Goal: Communication & Community: Share content

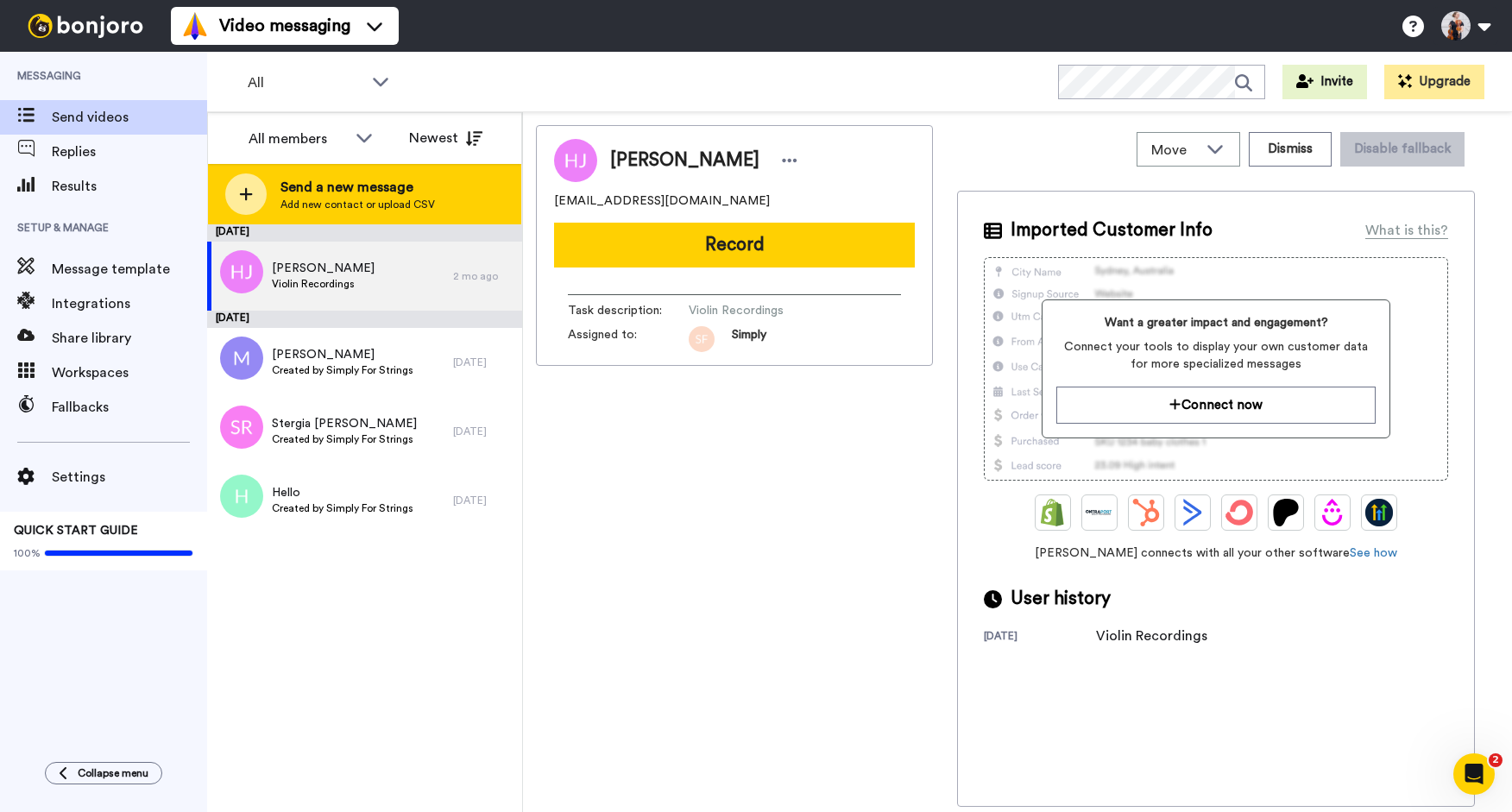
click at [297, 199] on span "Add new contact or upload CSV" at bounding box center [357, 204] width 155 height 14
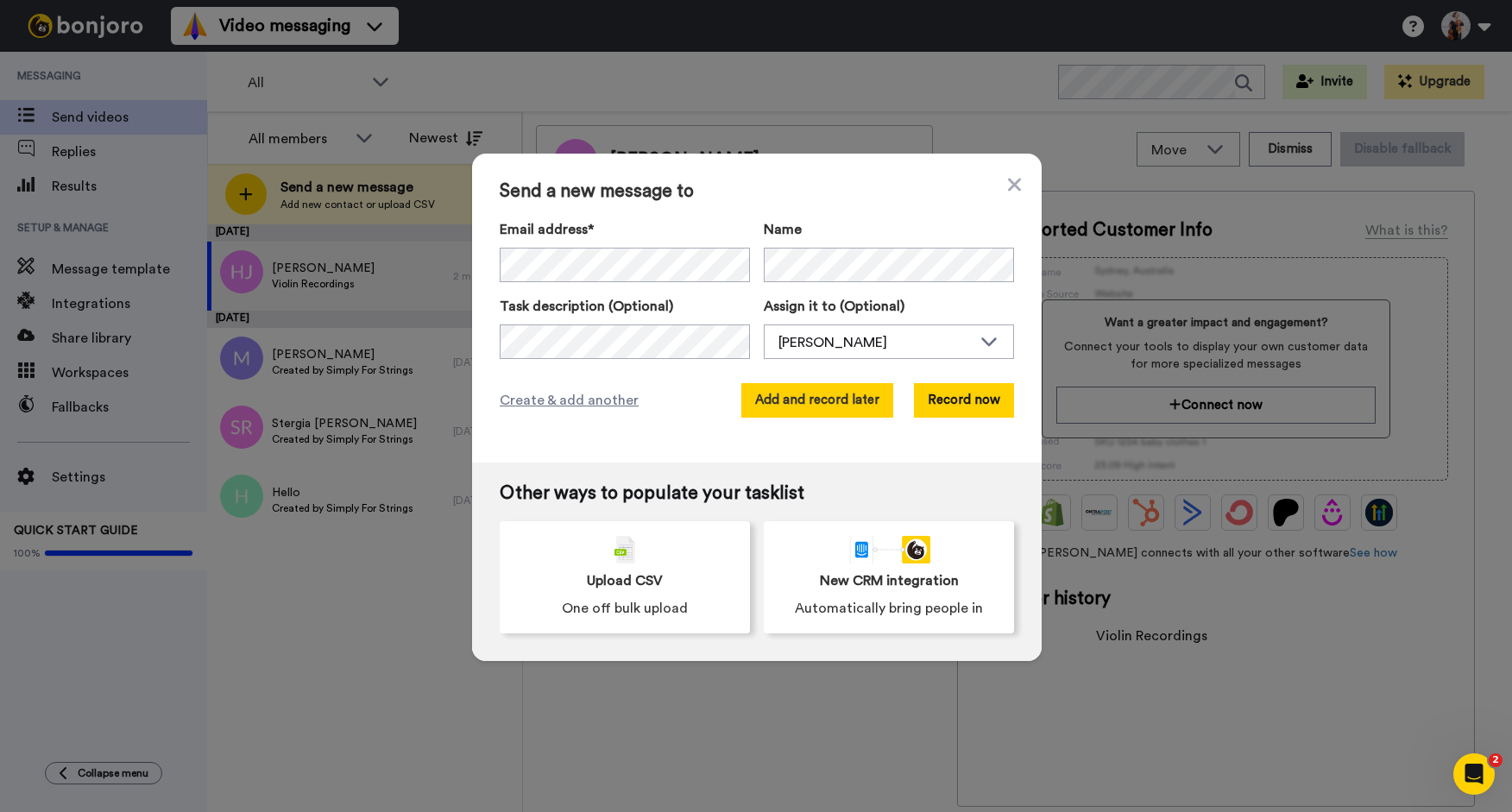
click at [774, 405] on button "Add and record later" at bounding box center [817, 400] width 152 height 34
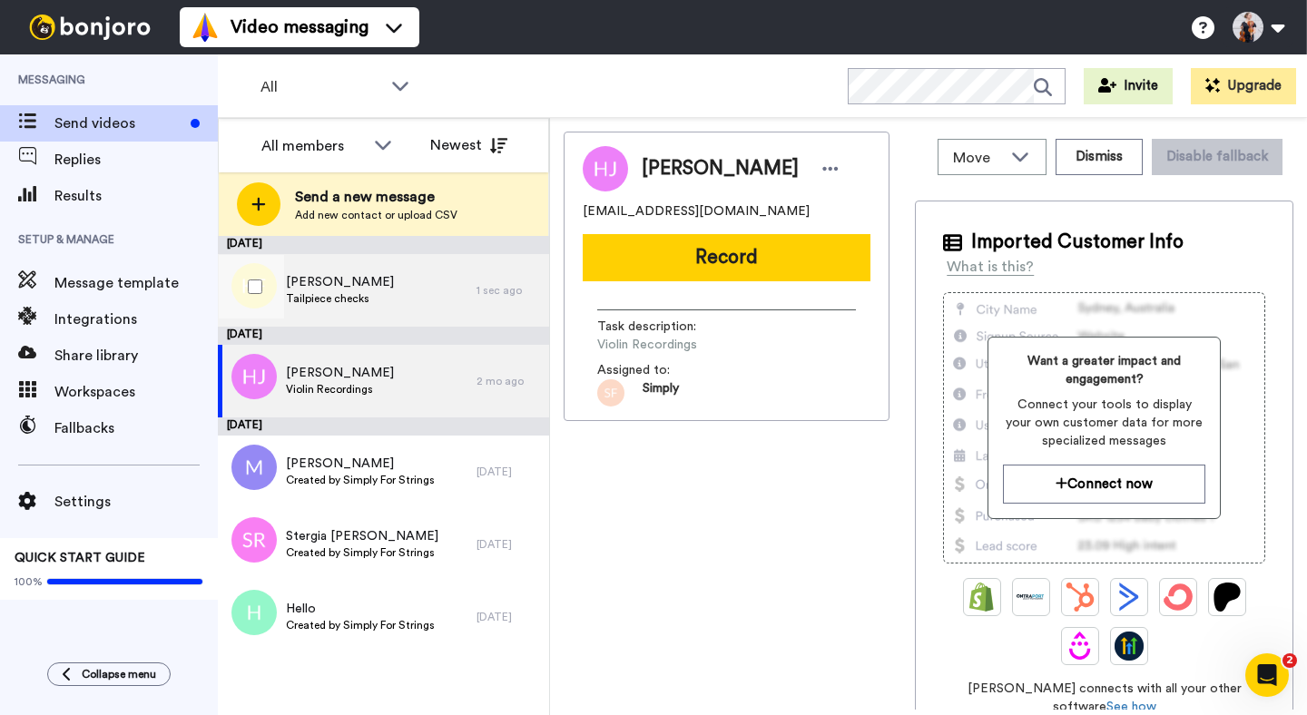
click at [439, 278] on div "Katharina Fehringer Tailpiece checks" at bounding box center [347, 290] width 259 height 73
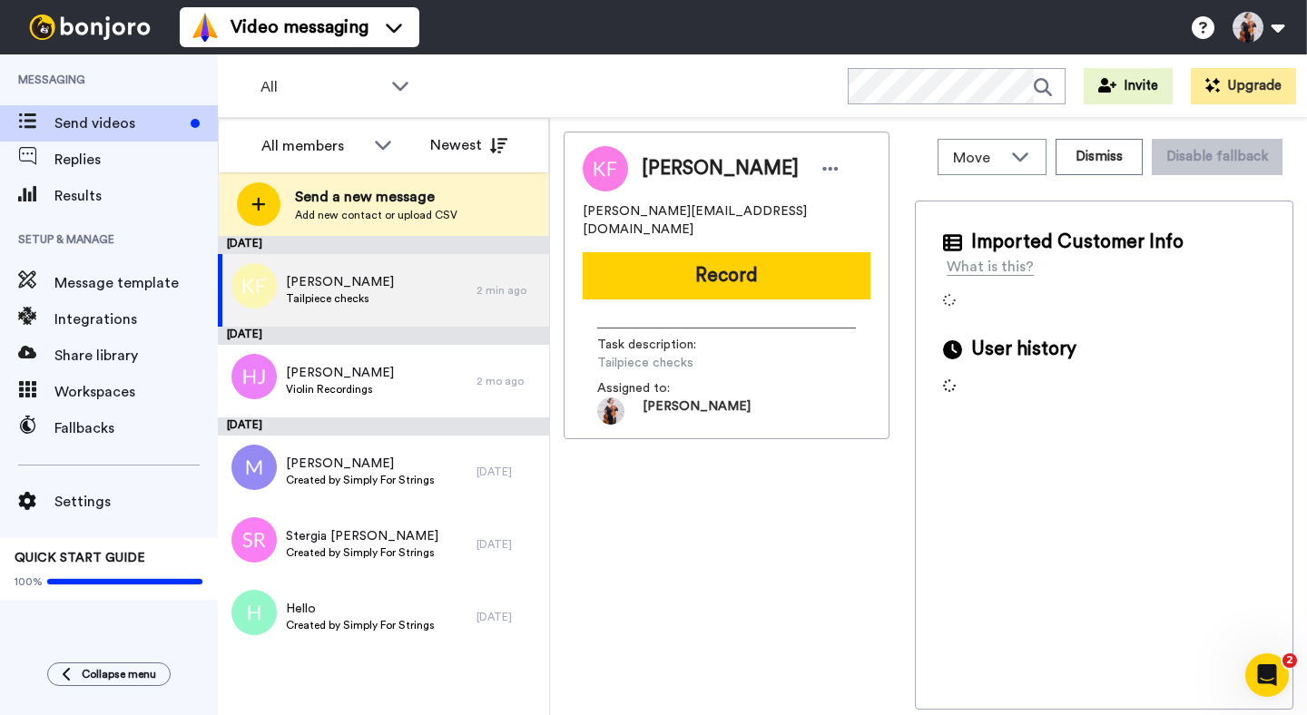
click at [699, 261] on button "Record" at bounding box center [727, 275] width 288 height 47
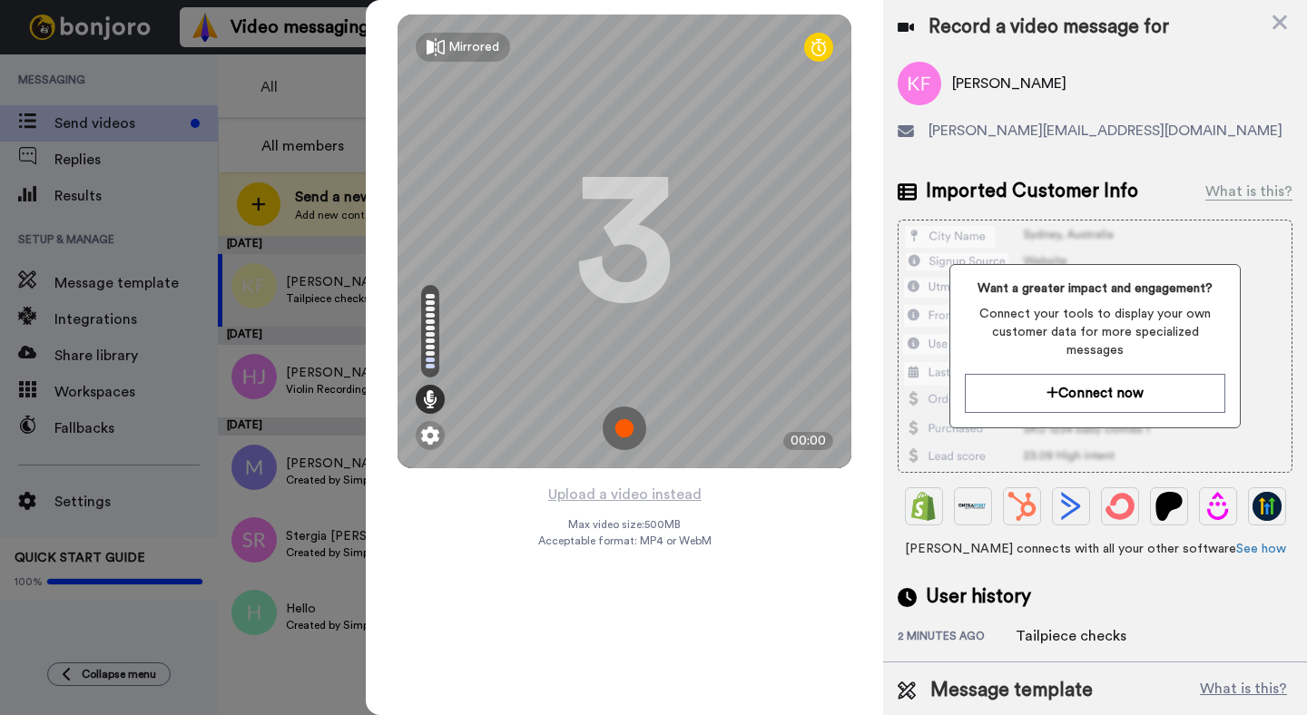
click at [245, 226] on div at bounding box center [653, 357] width 1307 height 715
click at [1274, 23] on icon at bounding box center [1280, 22] width 18 height 23
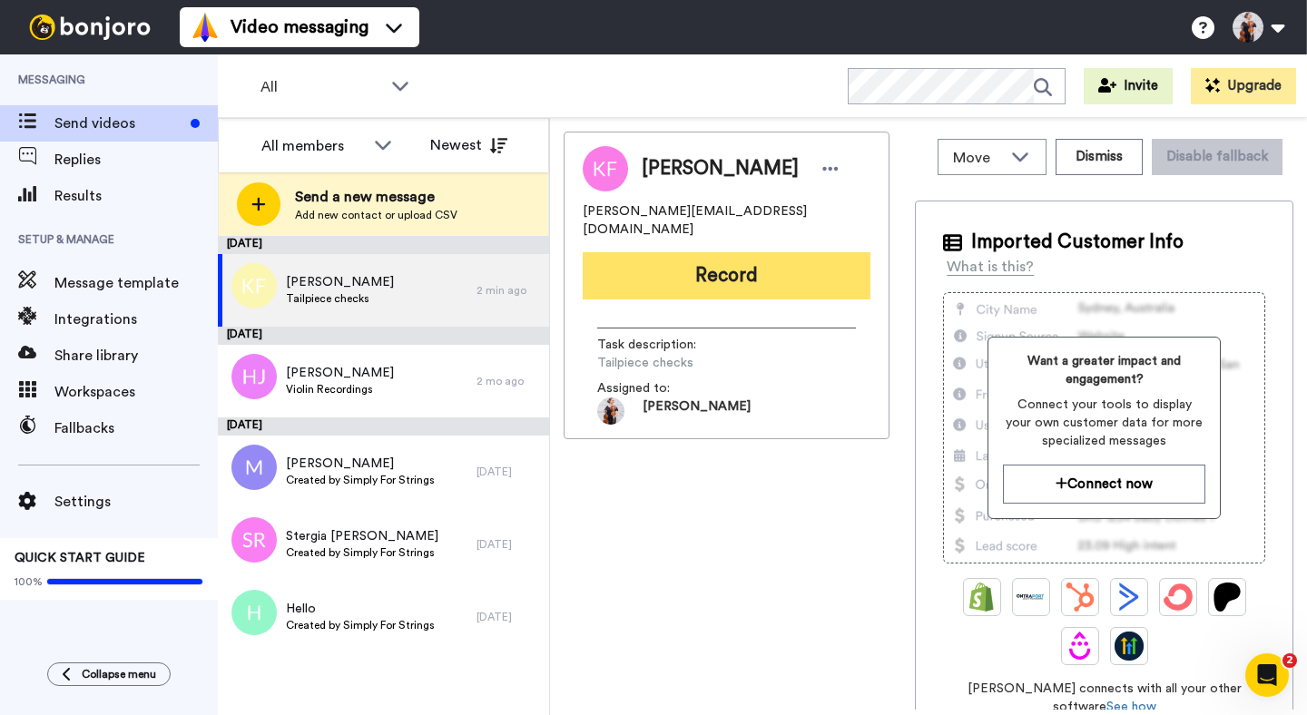
click at [770, 257] on button "Record" at bounding box center [727, 275] width 288 height 47
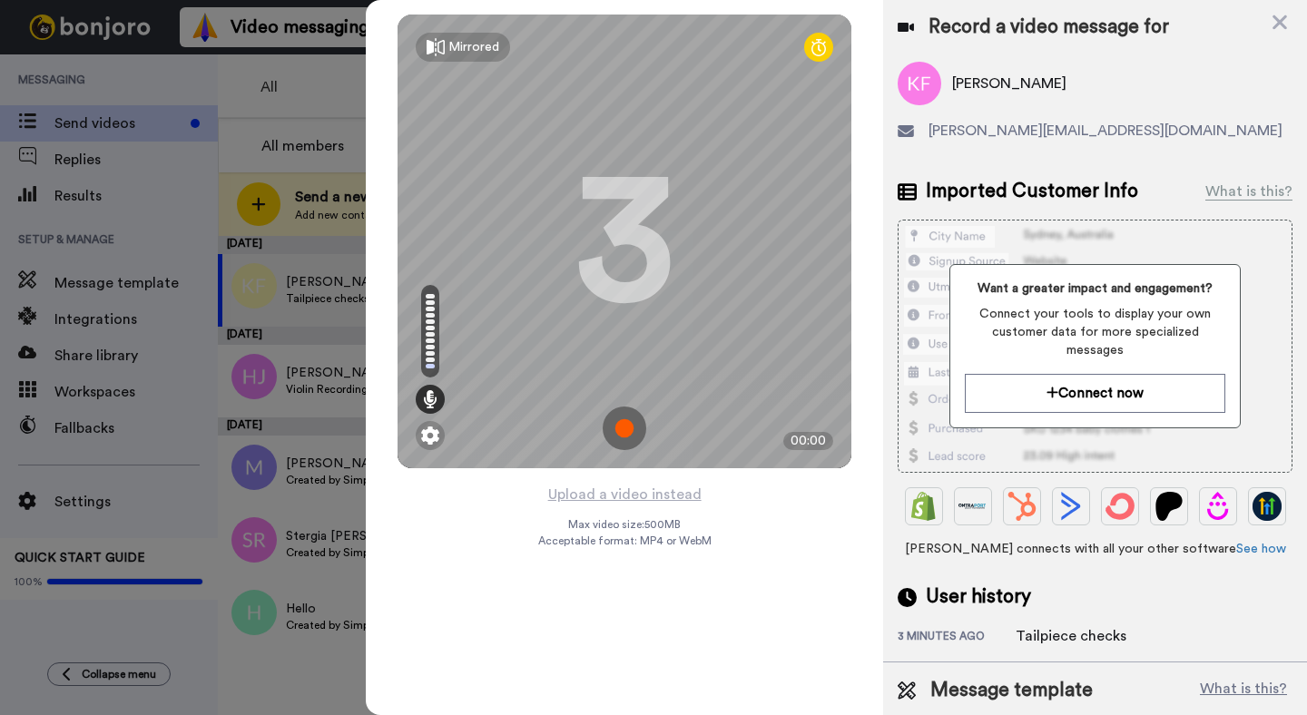
click at [632, 429] on img at bounding box center [625, 429] width 44 height 44
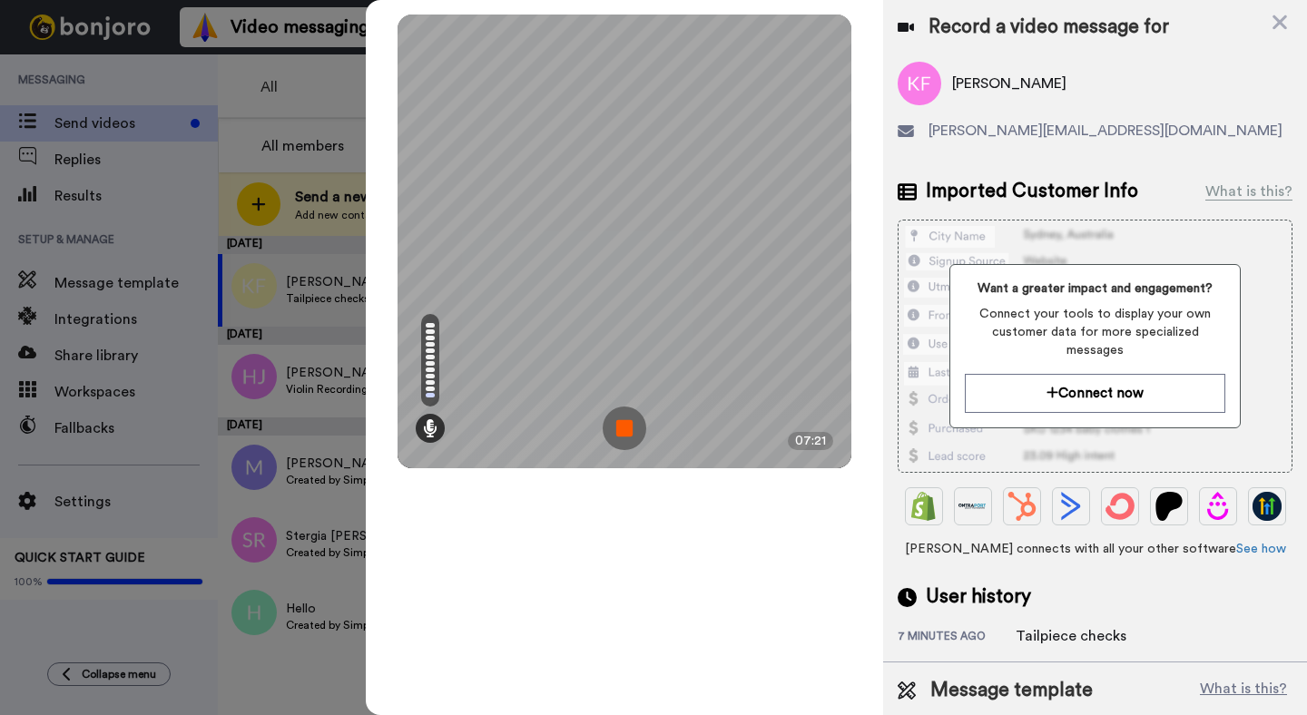
click at [632, 429] on img at bounding box center [625, 429] width 44 height 44
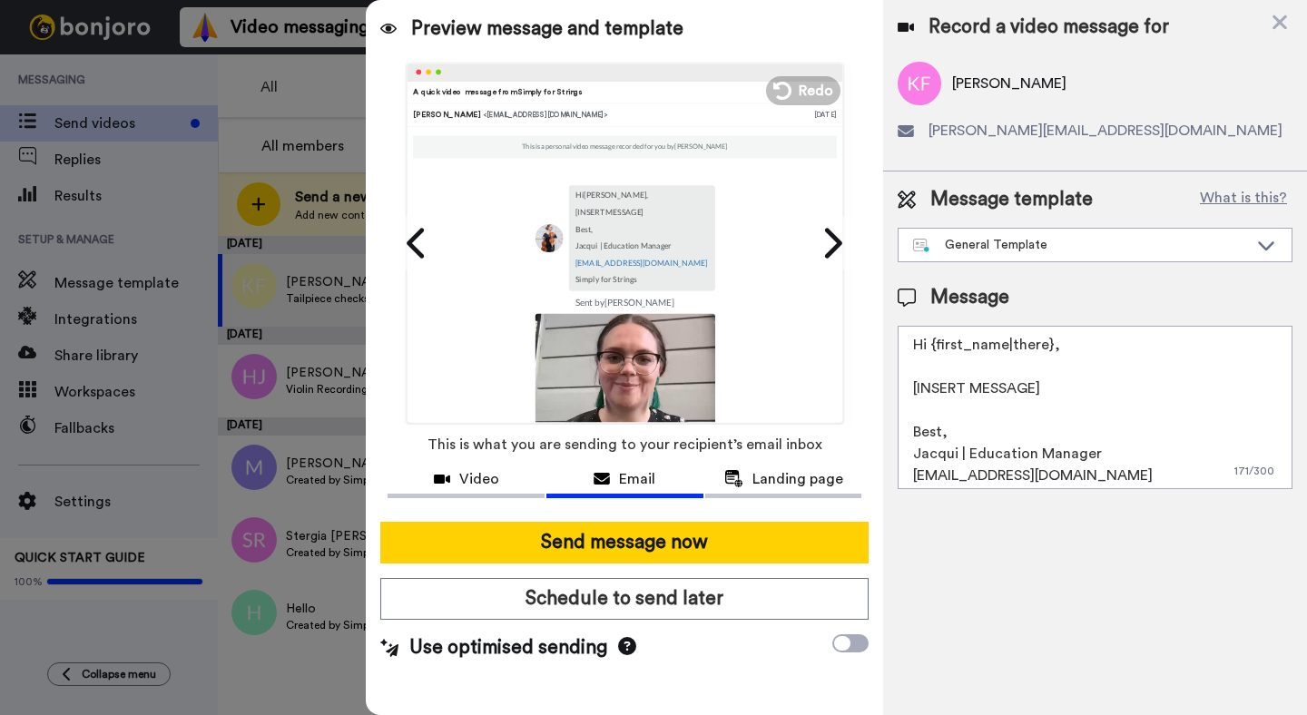
click at [928, 371] on textarea "Hi {first_name|there}, [INSERT MESSAGE] Best, Jacqui | Education Manager educat…" at bounding box center [1095, 407] width 395 height 163
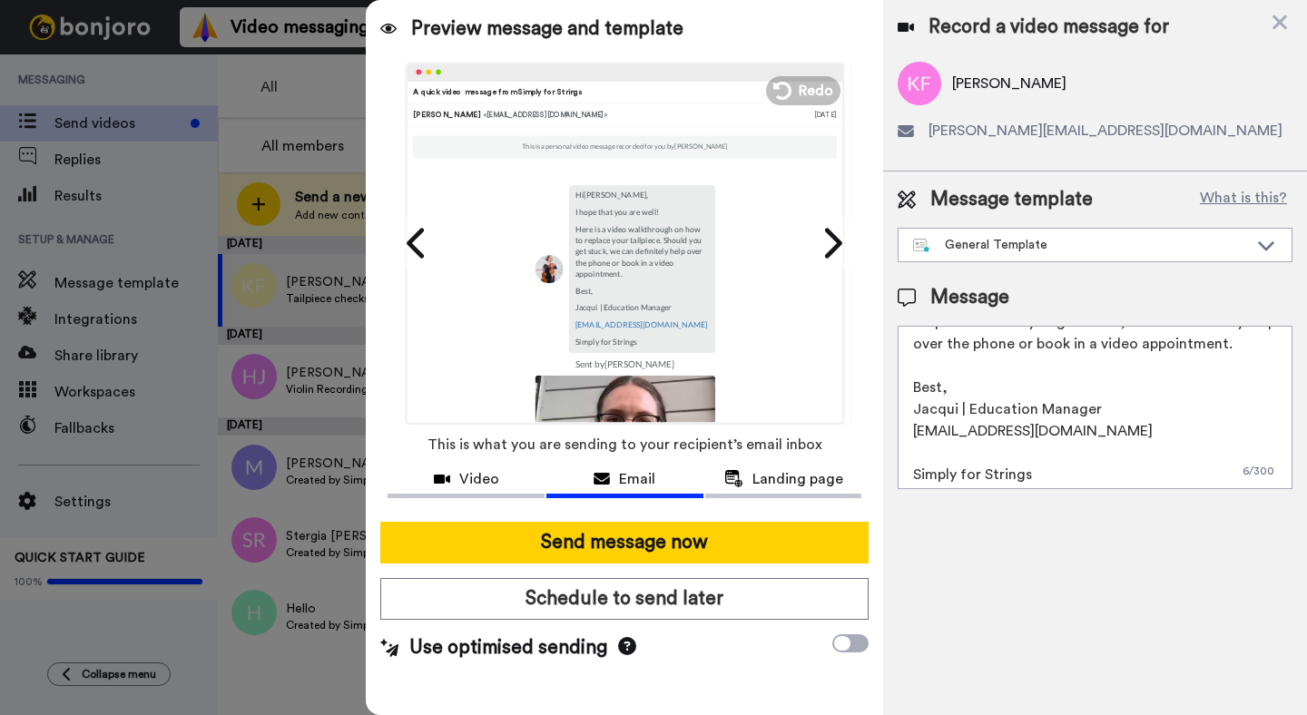
scroll to position [136, 0]
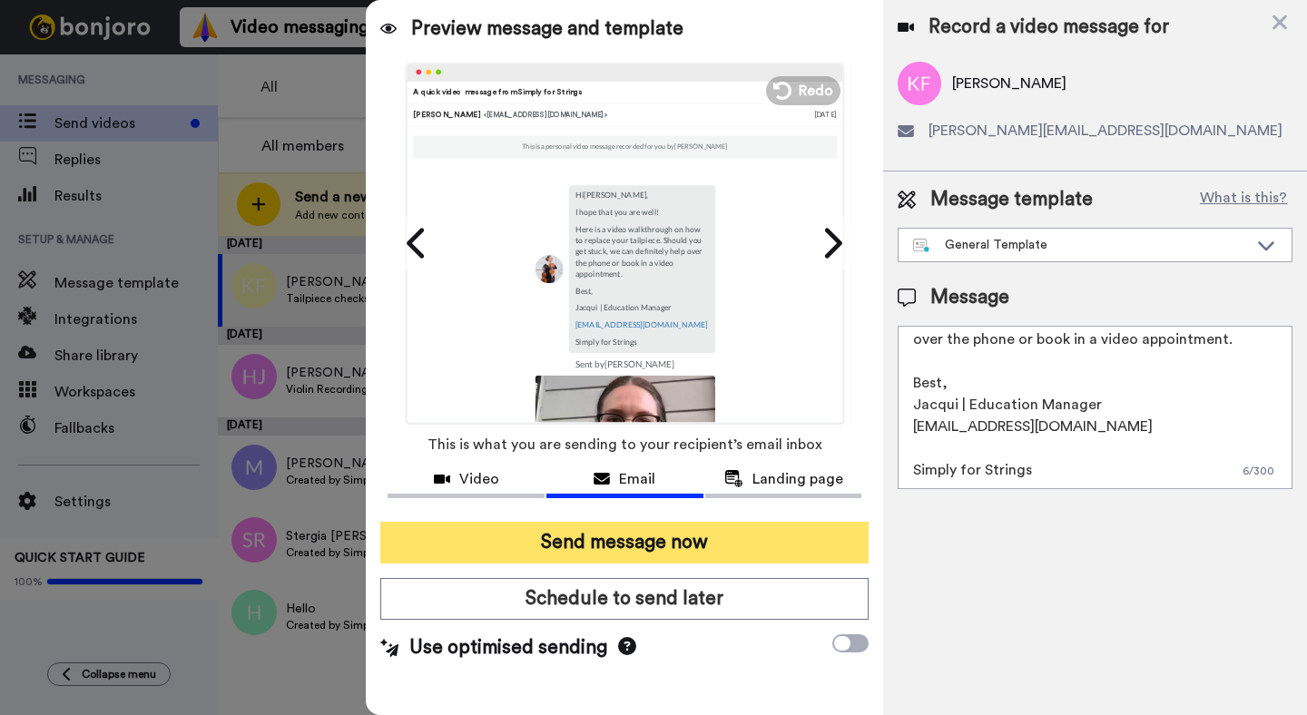
type textarea "Hi {first_name|there}, I hope that you are well! Here is a video walkthrough on…"
click at [569, 540] on button "Send message now" at bounding box center [624, 543] width 488 height 42
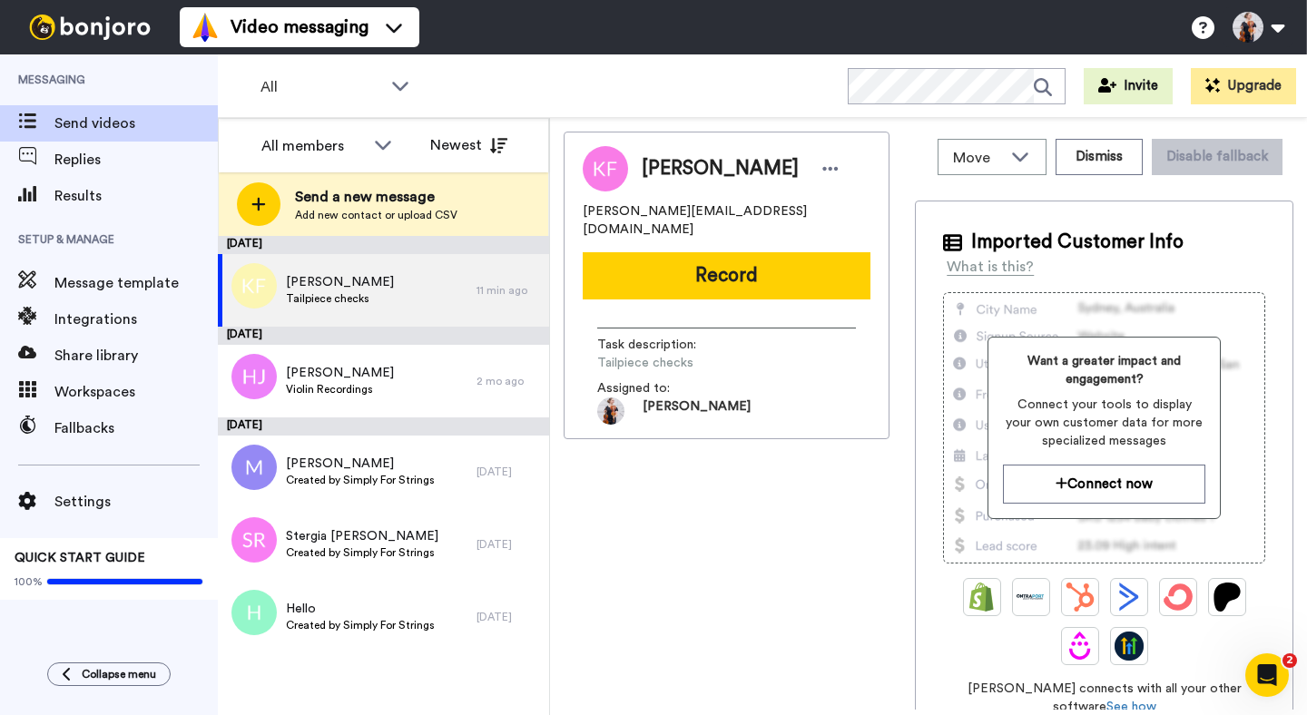
scroll to position [0, 0]
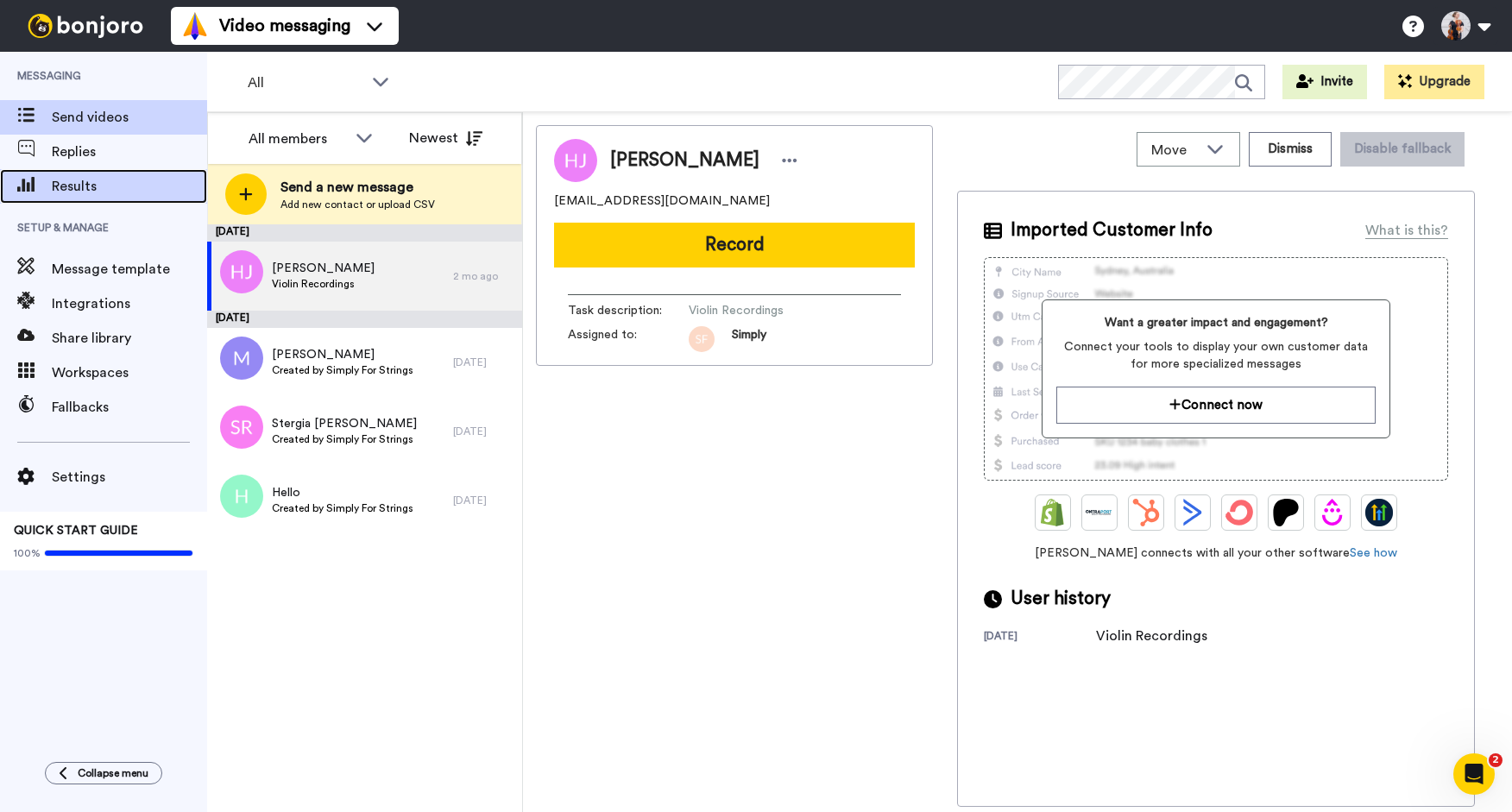
click at [71, 188] on span "Results" at bounding box center [128, 186] width 155 height 21
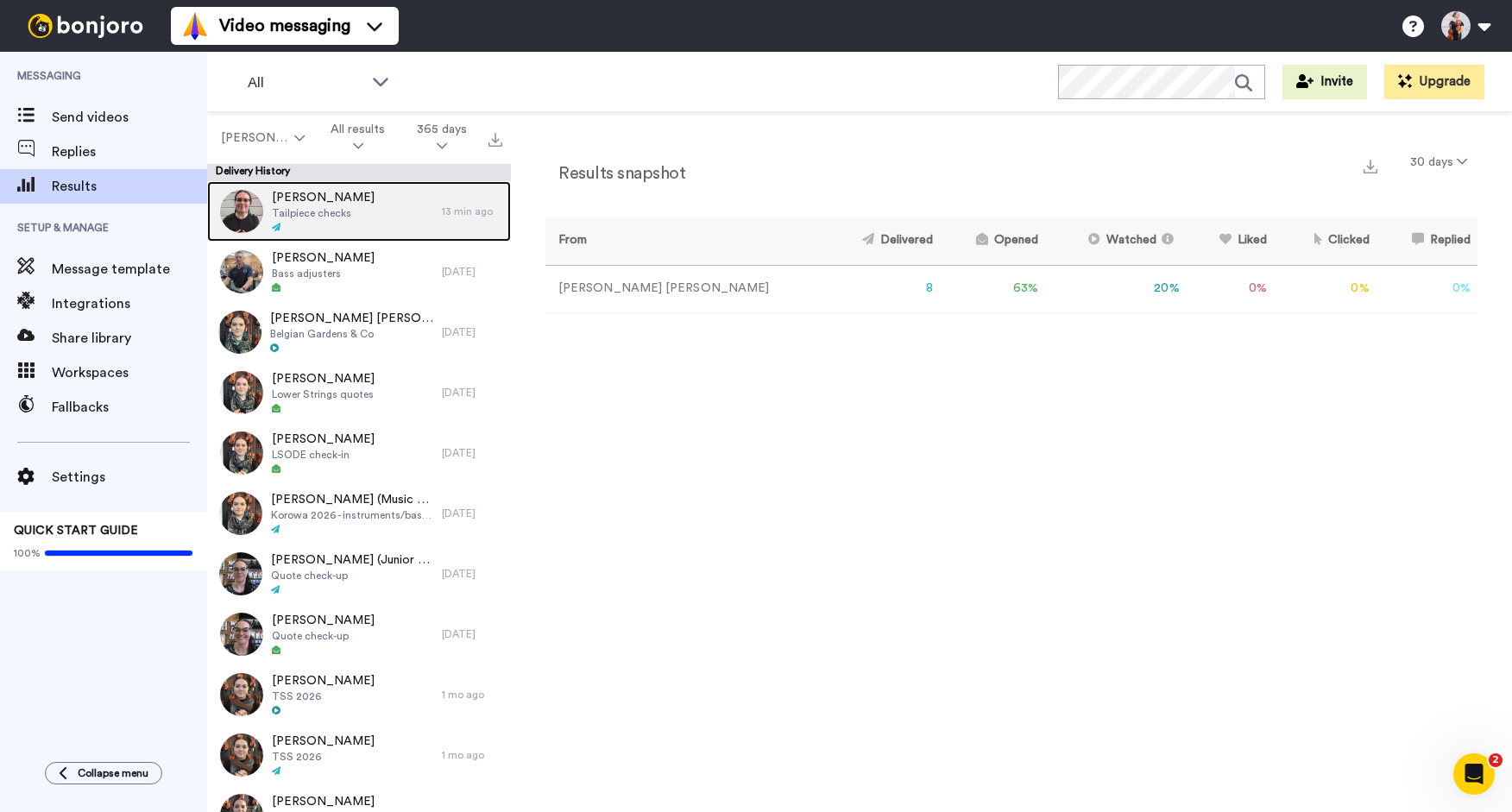
click at [278, 206] on span "Tailpiece checks" at bounding box center [323, 213] width 103 height 14
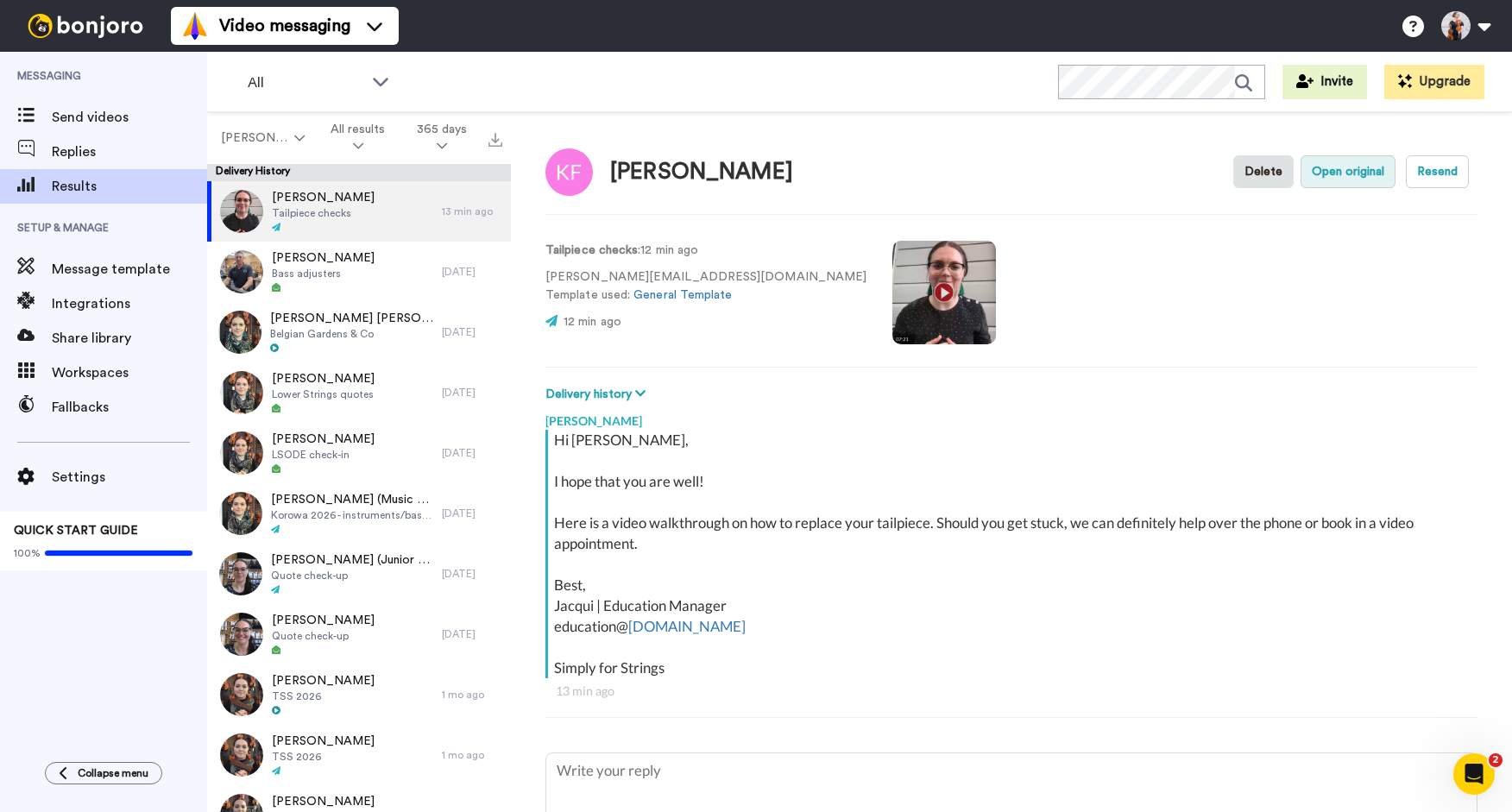
click at [1341, 169] on button "Open original" at bounding box center [1348, 171] width 95 height 32
type textarea "x"
click at [77, 471] on span "Settings" at bounding box center [128, 477] width 155 height 21
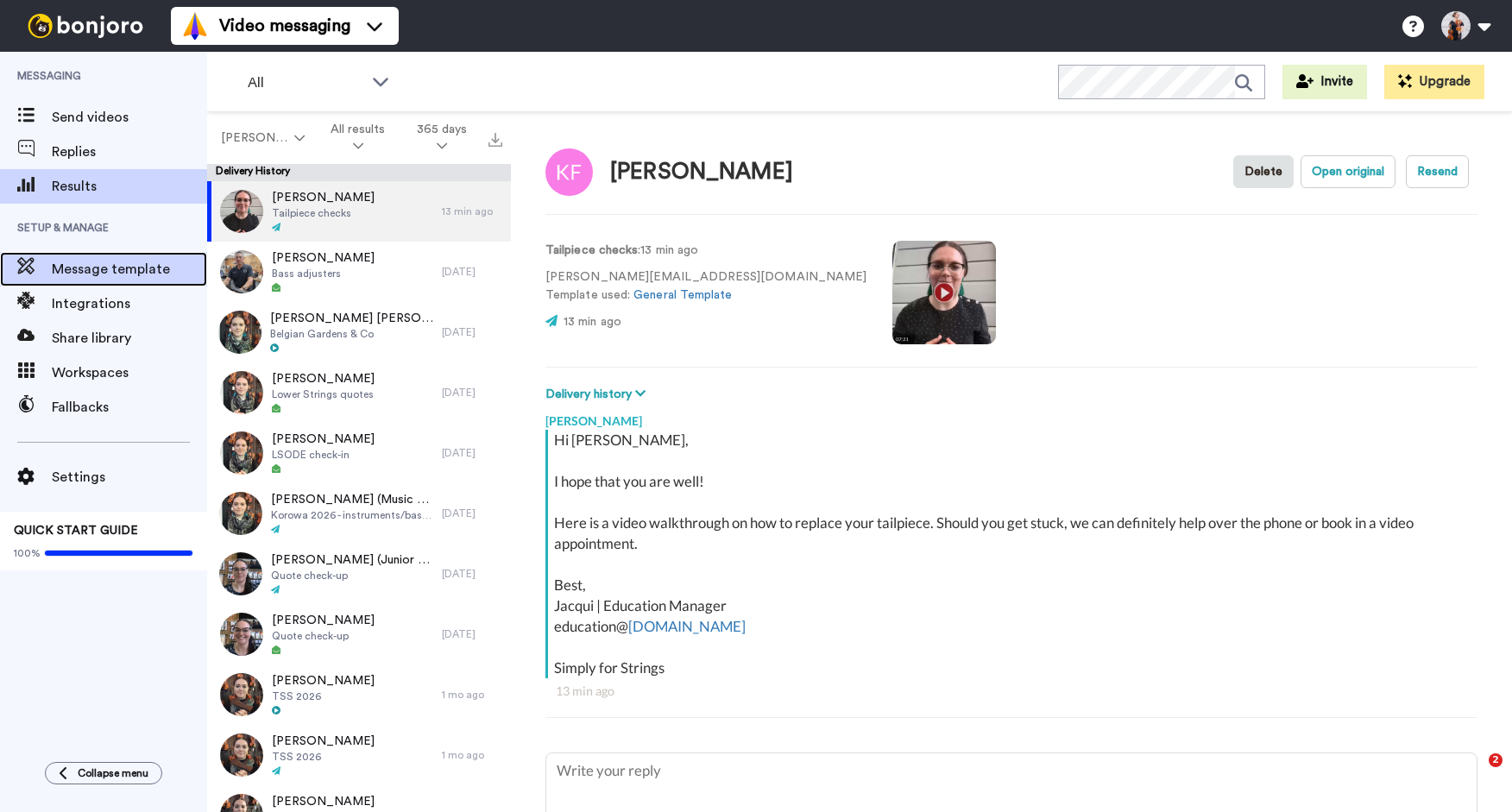
click at [103, 270] on span "Message template" at bounding box center [128, 269] width 155 height 21
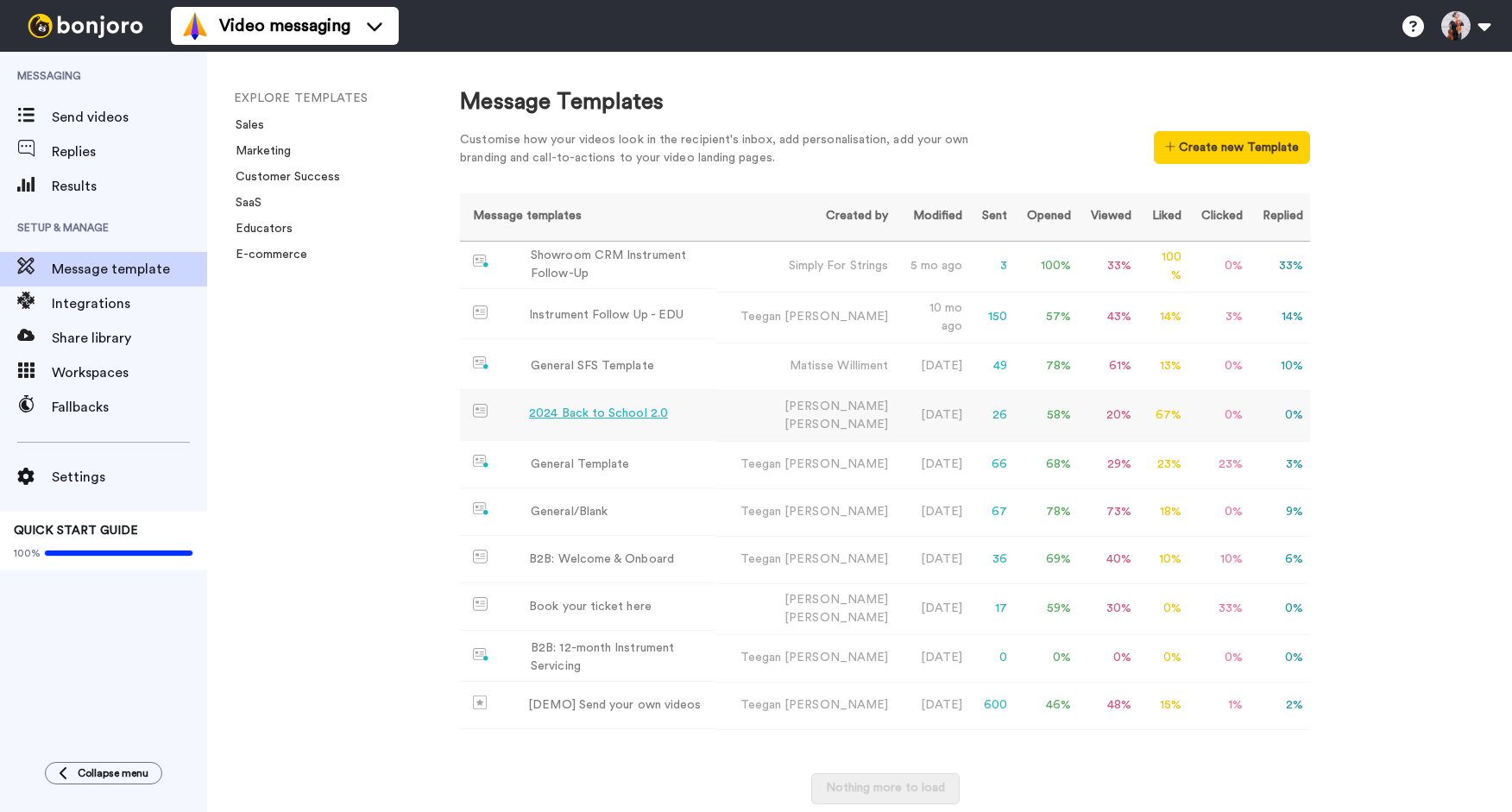
click at [615, 408] on div "2024 Back to School 2.0" at bounding box center [599, 414] width 139 height 18
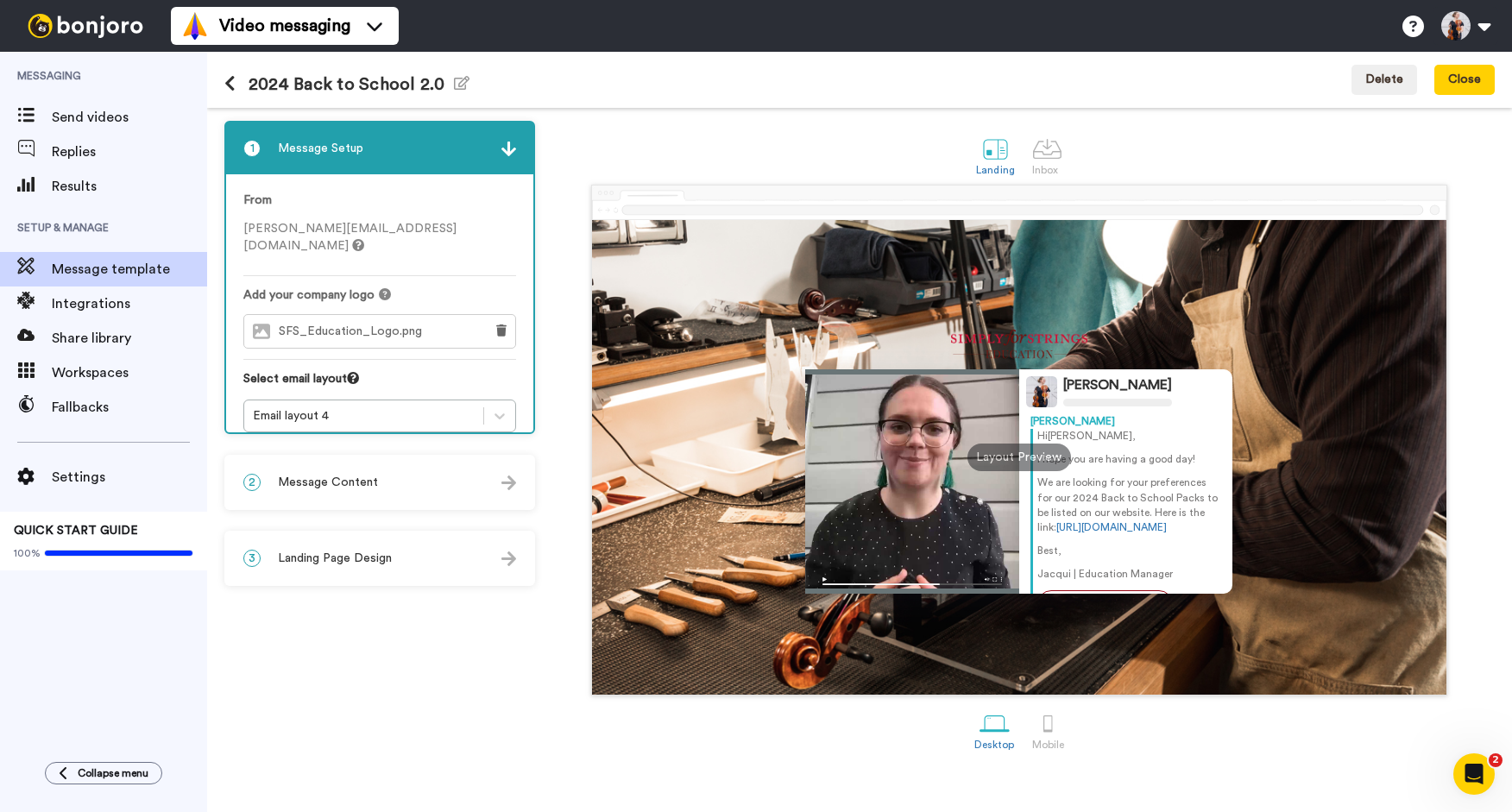
click at [226, 81] on icon at bounding box center [230, 84] width 11 height 17
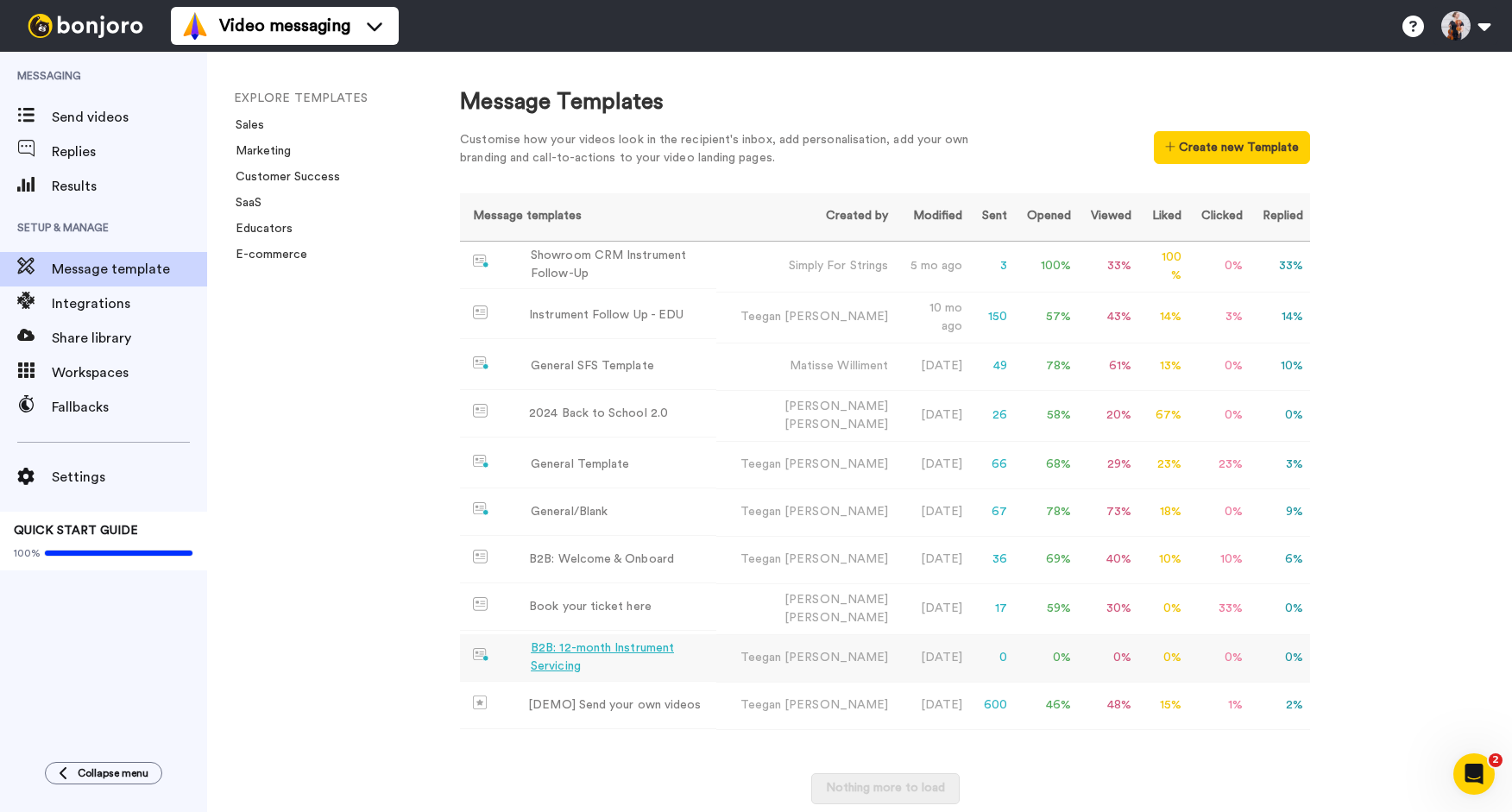
scroll to position [5, 0]
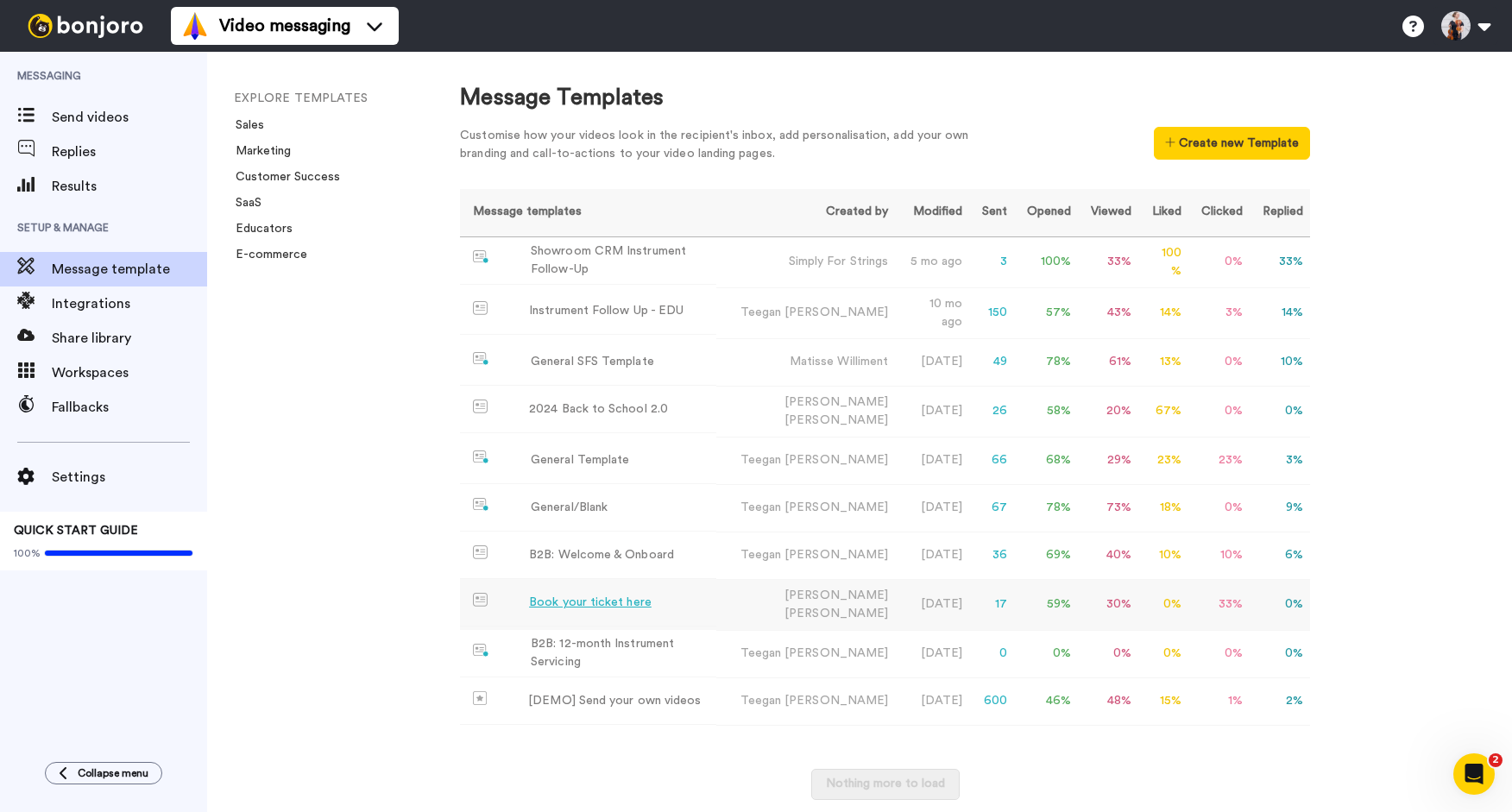
click at [609, 596] on div "Book your ticket here" at bounding box center [590, 603] width 123 height 18
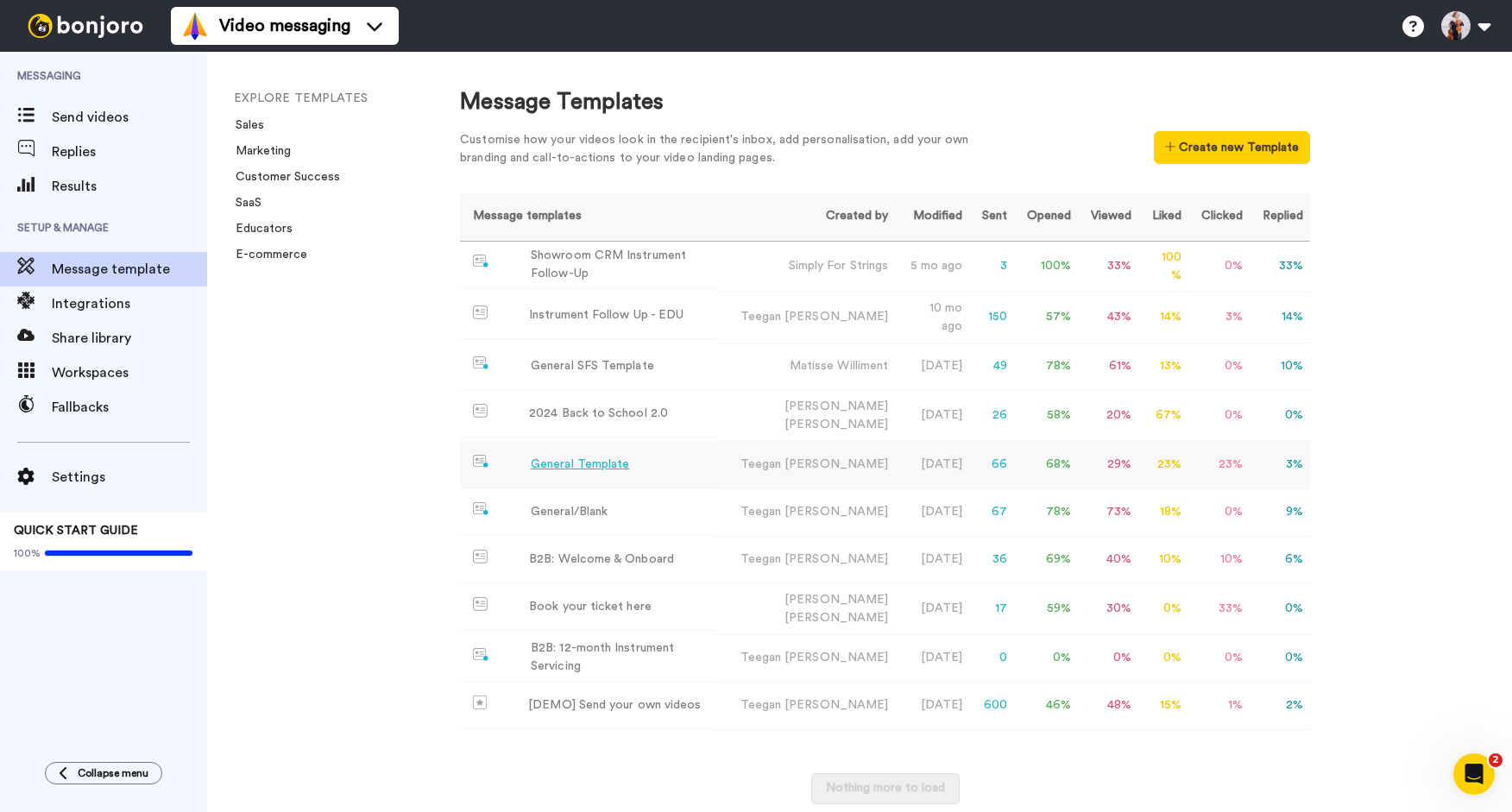
click at [641, 454] on td "General Template" at bounding box center [588, 465] width 257 height 48
click at [568, 503] on div "General/Blank" at bounding box center [568, 512] width 77 height 18
click at [566, 462] on div "General Template" at bounding box center [579, 464] width 98 height 18
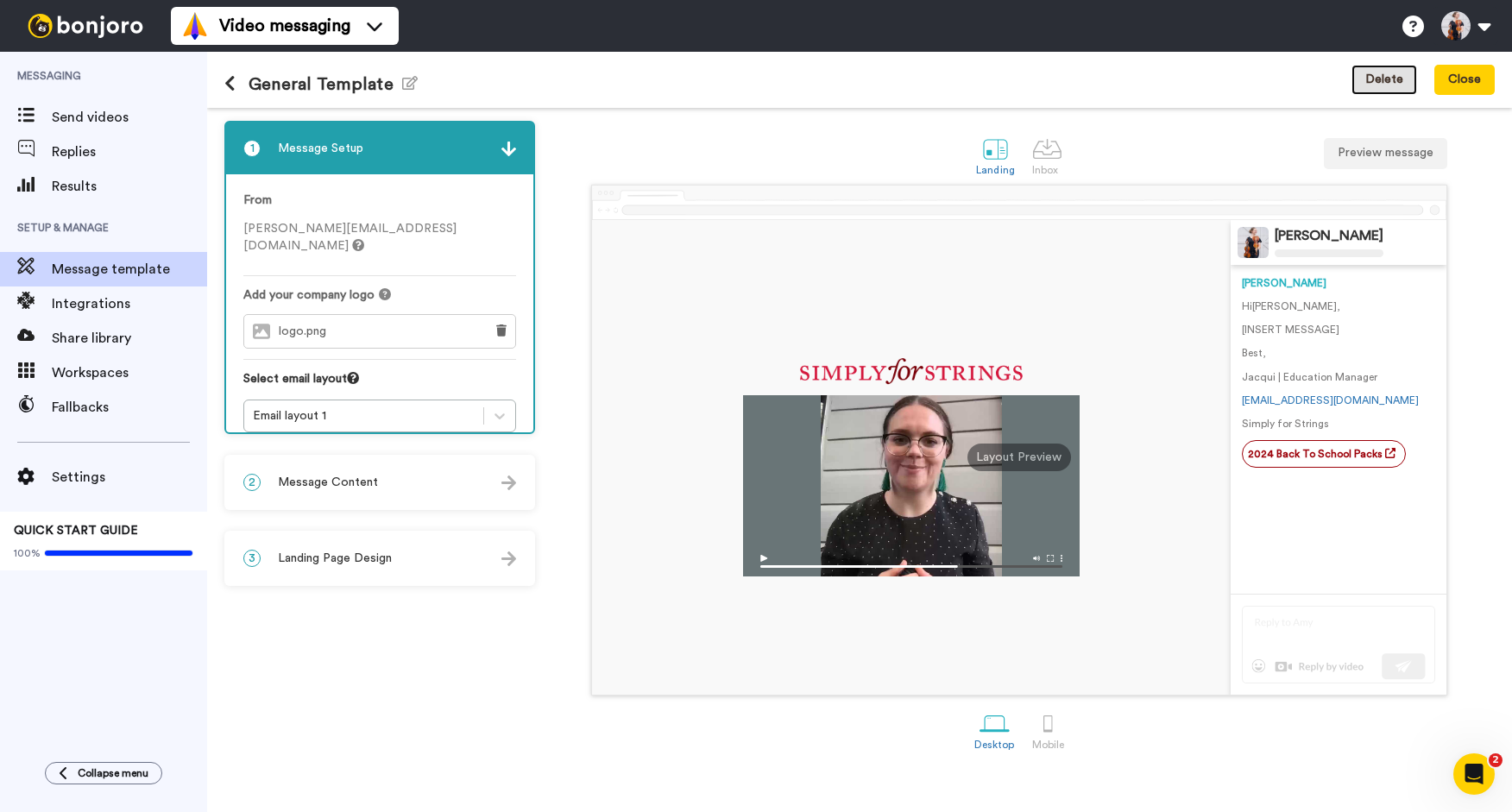
click at [1400, 79] on button "Delete" at bounding box center [1384, 80] width 66 height 31
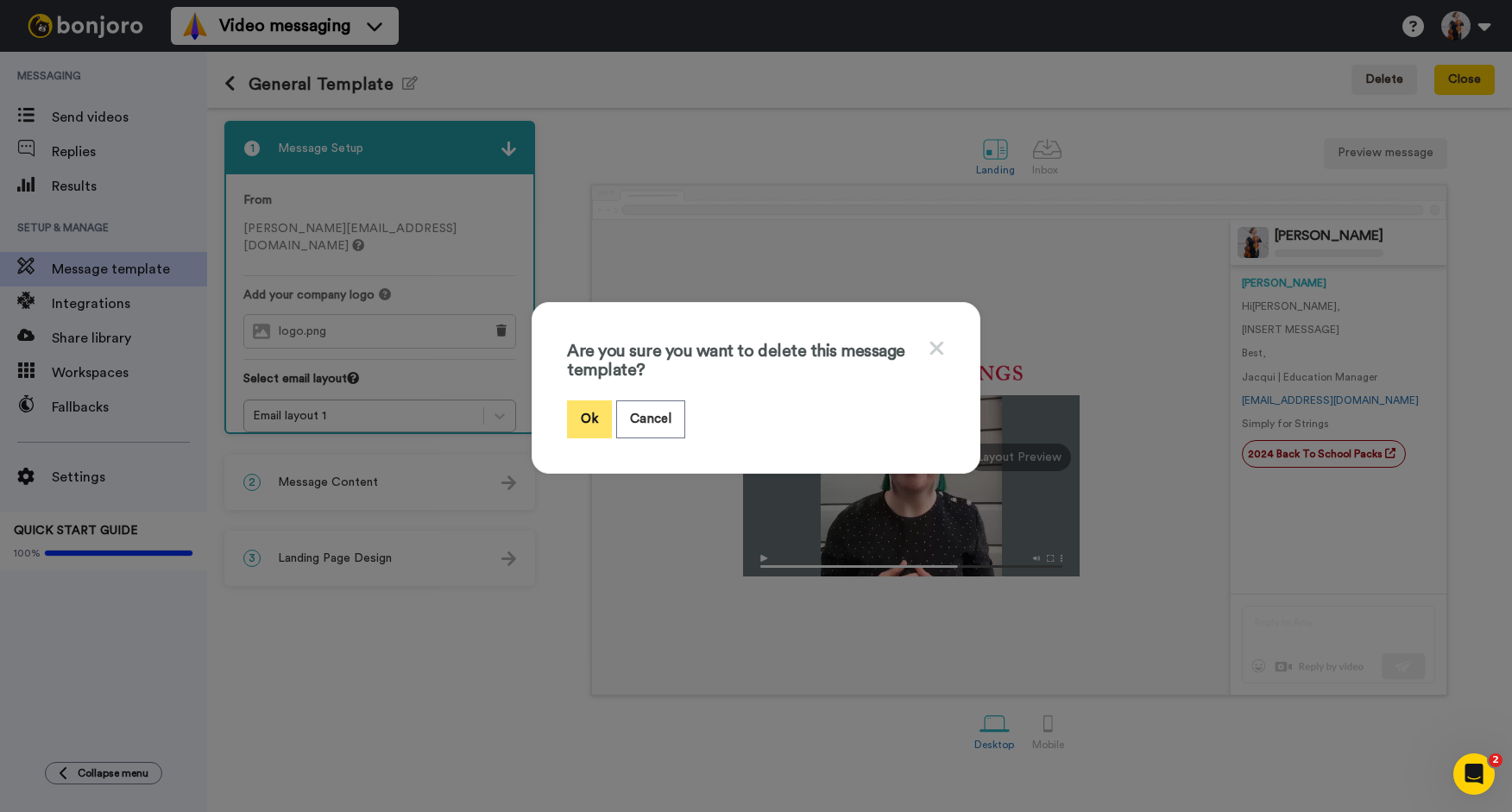
click at [599, 418] on button "Ok" at bounding box center [588, 418] width 45 height 37
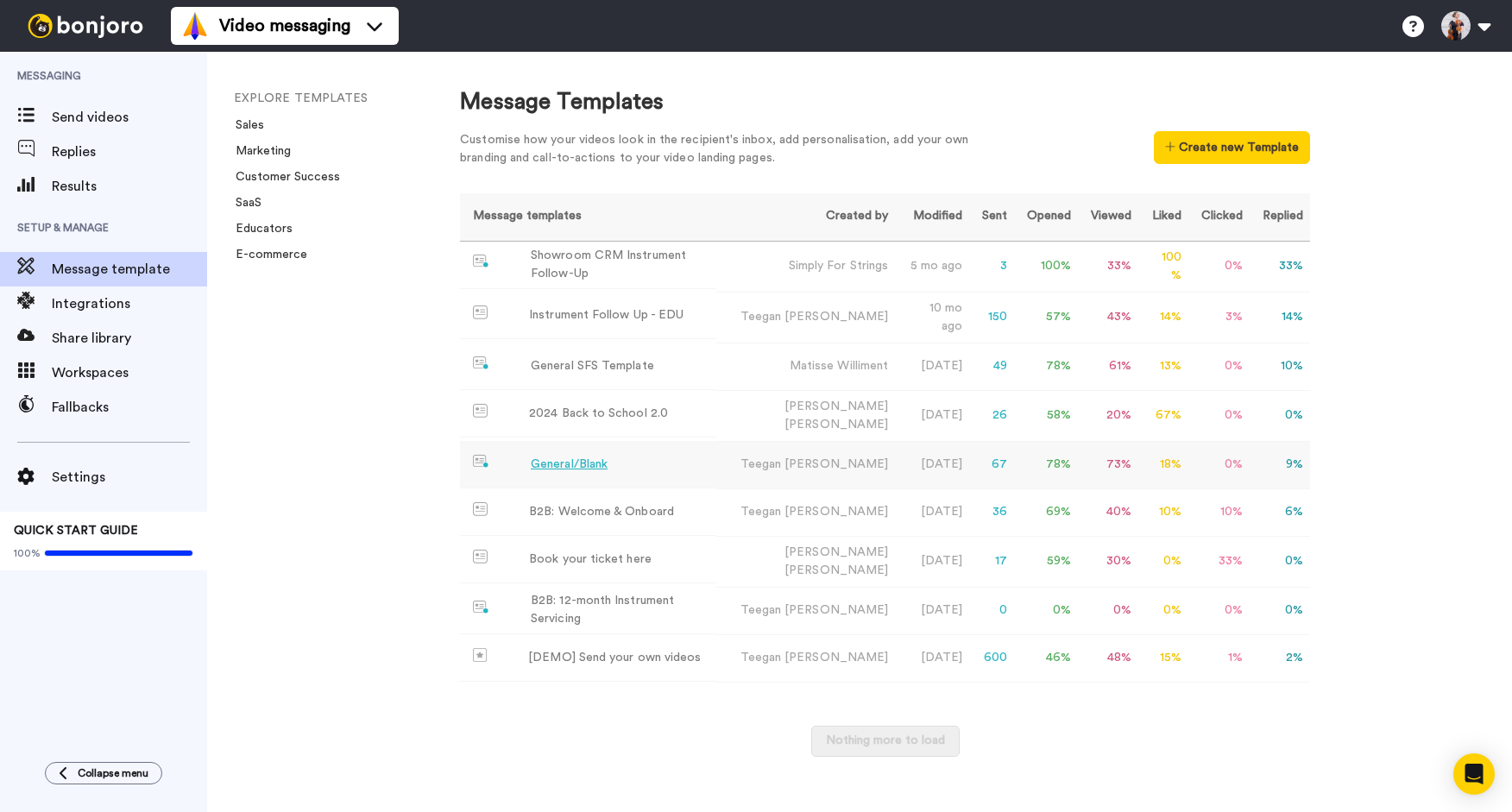
click at [560, 466] on td "General/Blank" at bounding box center [588, 465] width 257 height 48
click at [610, 262] on div "Showroom CRM Instrument Follow-Up" at bounding box center [620, 265] width 179 height 36
click at [613, 363] on div "General SFS Template" at bounding box center [592, 366] width 124 height 18
click at [106, 184] on span "Results" at bounding box center [128, 186] width 155 height 21
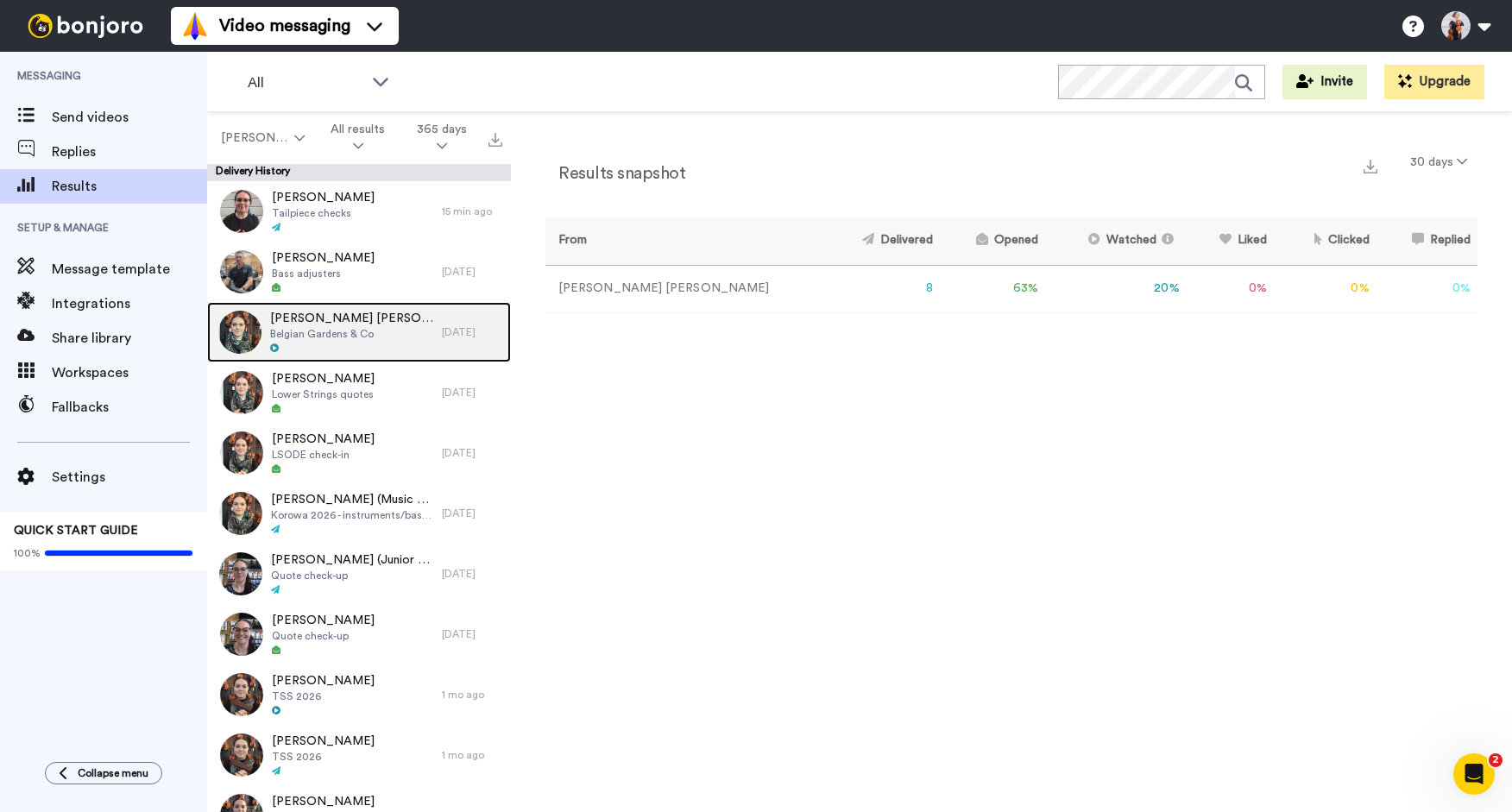
click at [255, 346] on img at bounding box center [239, 332] width 43 height 43
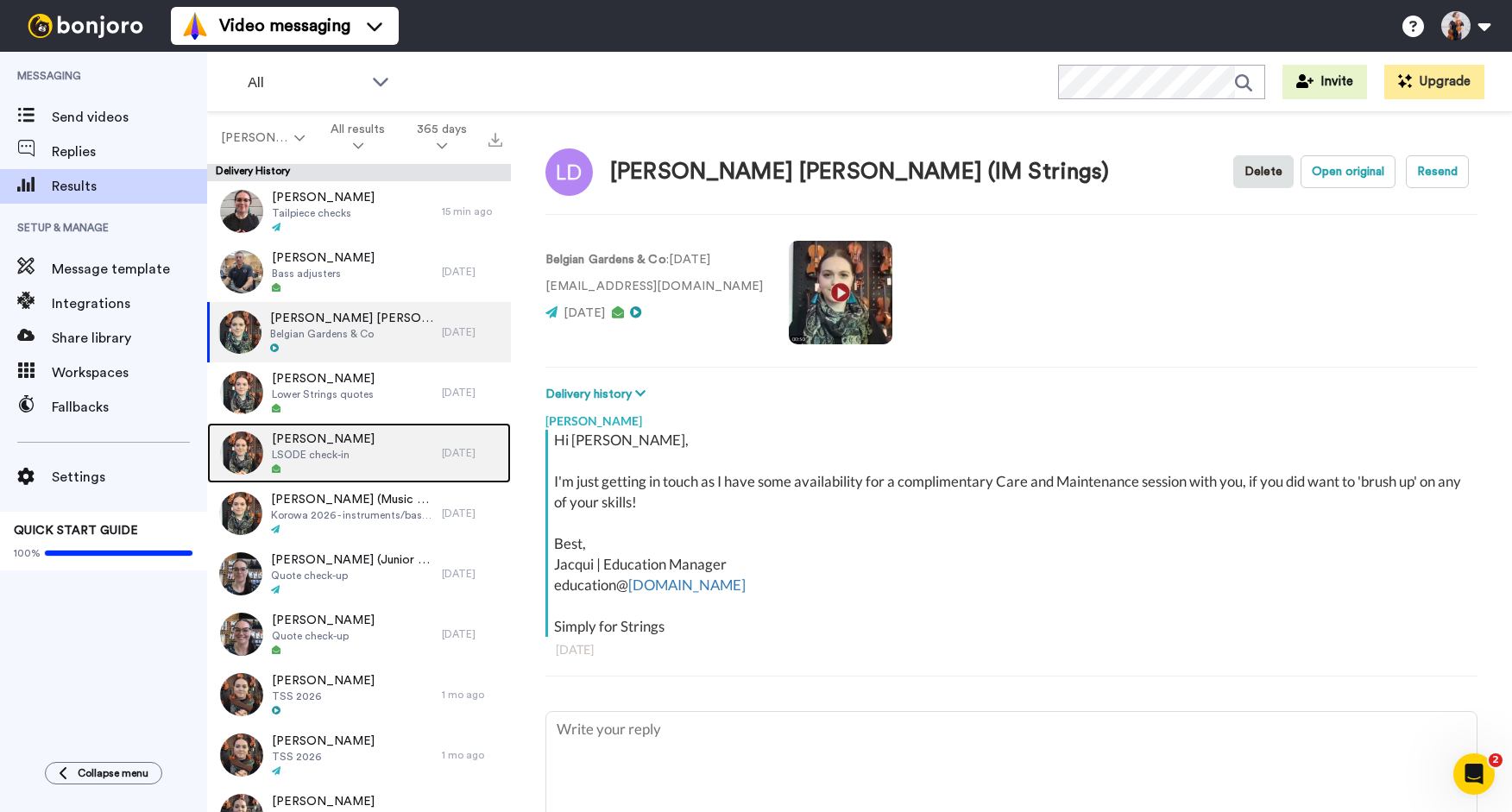
click at [223, 436] on div at bounding box center [237, 454] width 51 height 61
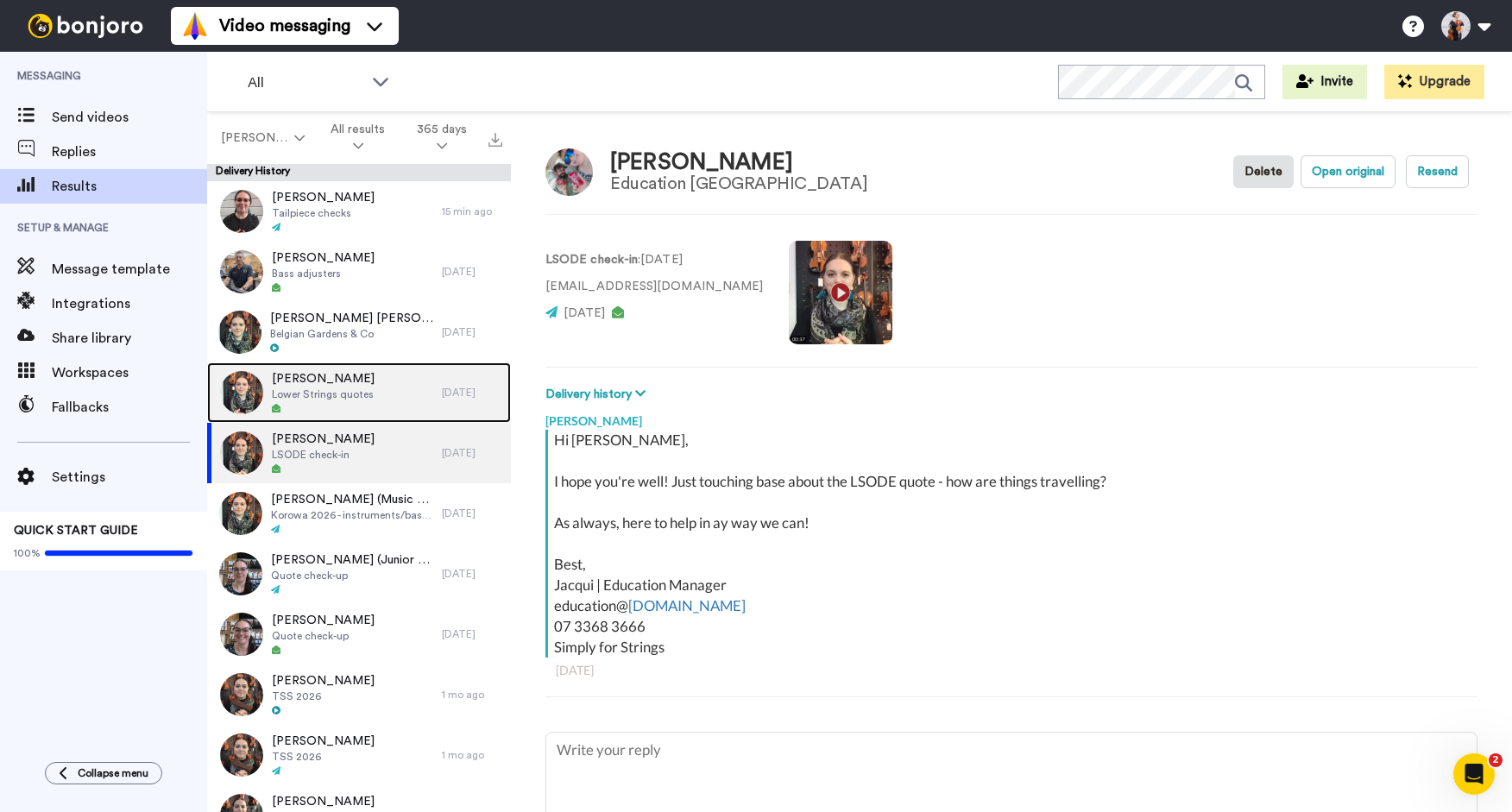
click at [245, 406] on img at bounding box center [241, 392] width 43 height 43
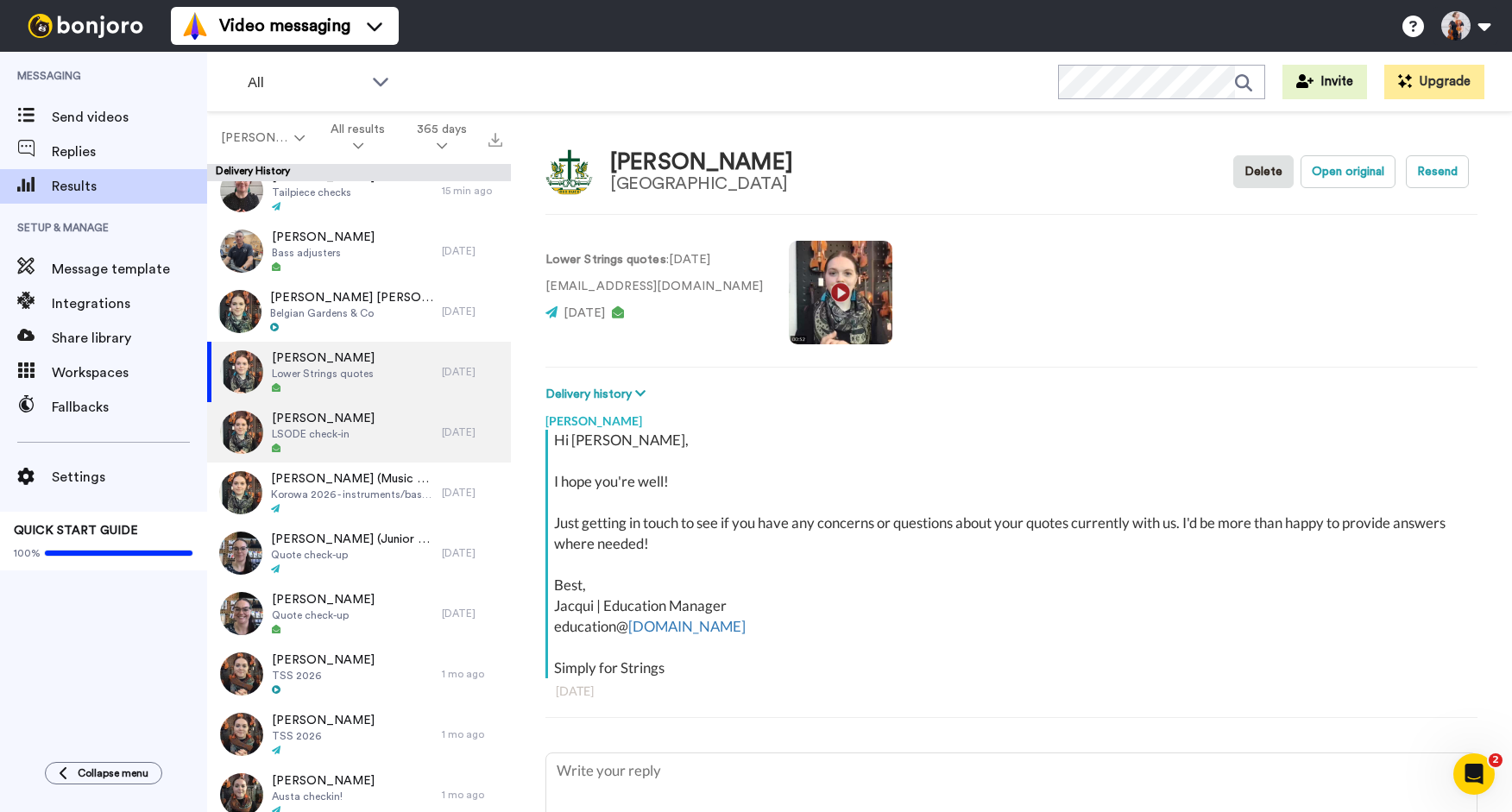
scroll to position [30, 0]
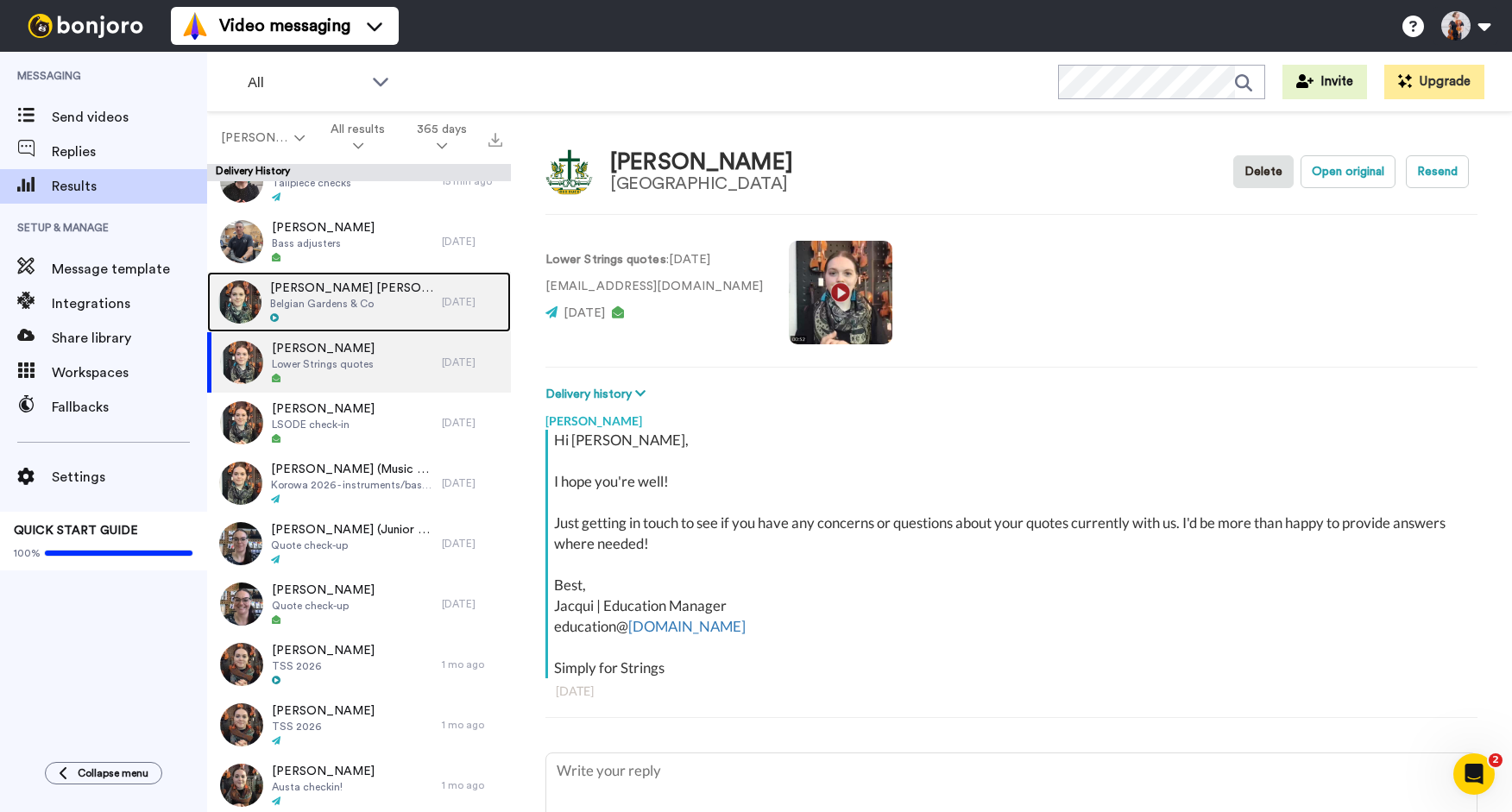
click at [241, 313] on img at bounding box center [239, 301] width 43 height 43
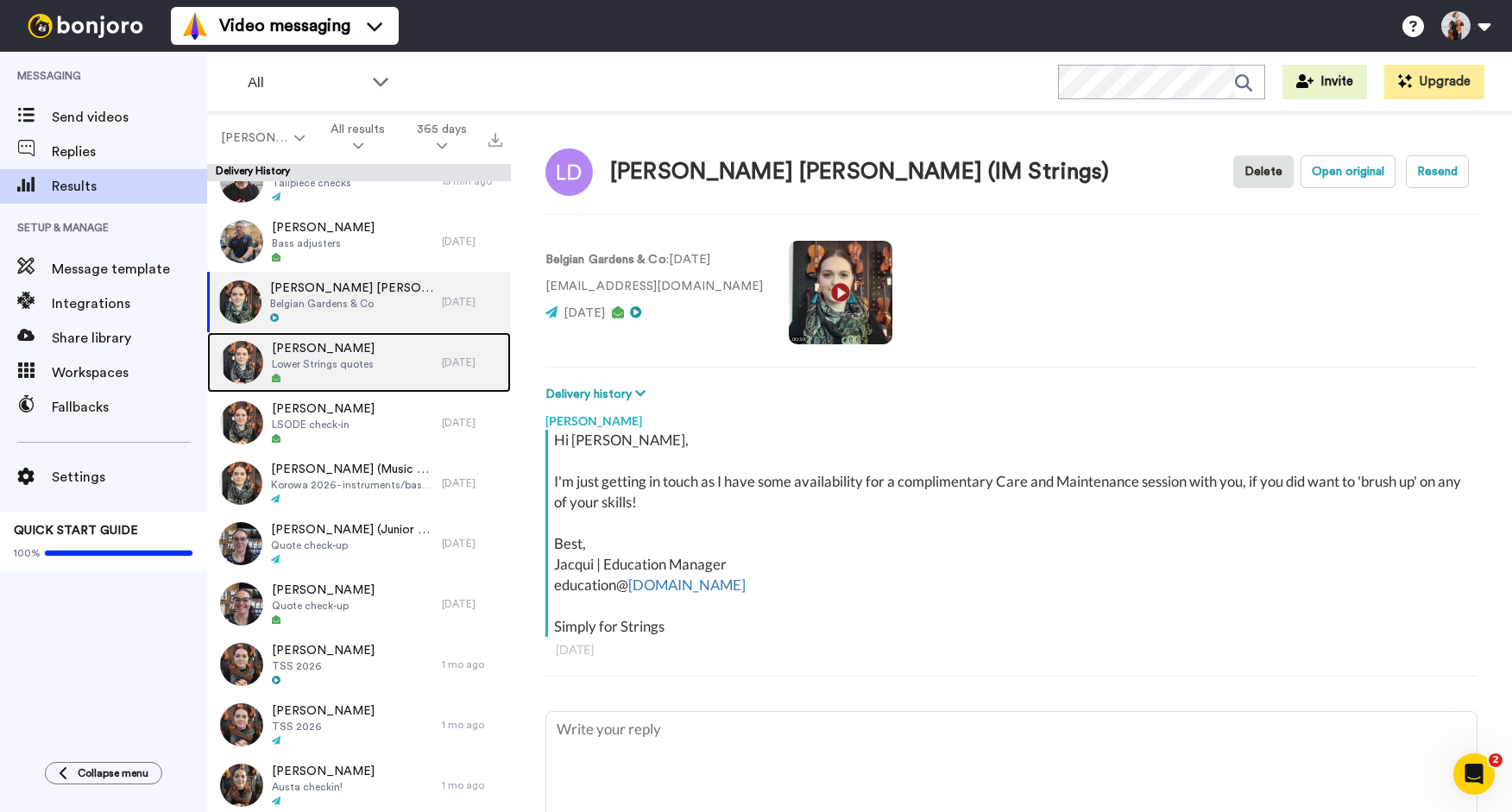
click at [241, 356] on img at bounding box center [241, 362] width 43 height 43
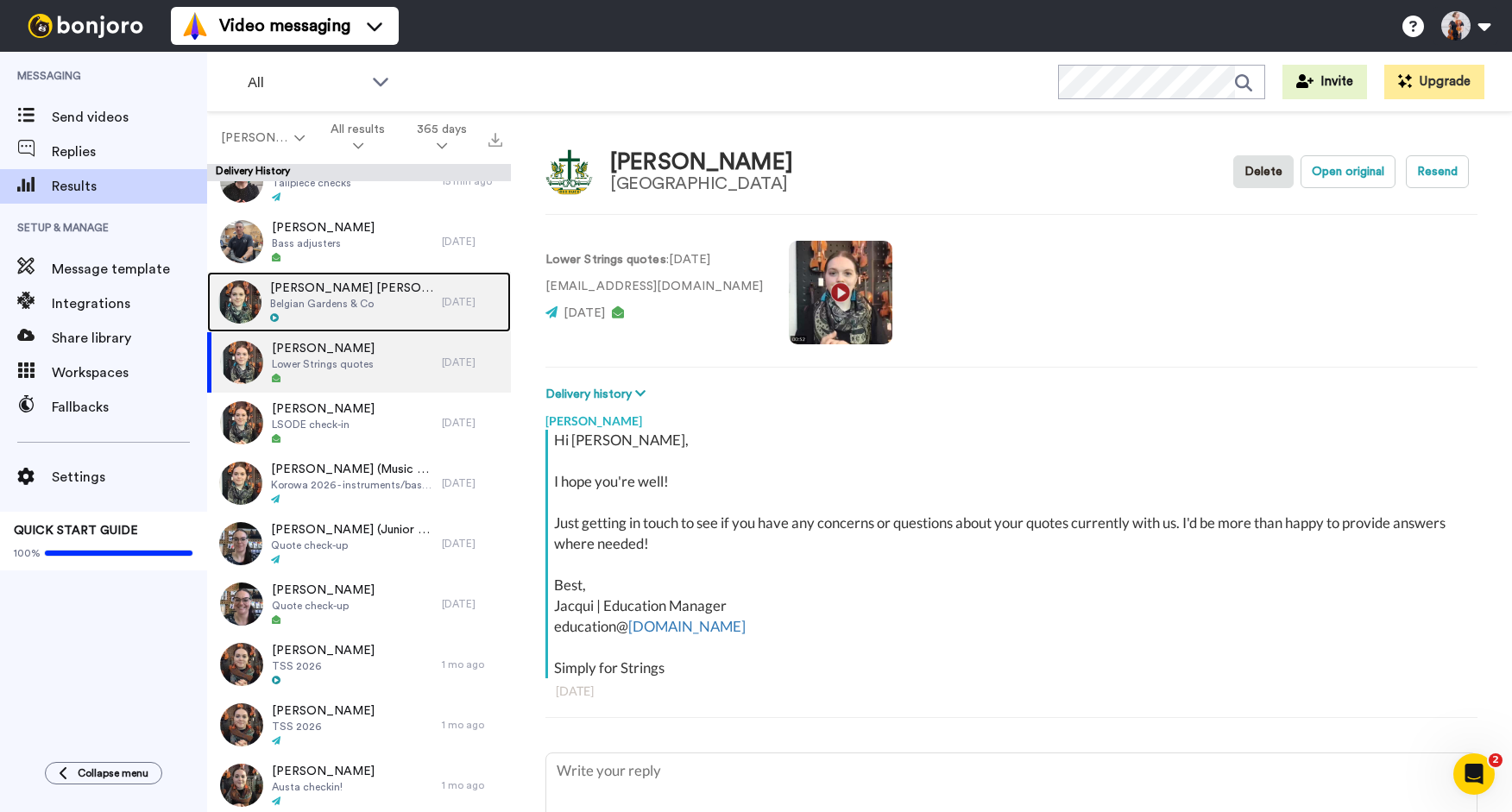
click at [242, 305] on img at bounding box center [239, 301] width 43 height 43
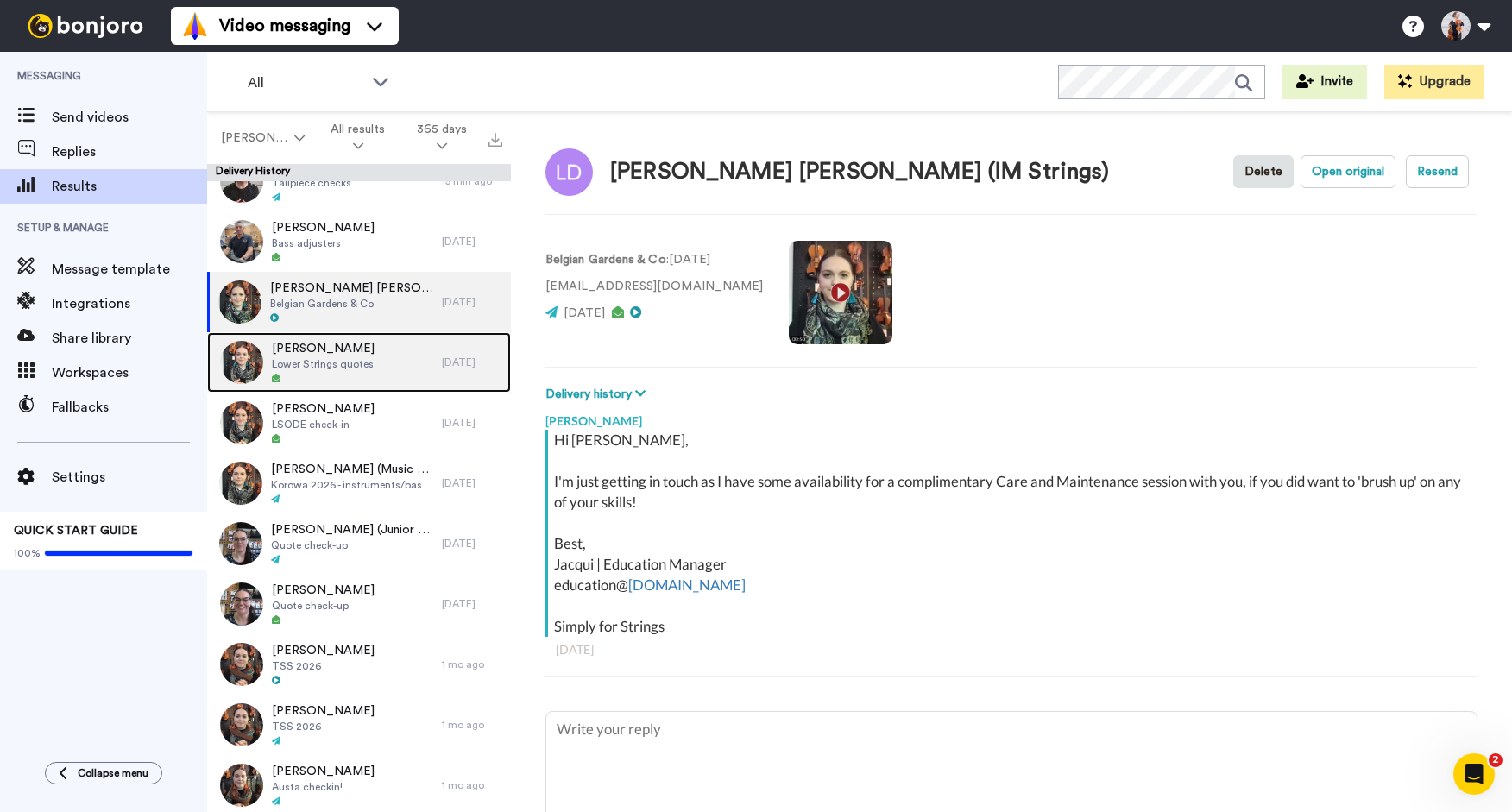
click at [248, 353] on img at bounding box center [241, 362] width 43 height 43
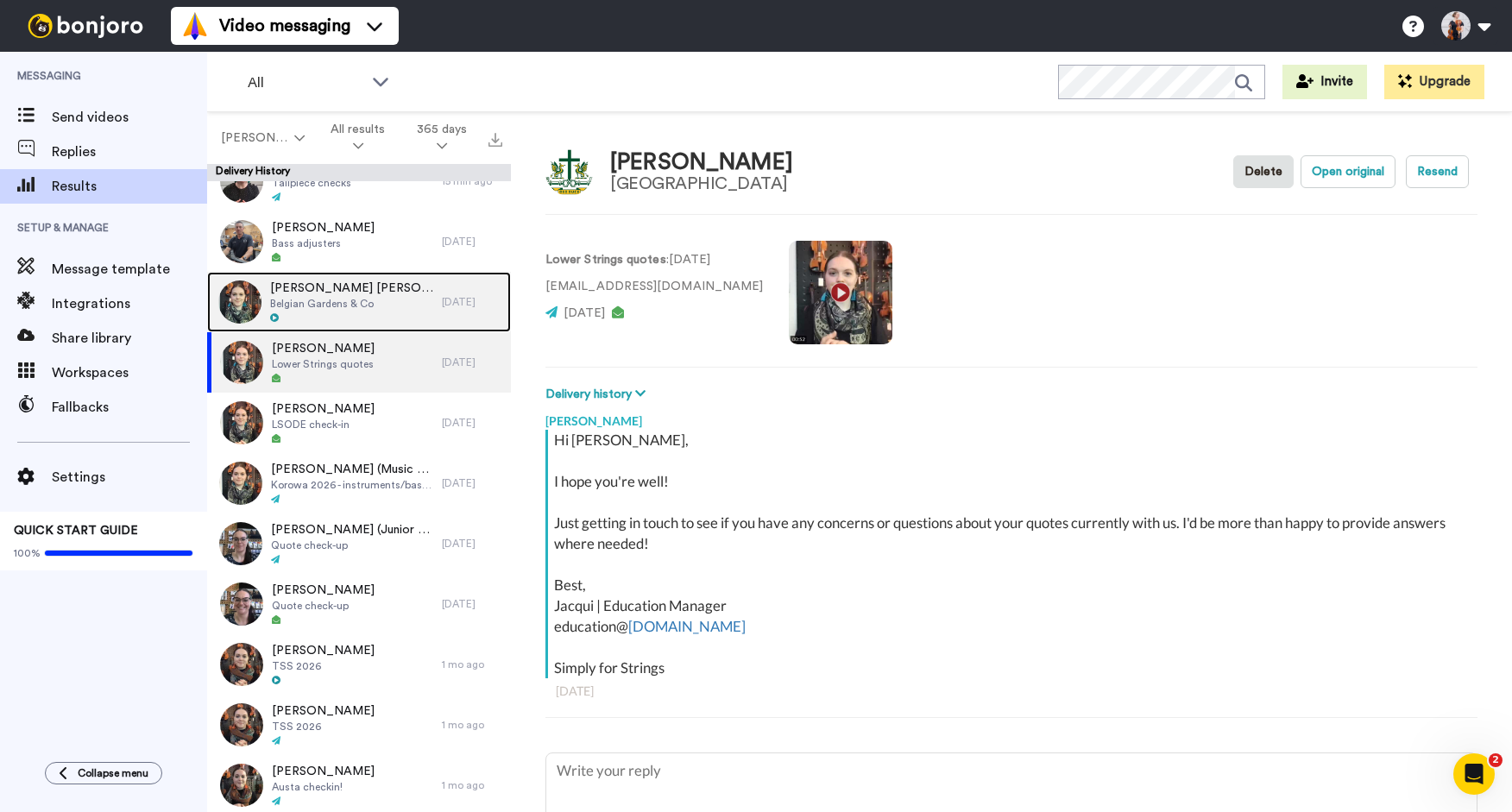
click at [251, 316] on img at bounding box center [239, 301] width 43 height 43
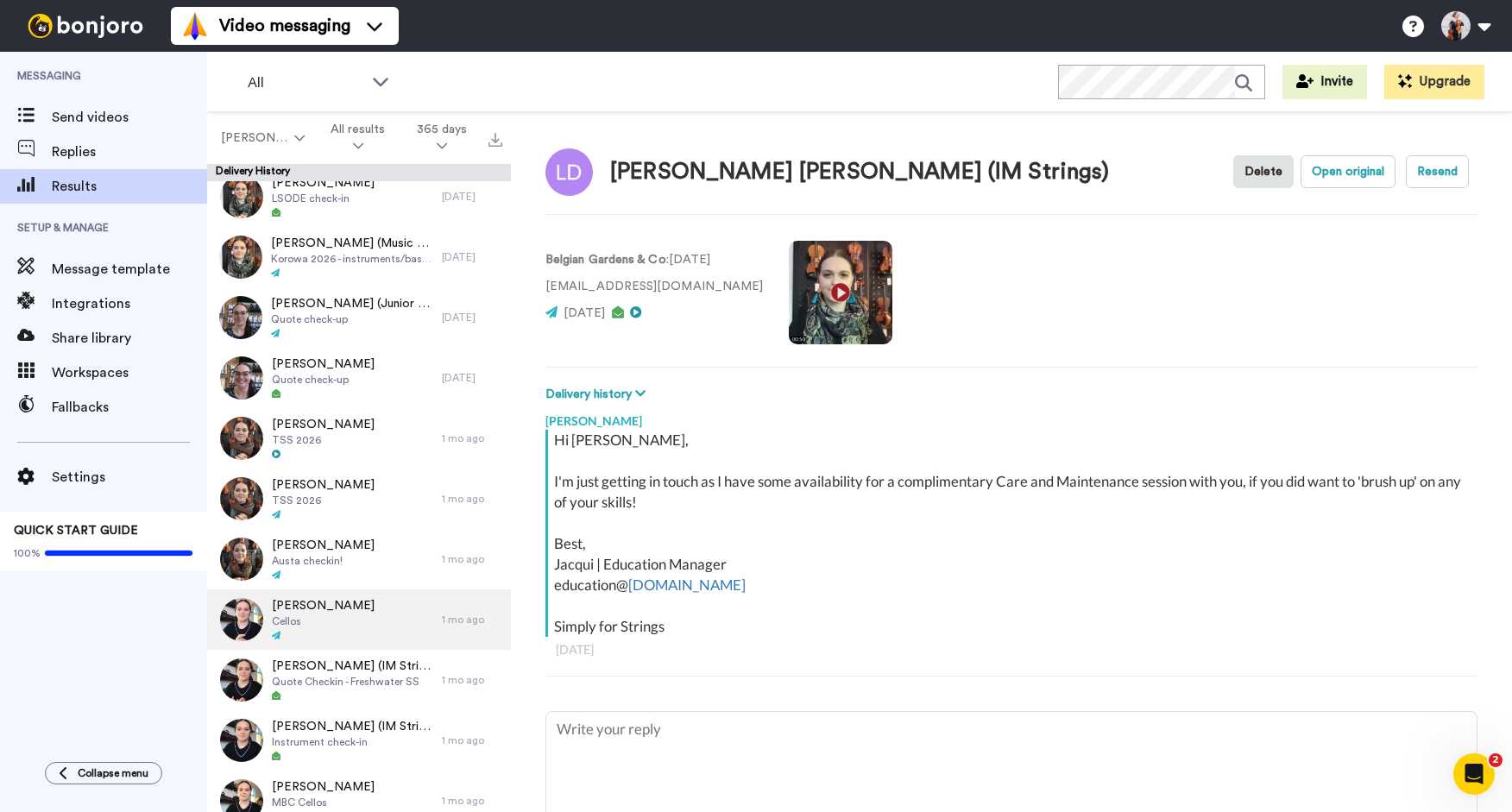
scroll to position [591, 0]
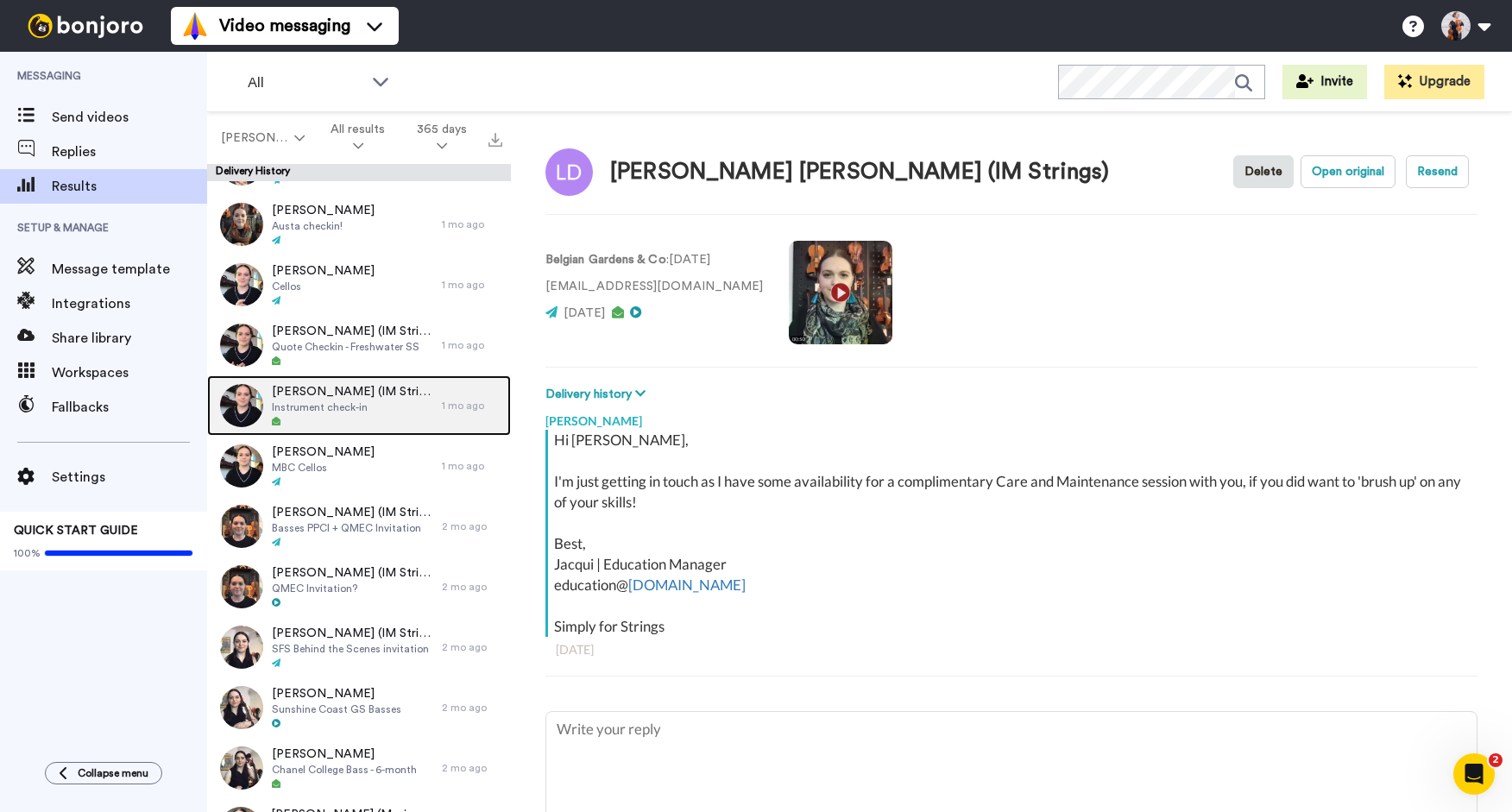
click at [236, 396] on img at bounding box center [241, 405] width 43 height 43
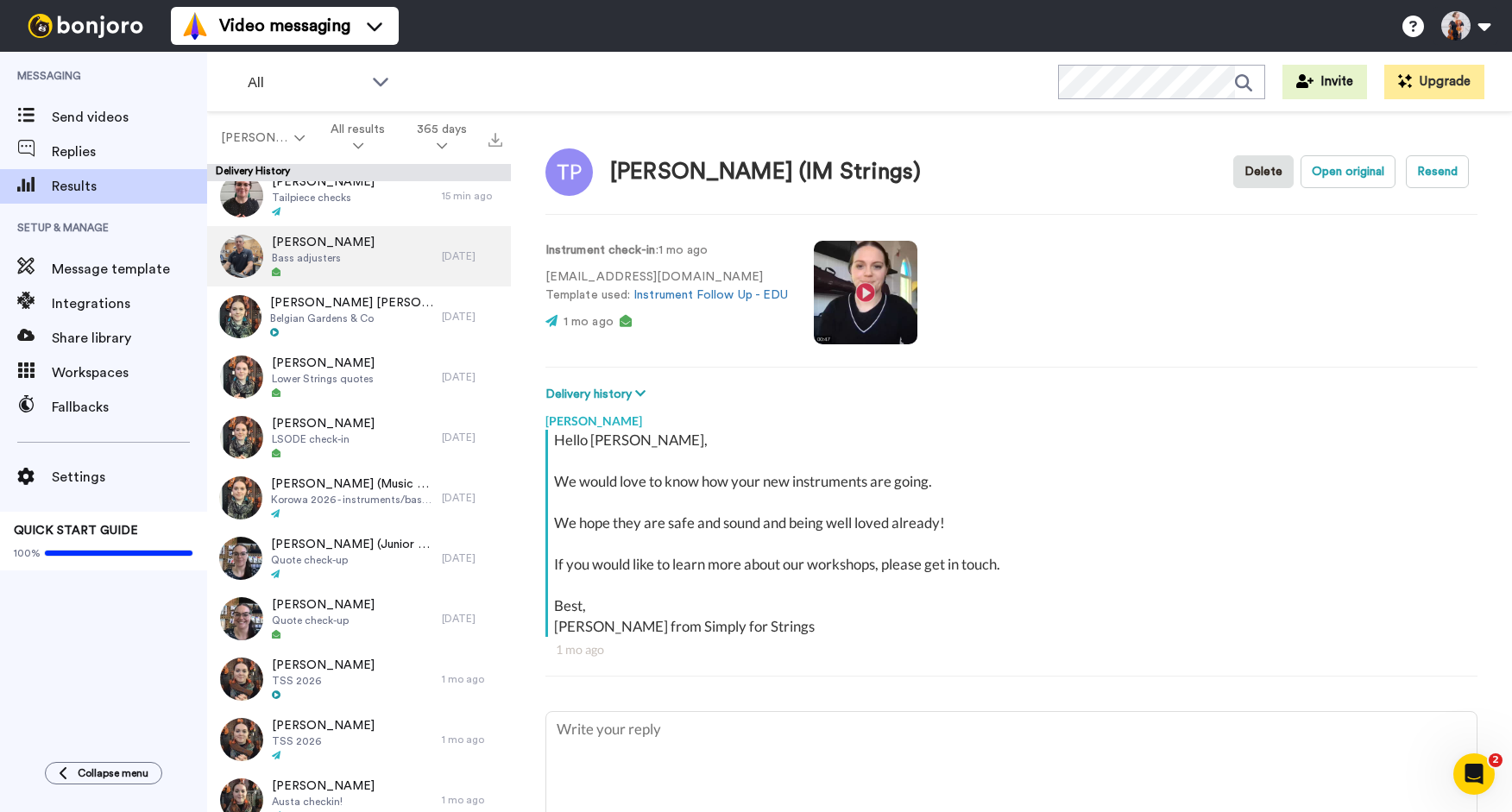
scroll to position [2, 0]
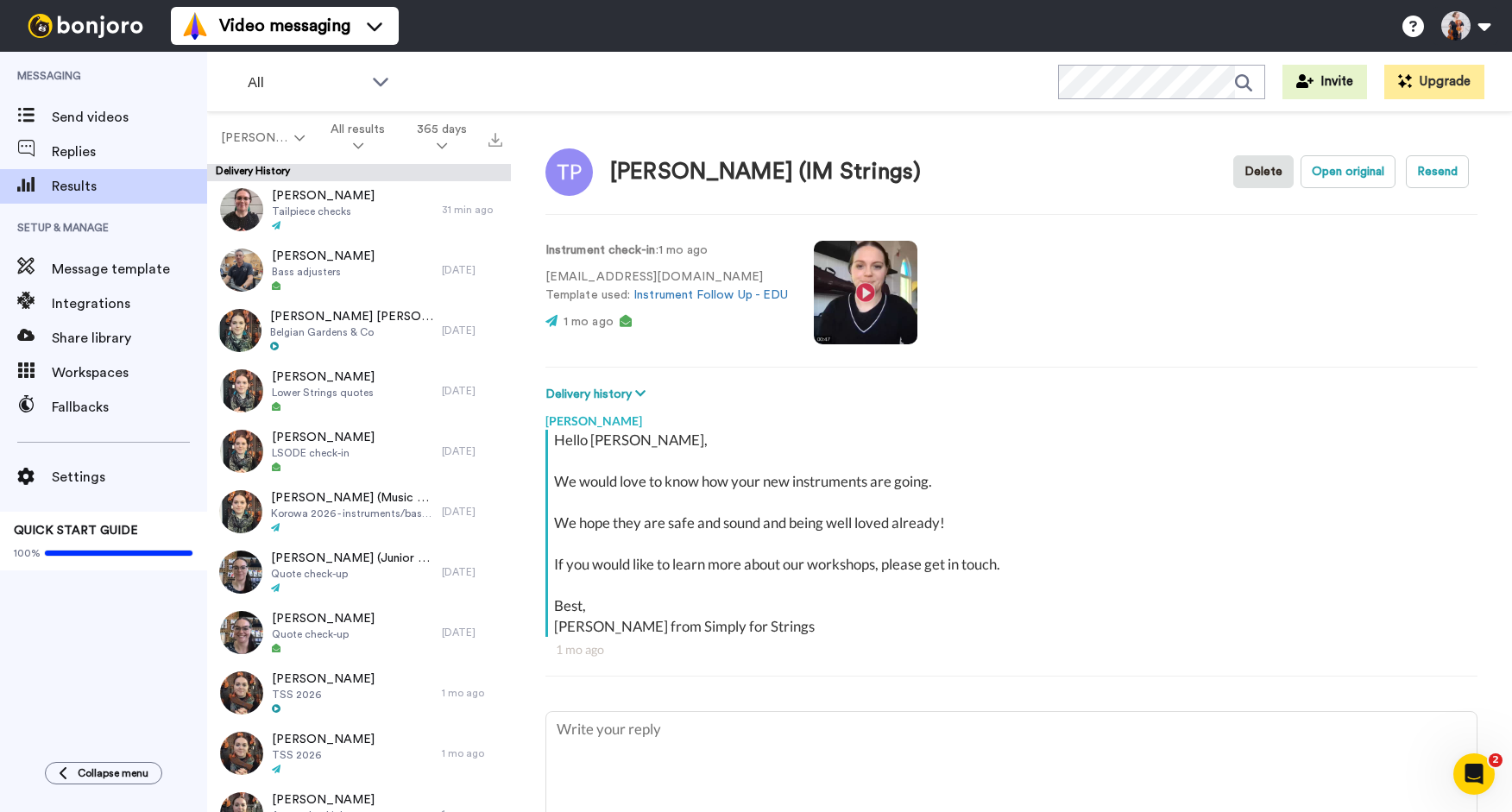
type textarea "x"
click at [80, 354] on div "Share library" at bounding box center [104, 338] width 207 height 34
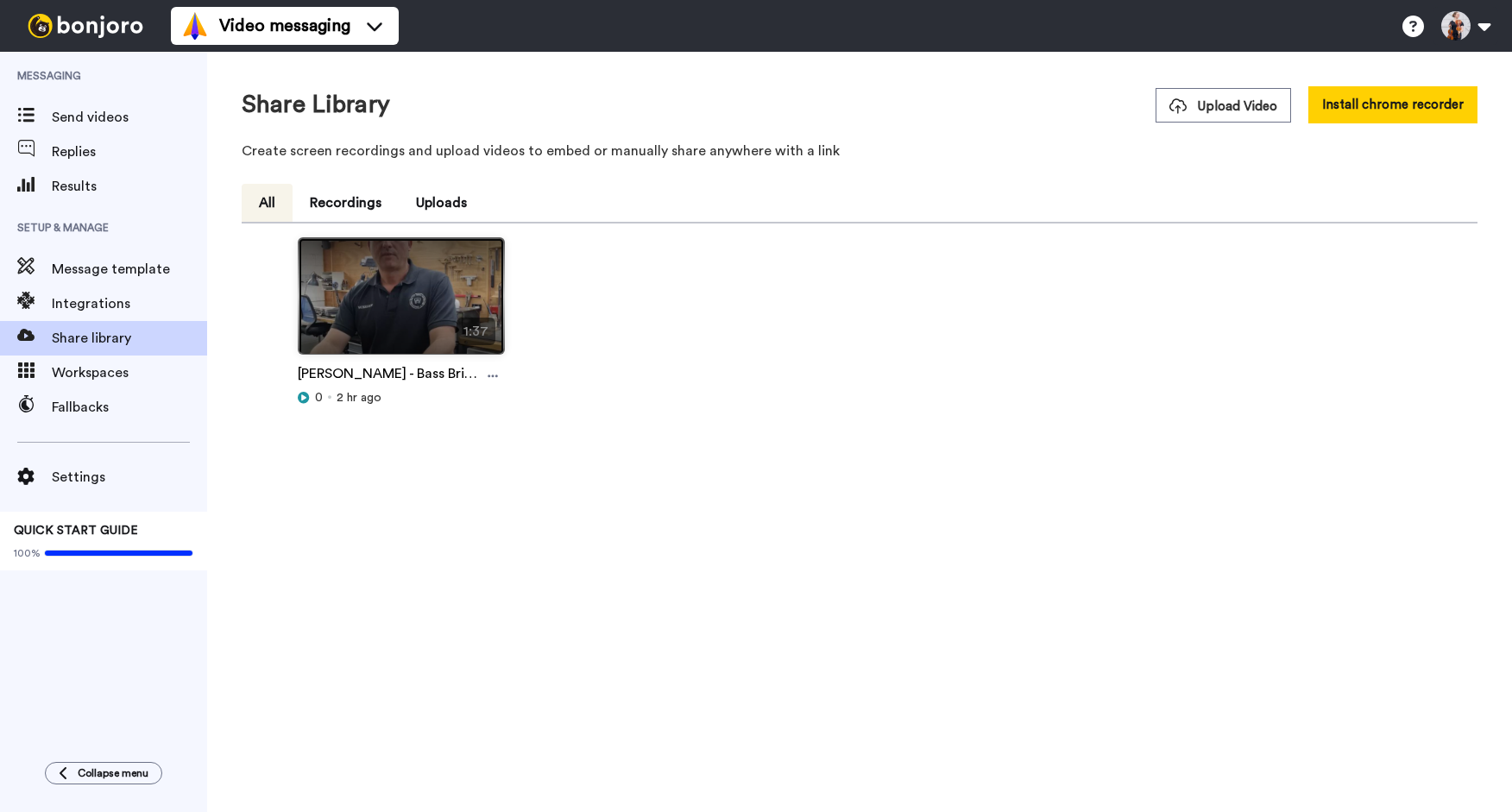
click at [413, 331] on img at bounding box center [401, 303] width 205 height 130
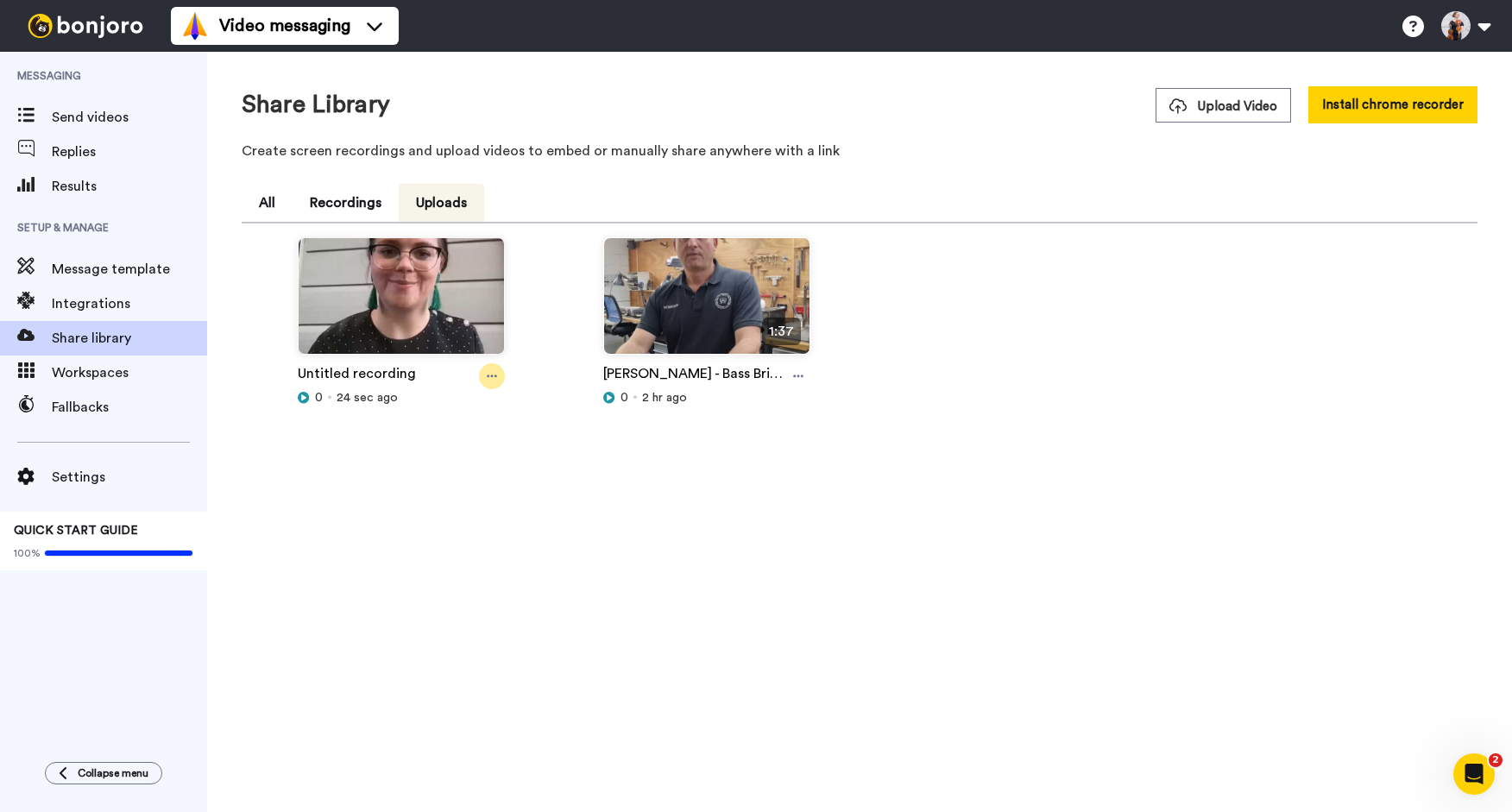
click at [488, 383] on div at bounding box center [491, 376] width 26 height 26
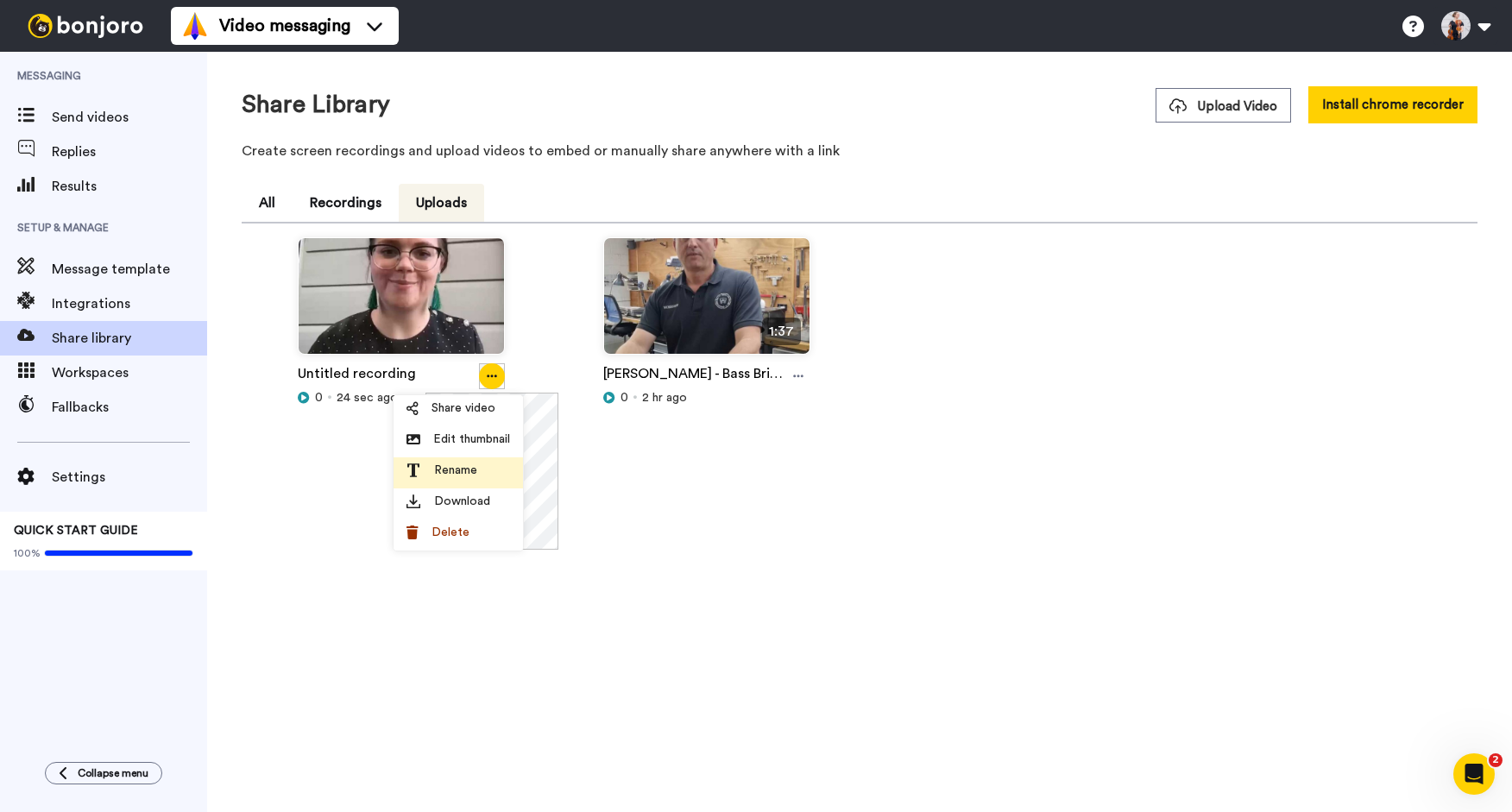
click at [458, 466] on span "Rename" at bounding box center [455, 471] width 43 height 17
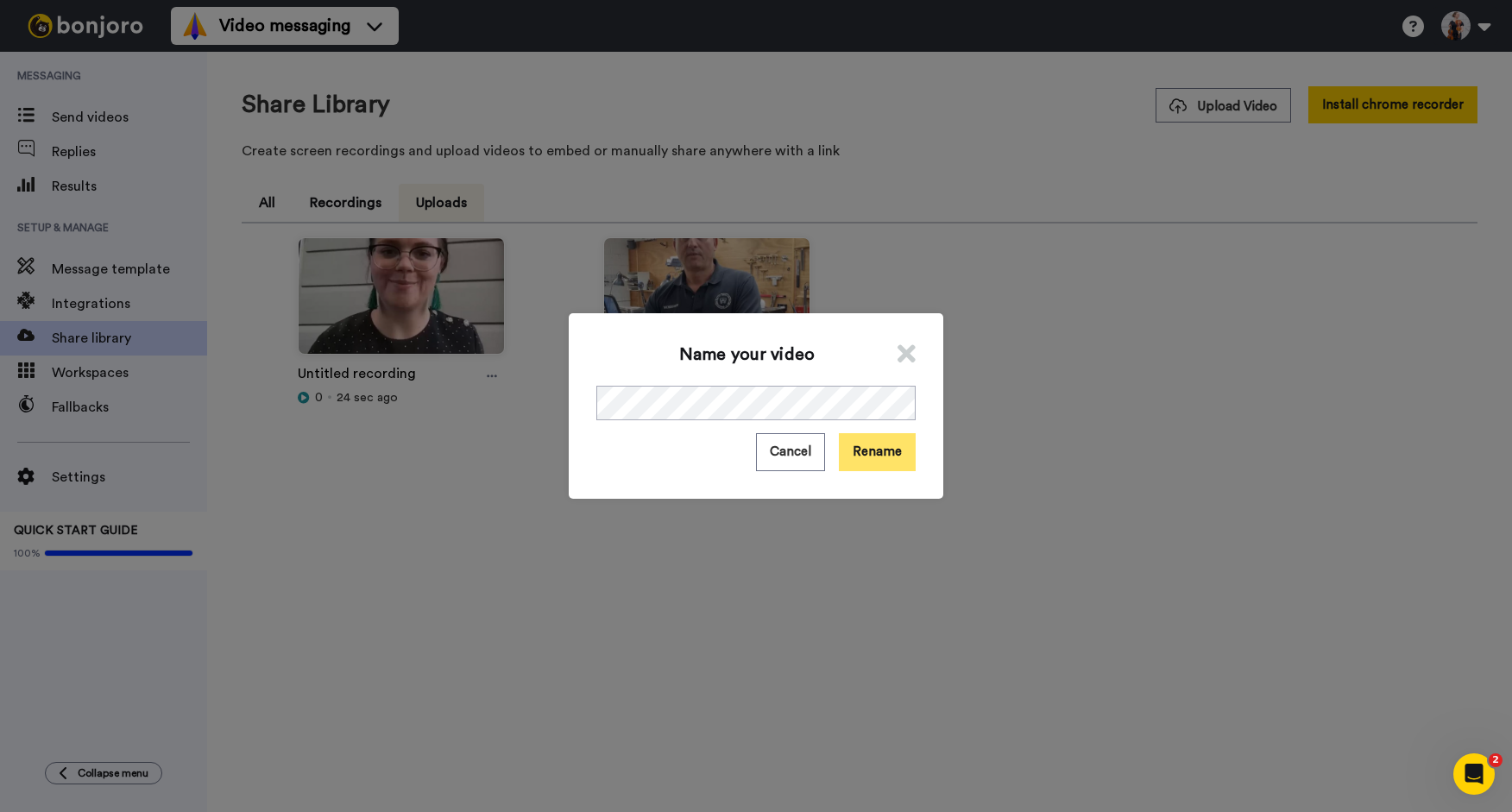
click at [896, 455] on button "Rename" at bounding box center [876, 452] width 77 height 37
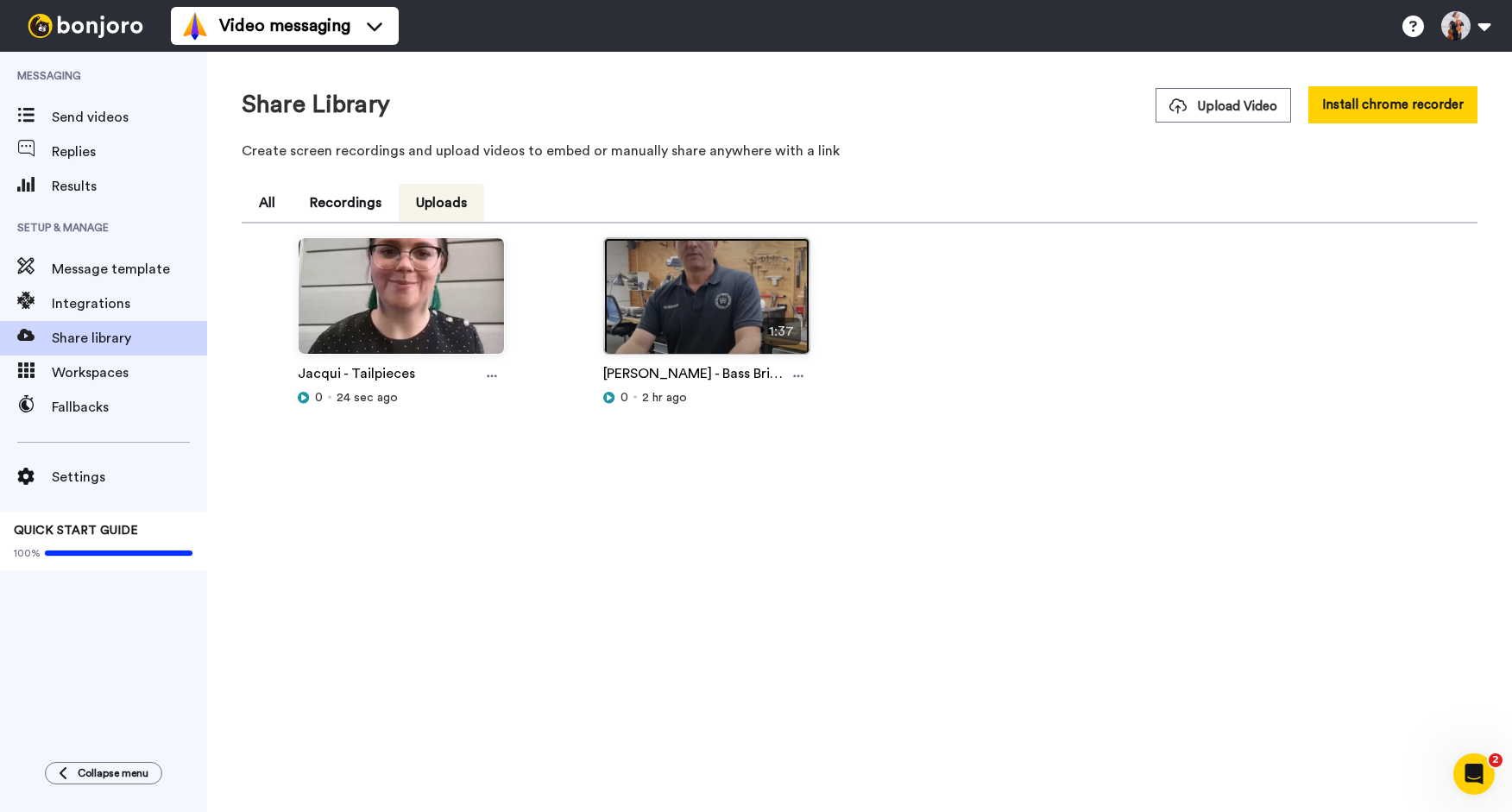
click at [661, 288] on img at bounding box center [706, 303] width 205 height 130
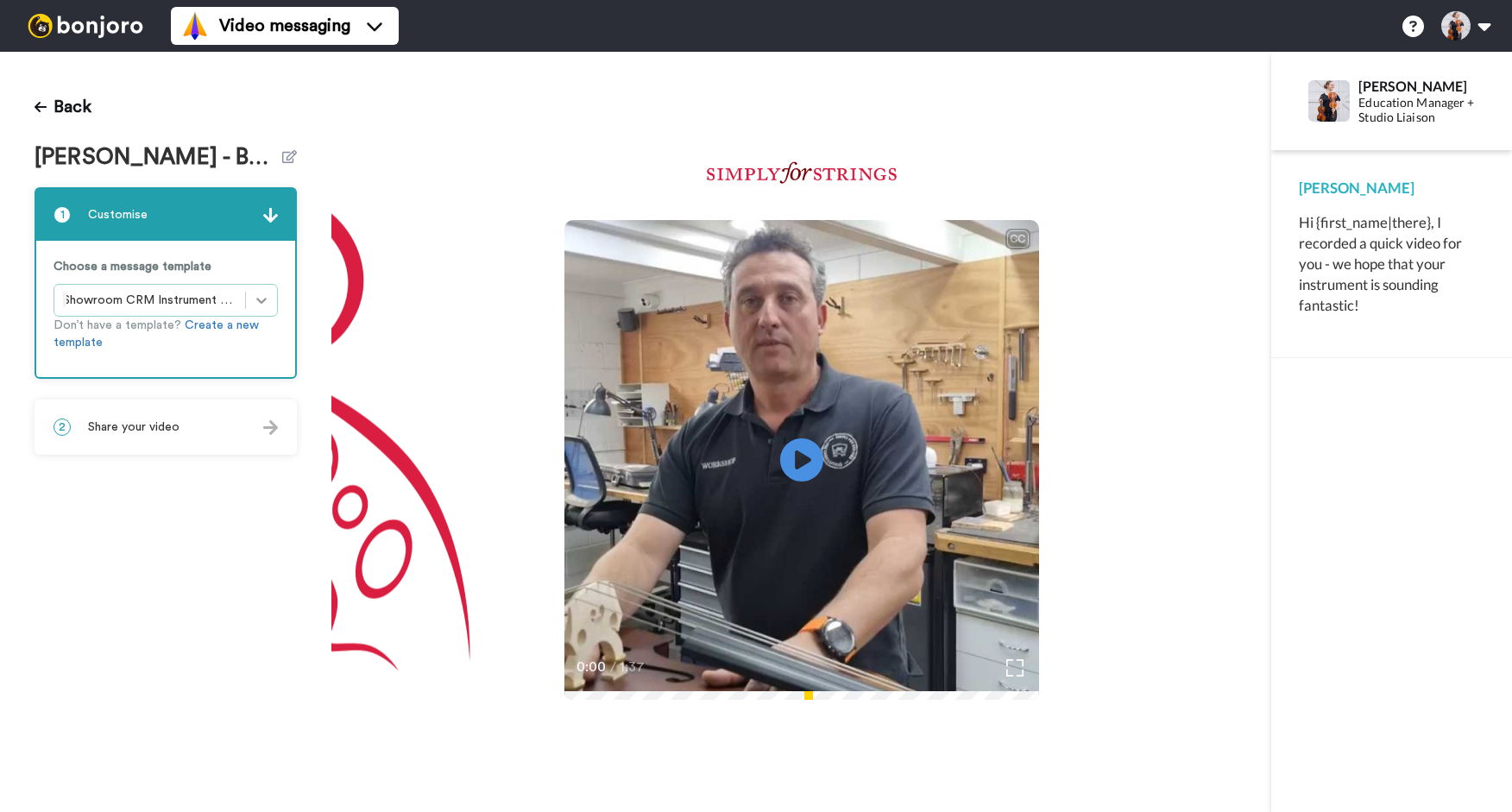
click at [262, 297] on icon at bounding box center [261, 300] width 17 height 17
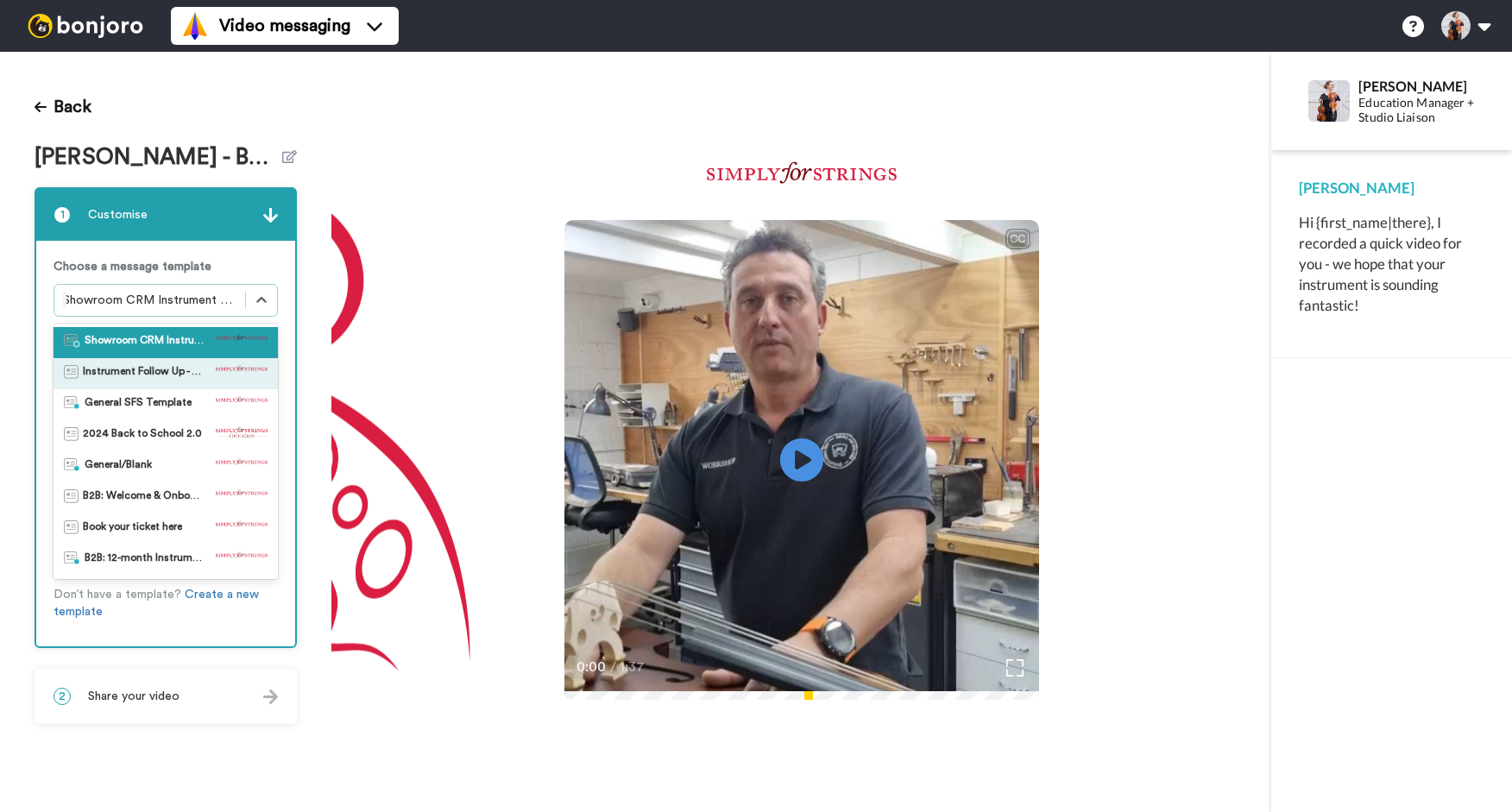
click at [339, 149] on div "CC Play/Pause 0:00 / 1:37" at bounding box center [801, 432] width 940 height 761
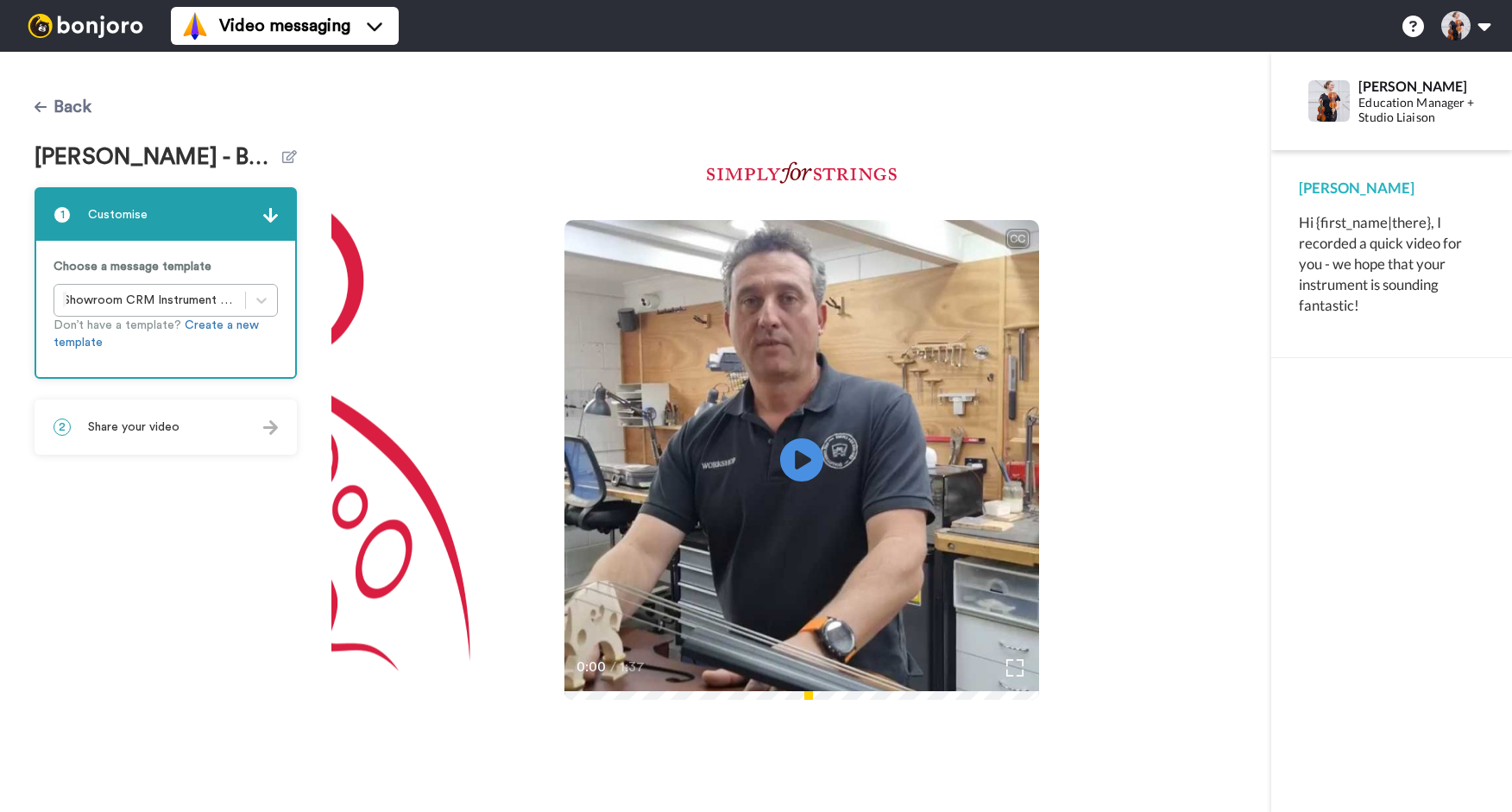
click at [78, 105] on button "Back" at bounding box center [63, 107] width 57 height 42
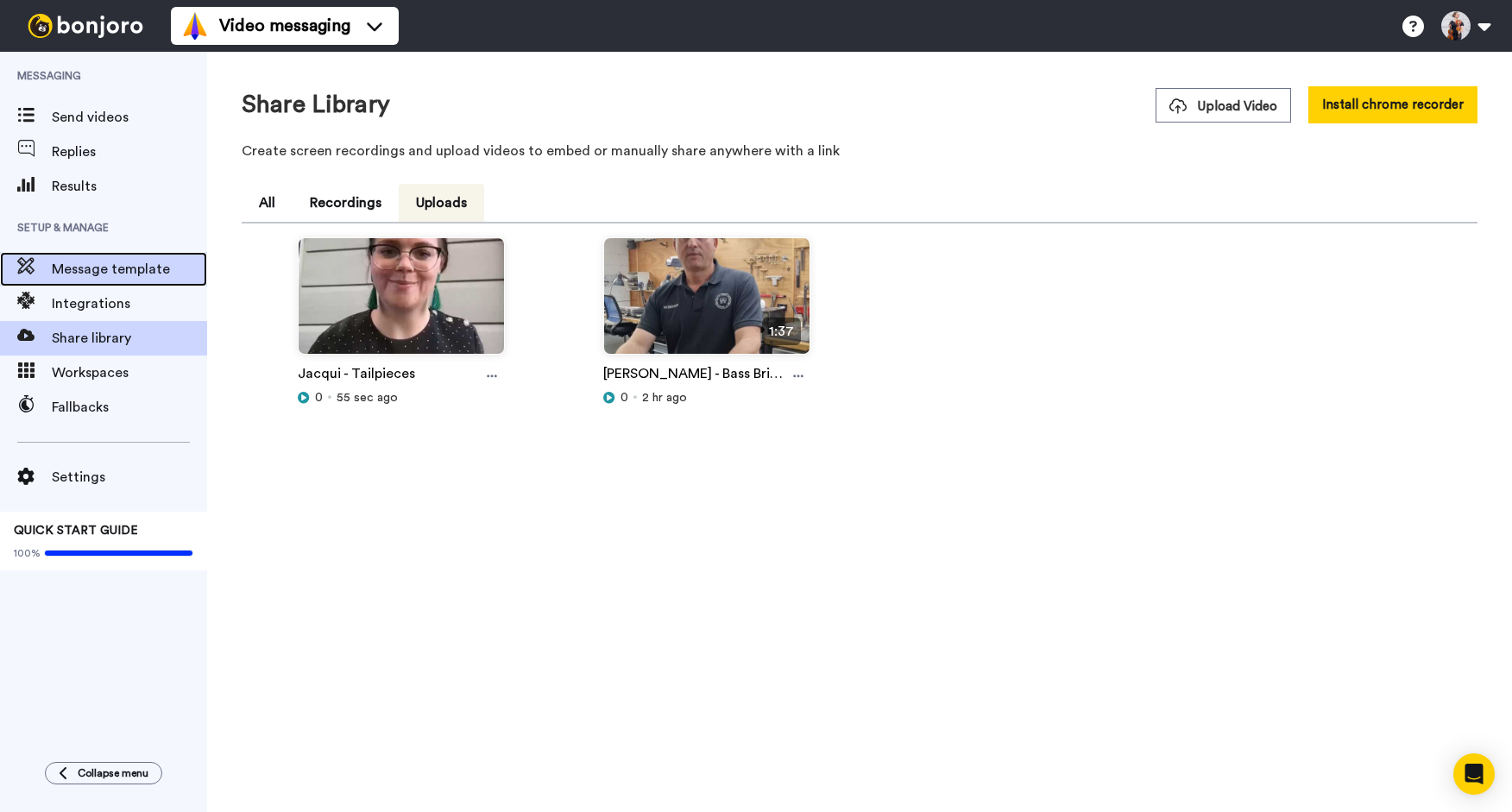
click at [135, 264] on span "Message template" at bounding box center [128, 269] width 155 height 21
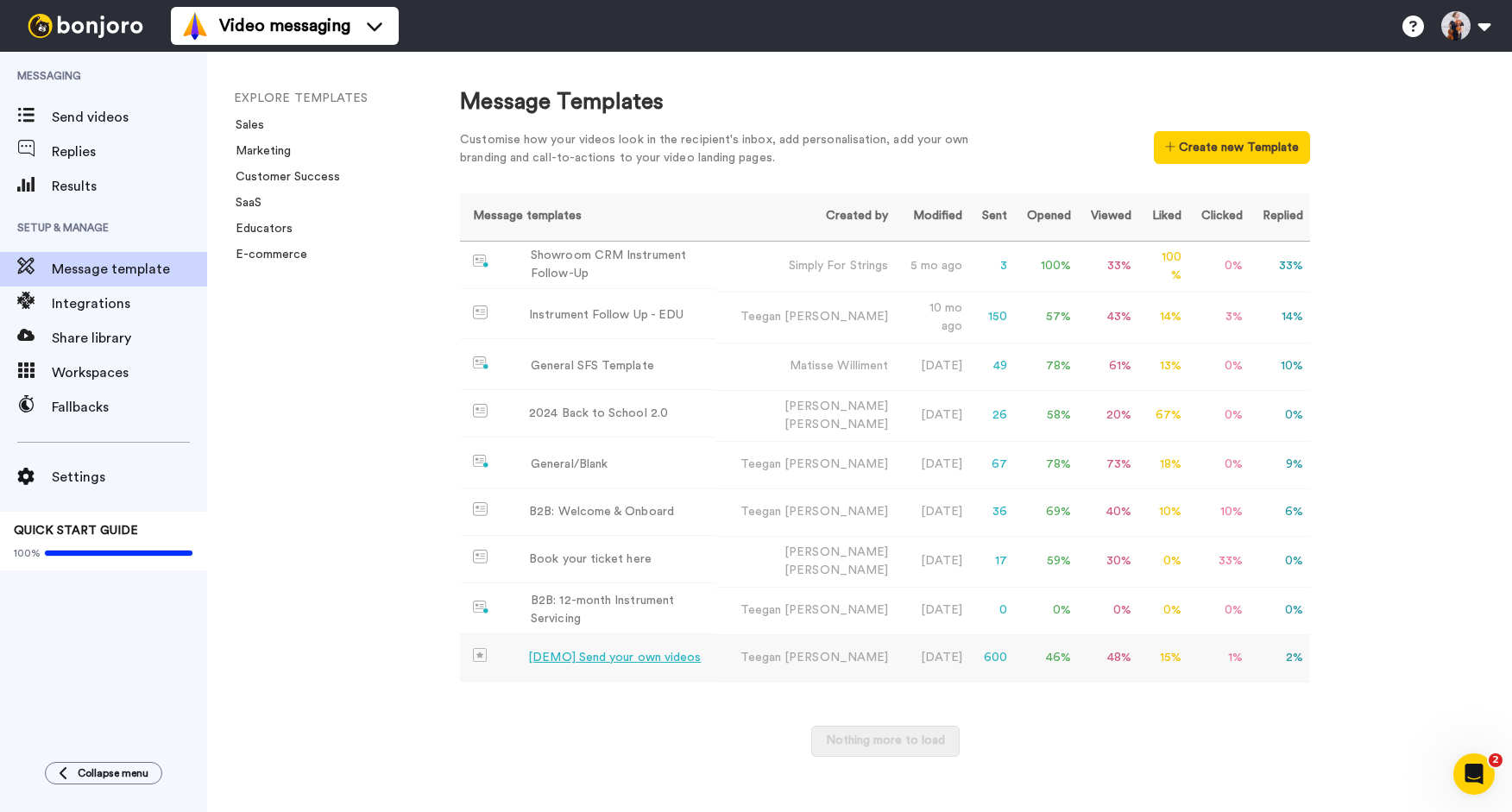
click at [592, 650] on div "[DEMO] Send your own videos" at bounding box center [615, 658] width 173 height 18
click at [575, 616] on td "B2B: 12-month Instrument Servicing" at bounding box center [588, 610] width 257 height 48
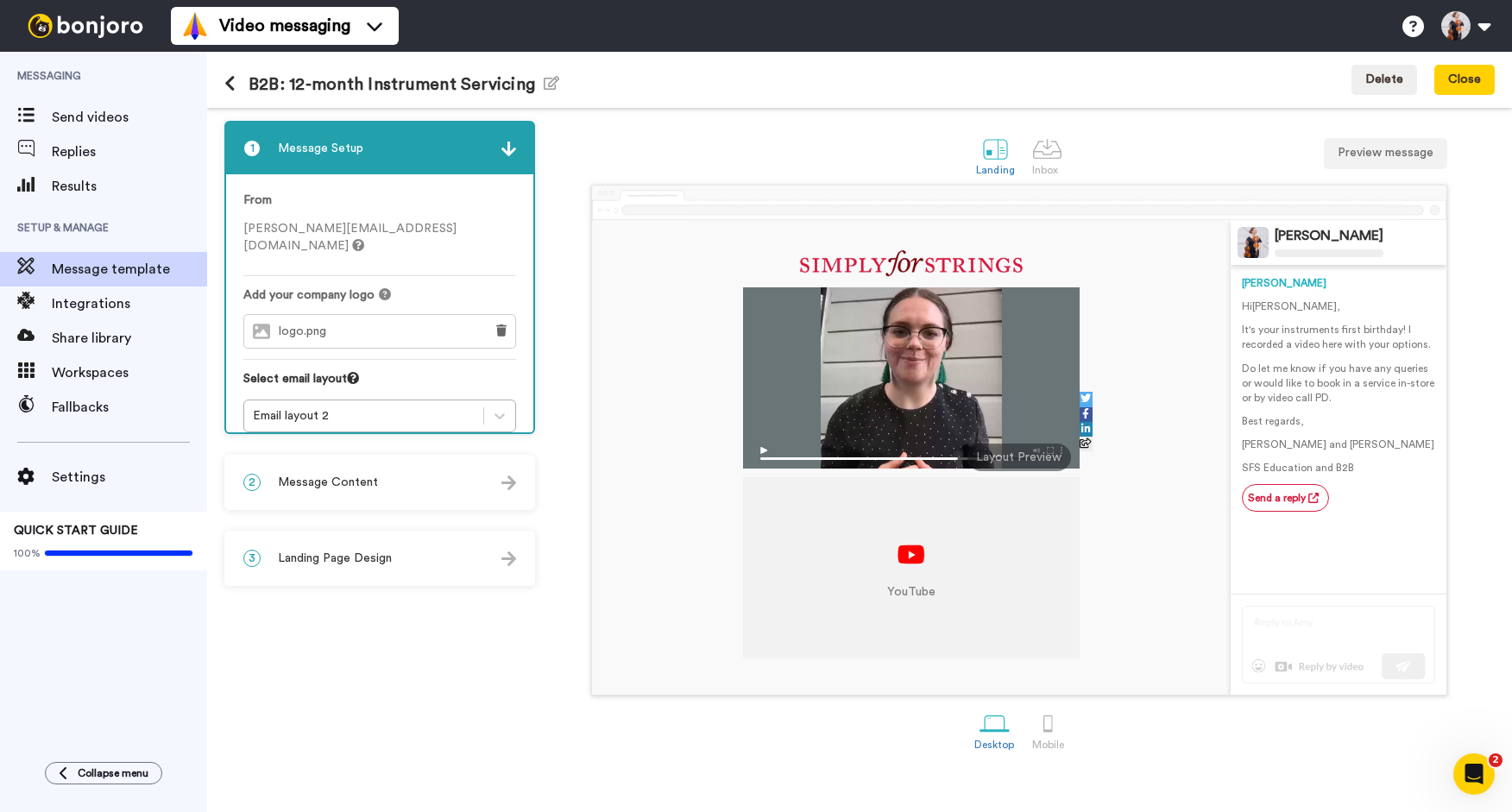
click at [405, 498] on div "2 Message Content" at bounding box center [379, 482] width 307 height 51
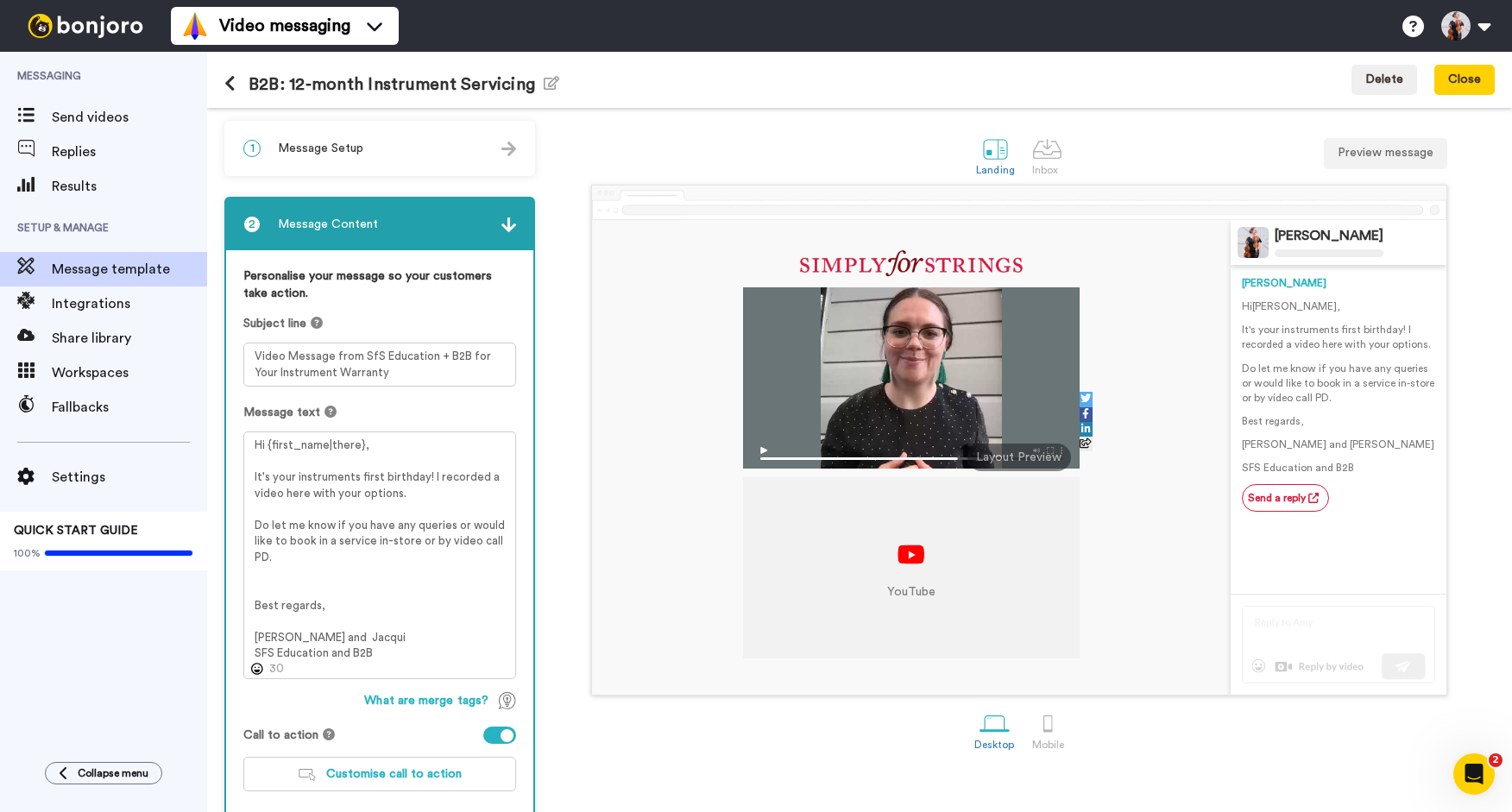
click at [924, 570] on div "YouTube" at bounding box center [910, 569] width 48 height 65
click at [447, 158] on div "1 Message Setup" at bounding box center [379, 148] width 307 height 51
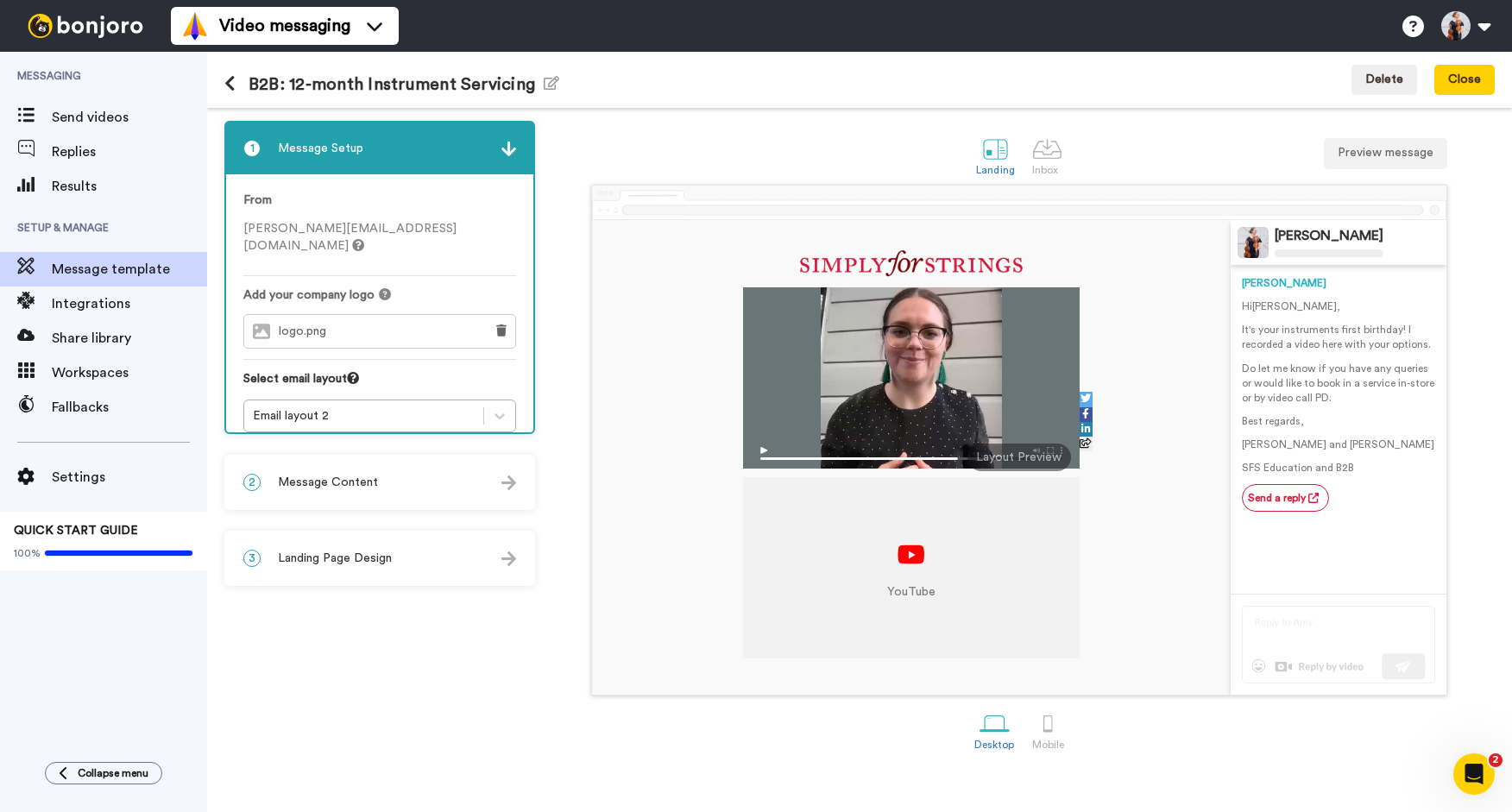
click at [392, 315] on div "logo.png" at bounding box center [359, 331] width 230 height 32
click at [363, 408] on div "Email layout 2" at bounding box center [363, 416] width 221 height 17
click at [365, 408] on div "Email layout 2" at bounding box center [363, 416] width 221 height 17
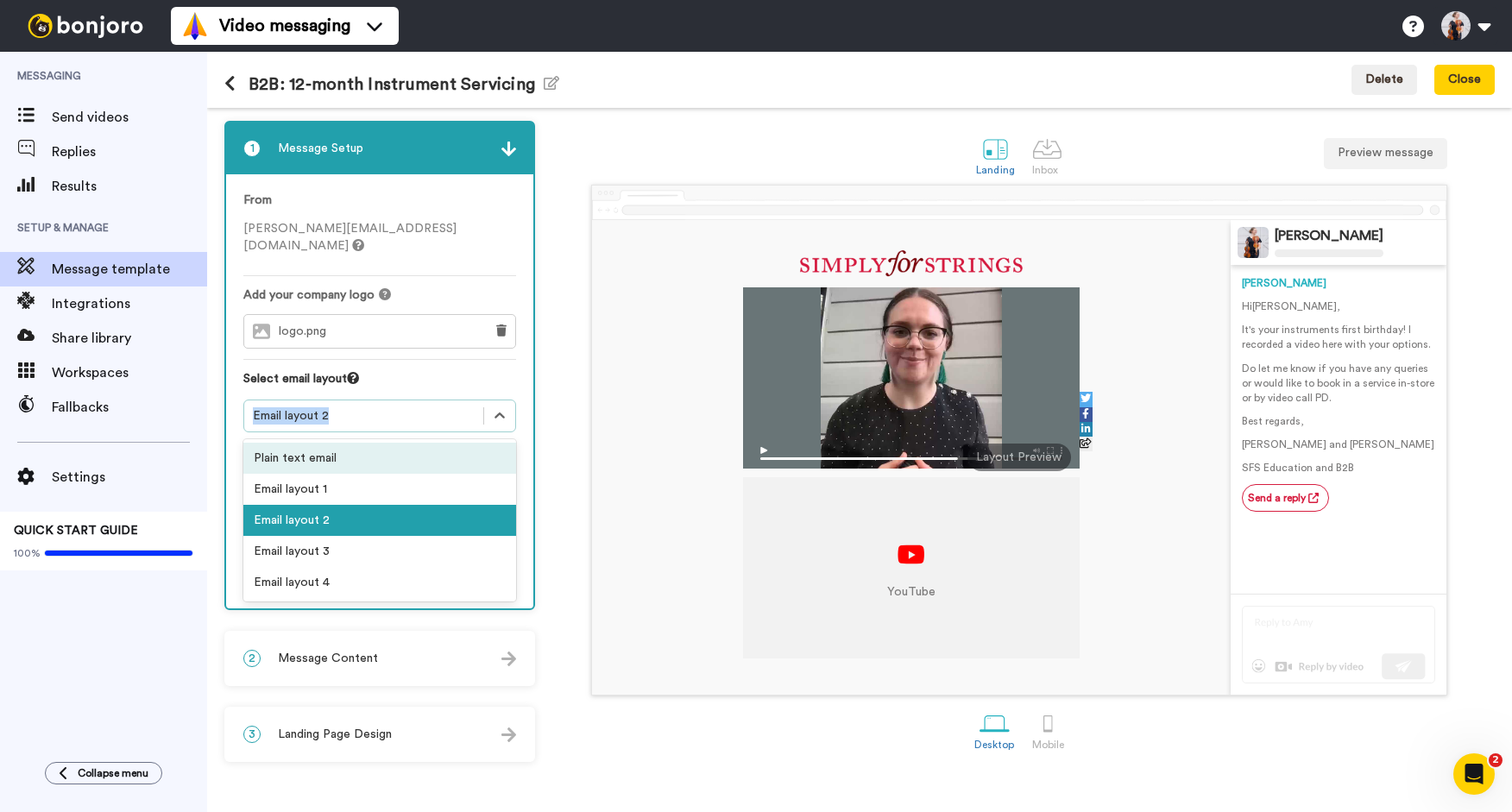
click at [336, 443] on div "Plain text email" at bounding box center [379, 458] width 273 height 31
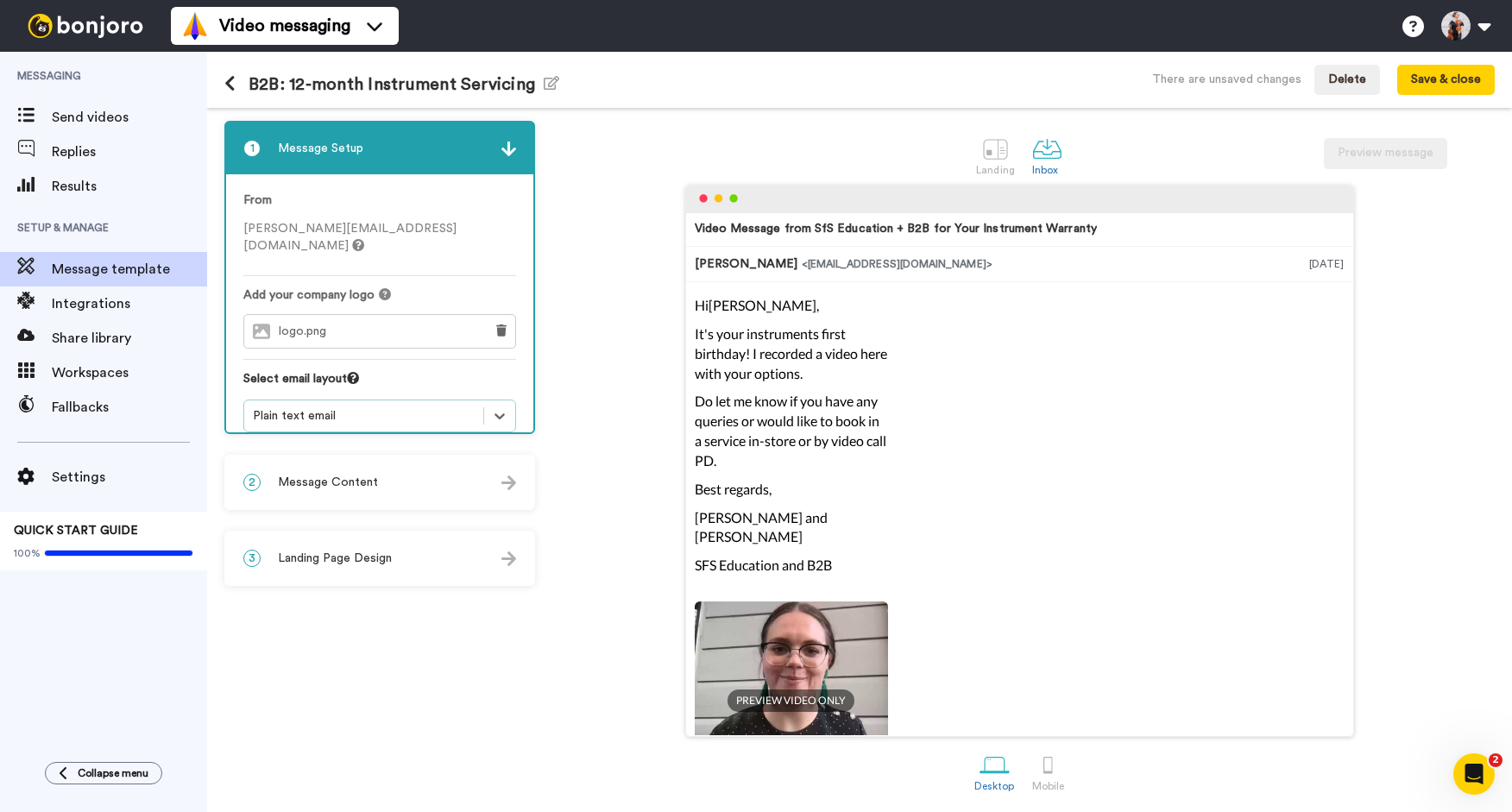
click at [351, 408] on div "Plain text email" at bounding box center [363, 416] width 221 height 17
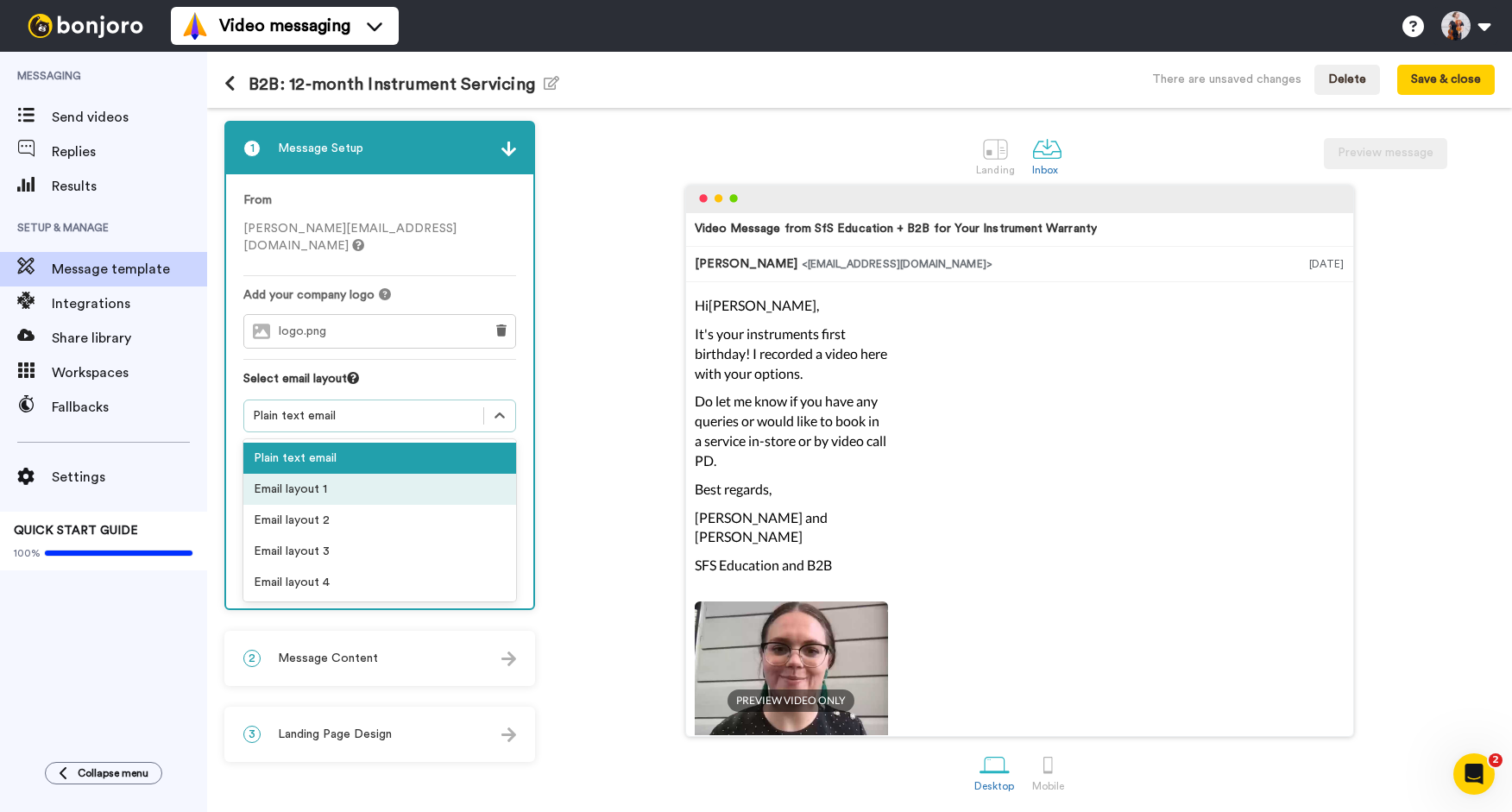
click at [291, 474] on div "Email layout 1" at bounding box center [379, 489] width 273 height 31
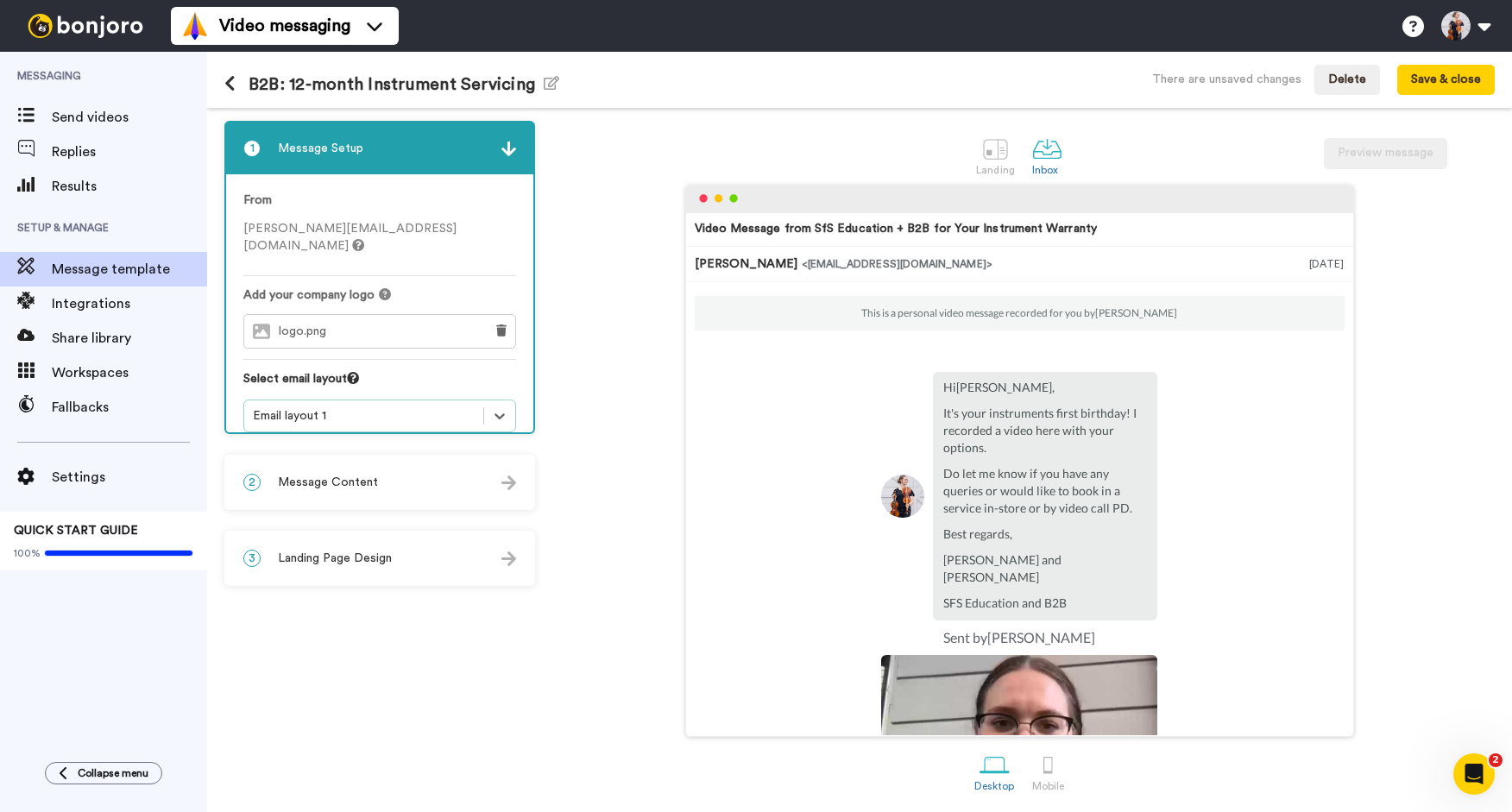
click at [451, 409] on div "Email layout 1" at bounding box center [379, 416] width 273 height 32
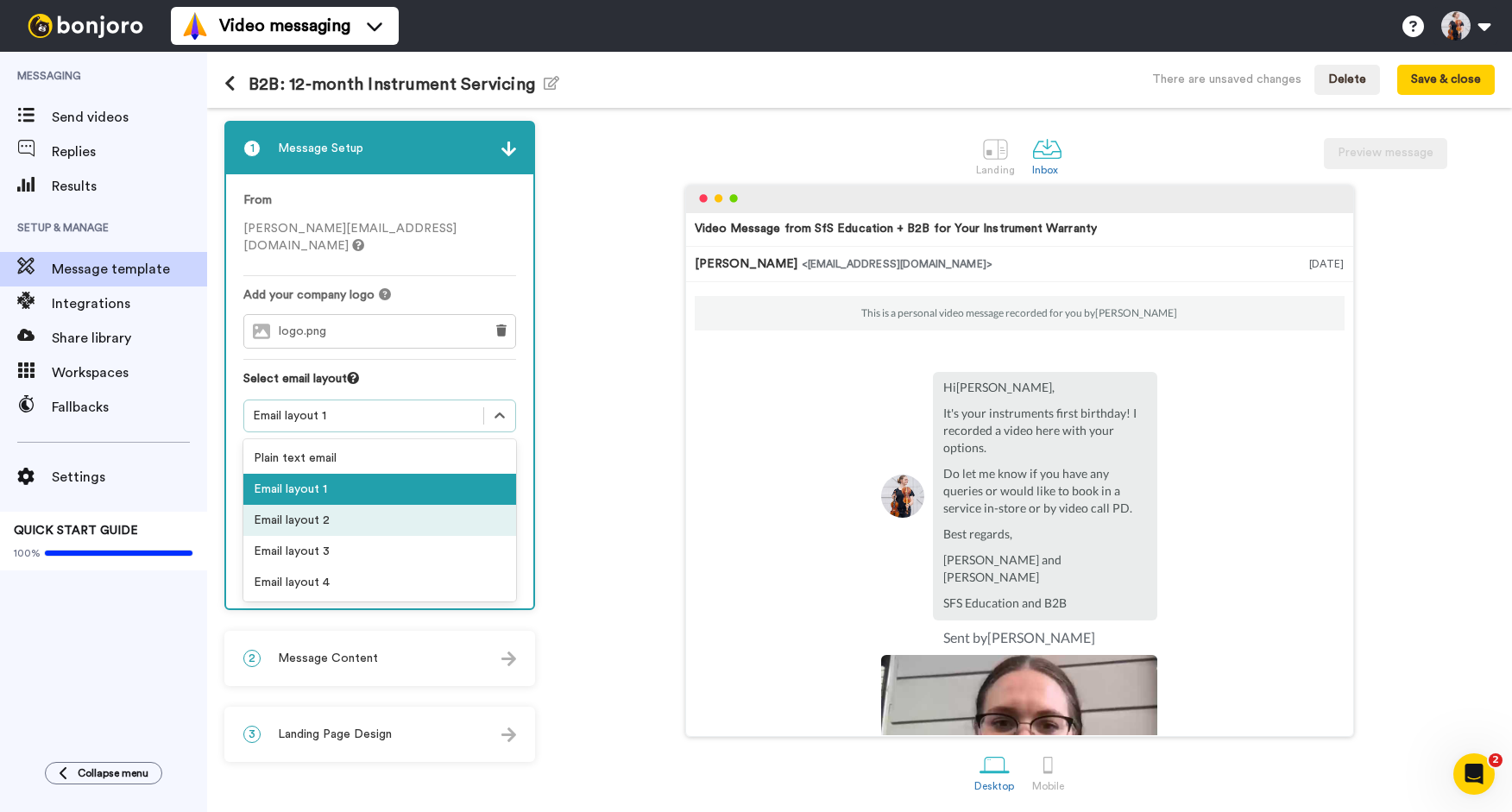
click at [350, 510] on div "Email layout 2" at bounding box center [379, 520] width 273 height 31
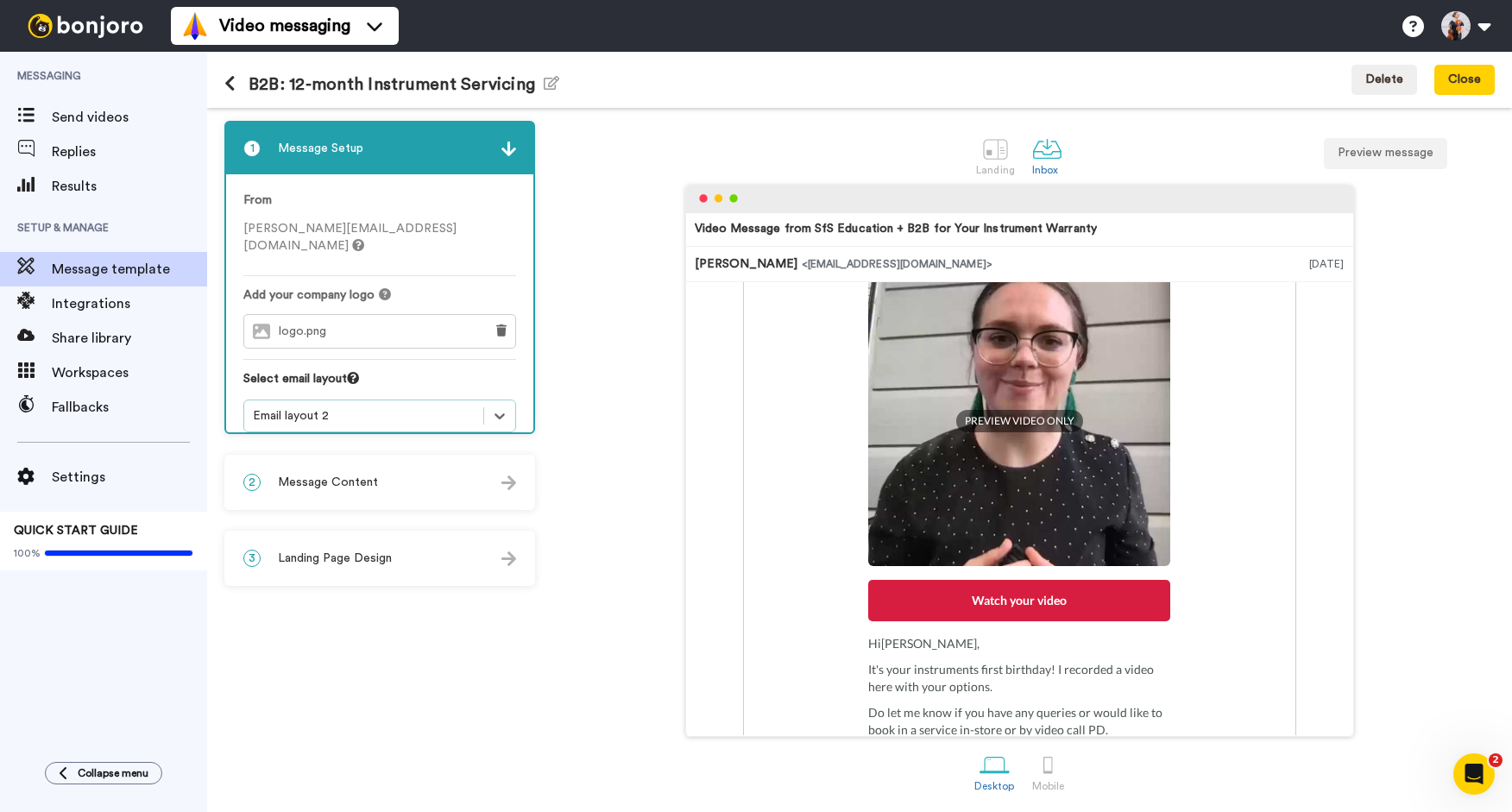
scroll to position [370, 0]
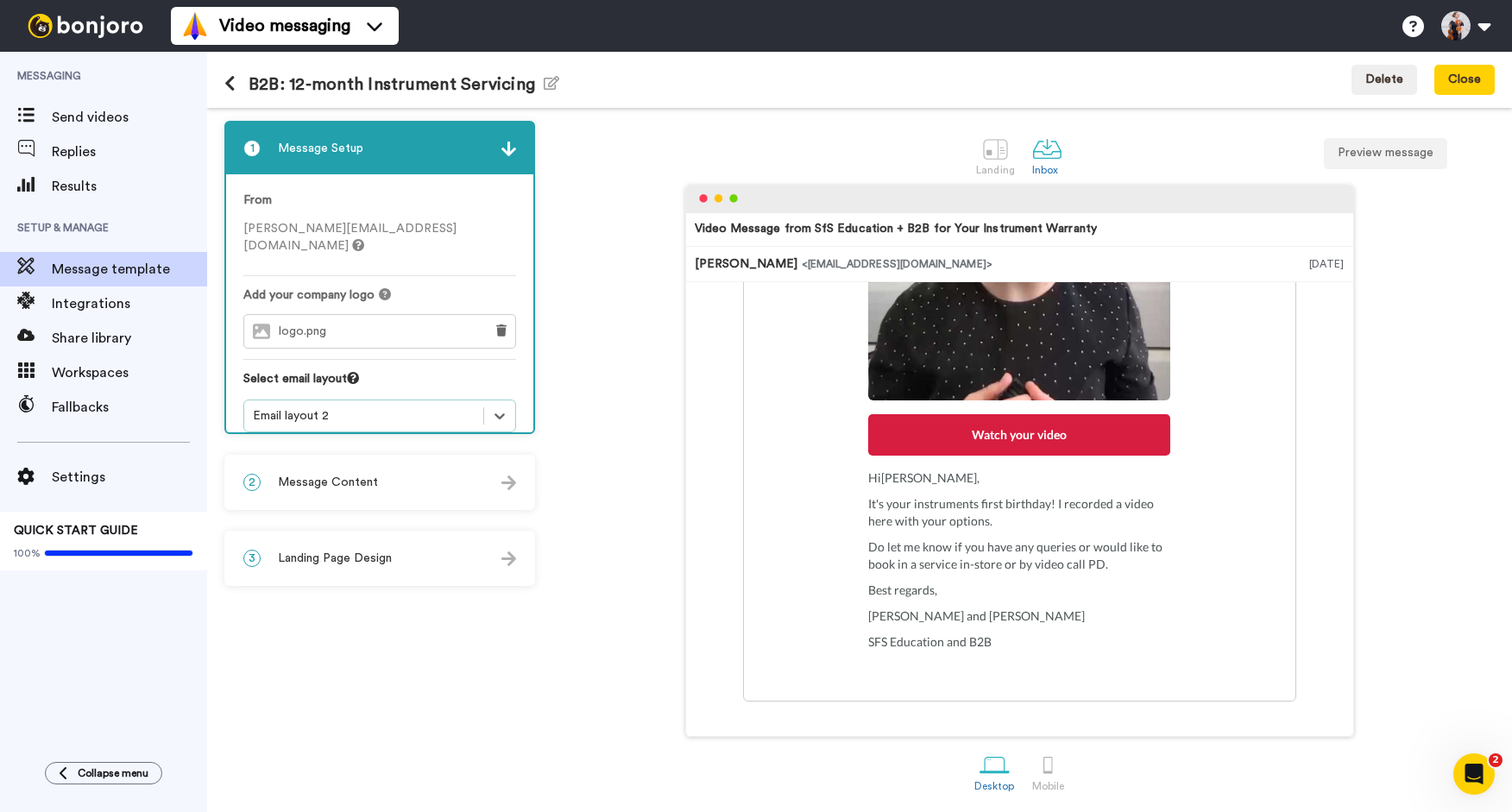
click at [445, 406] on div "Email layout 2" at bounding box center [363, 416] width 239 height 21
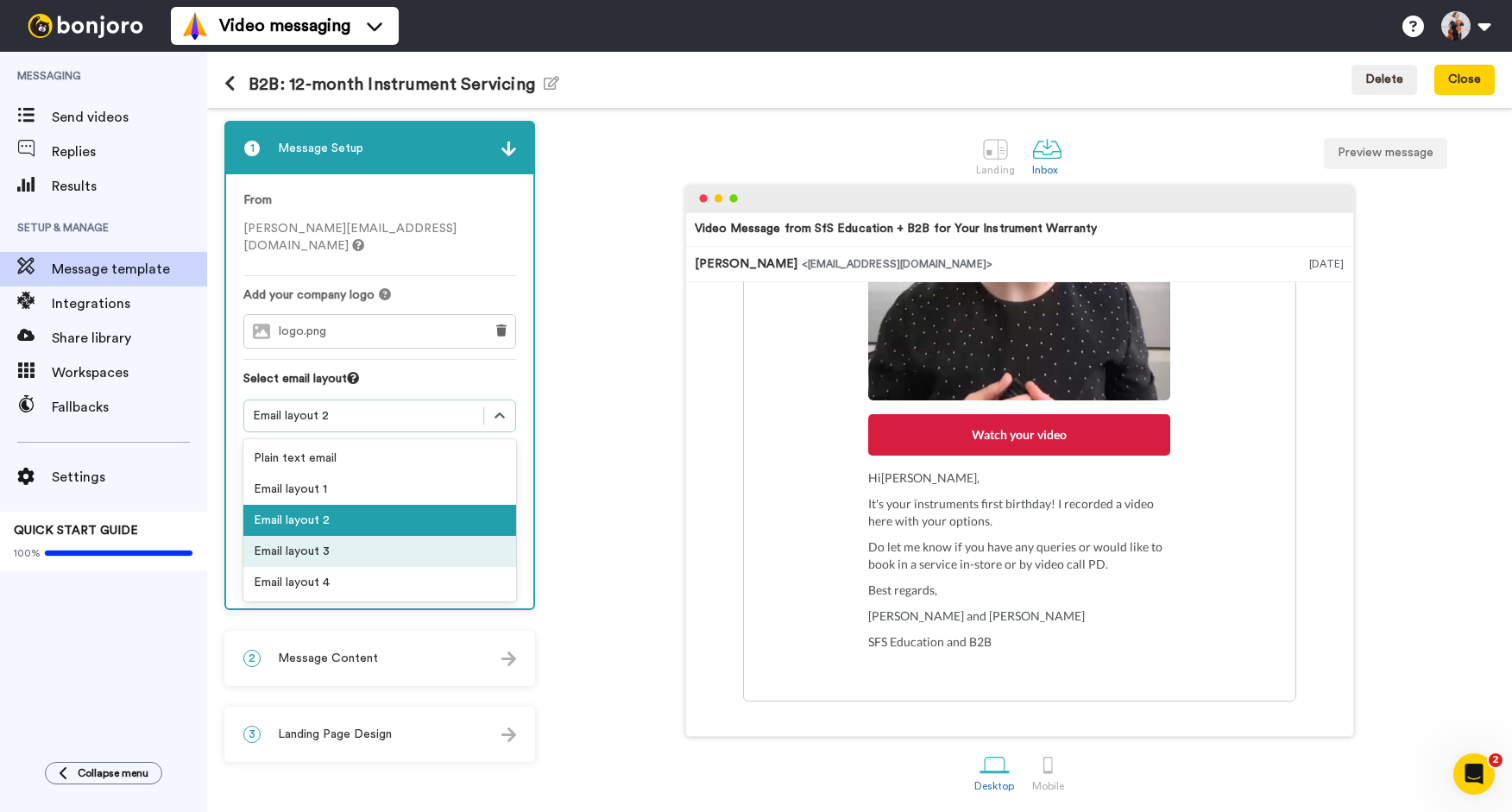
click at [342, 536] on div "Email layout 3" at bounding box center [379, 551] width 273 height 31
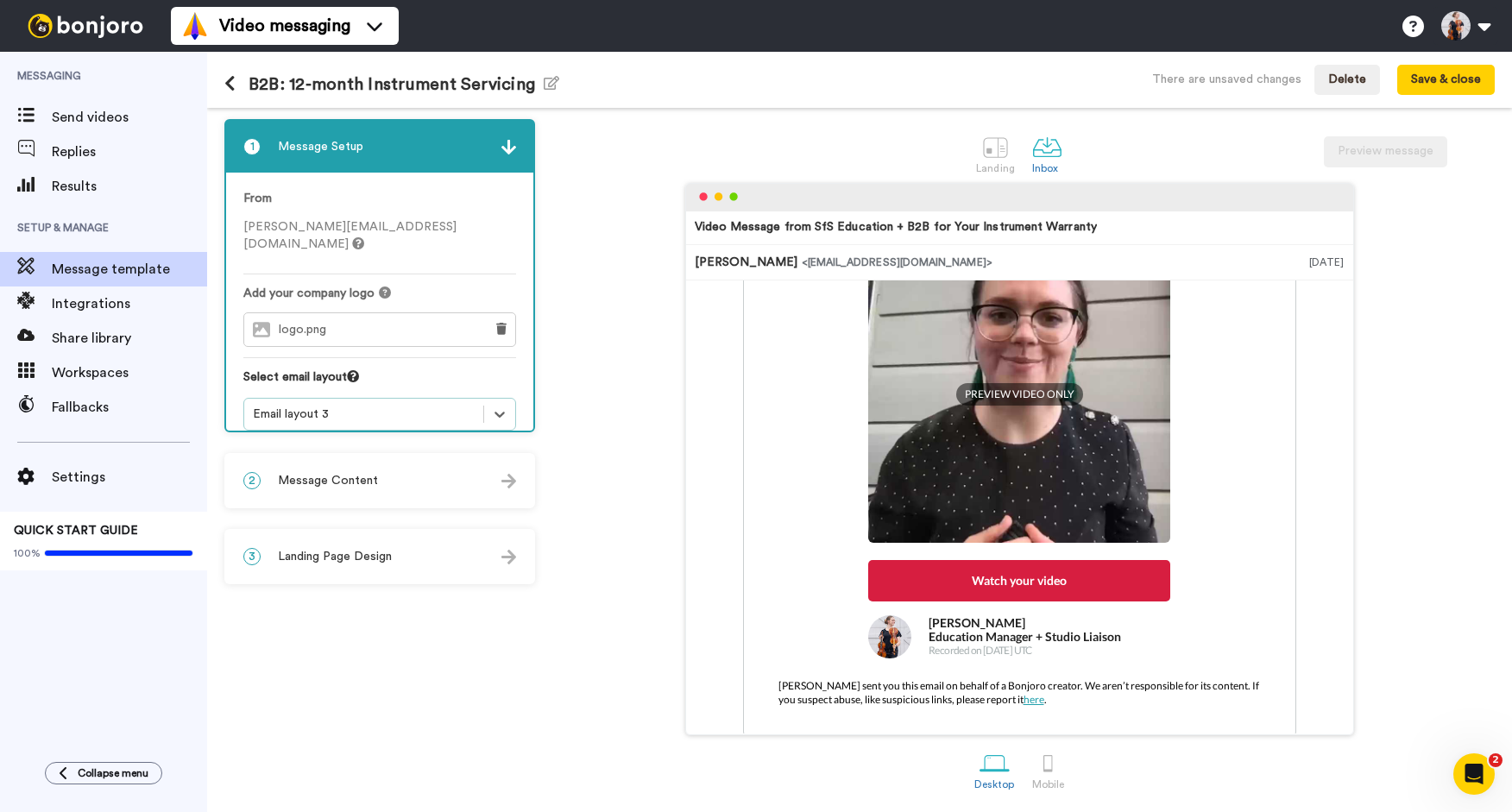
scroll to position [349, 0]
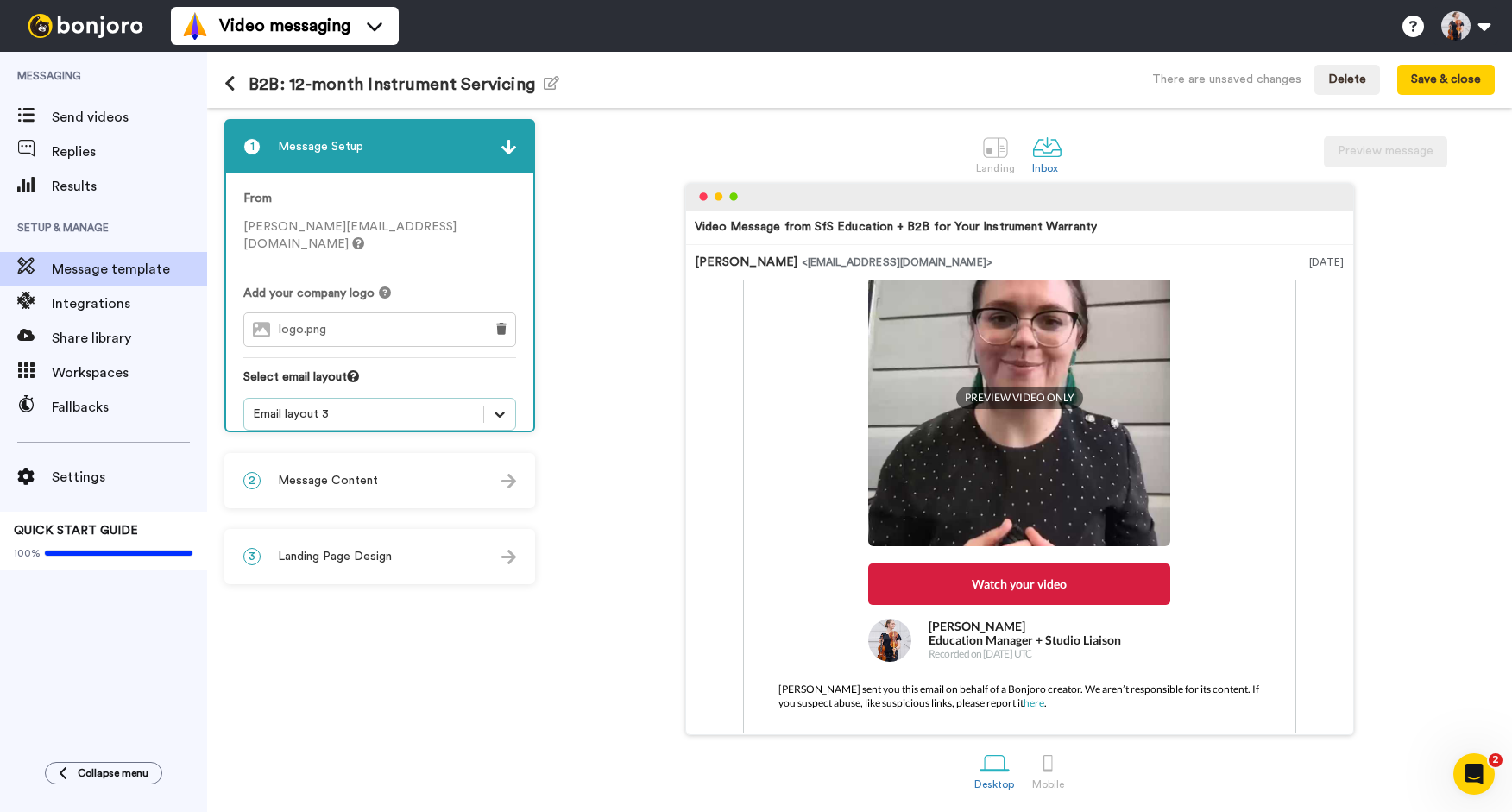
click at [493, 406] on icon at bounding box center [500, 415] width 17 height 17
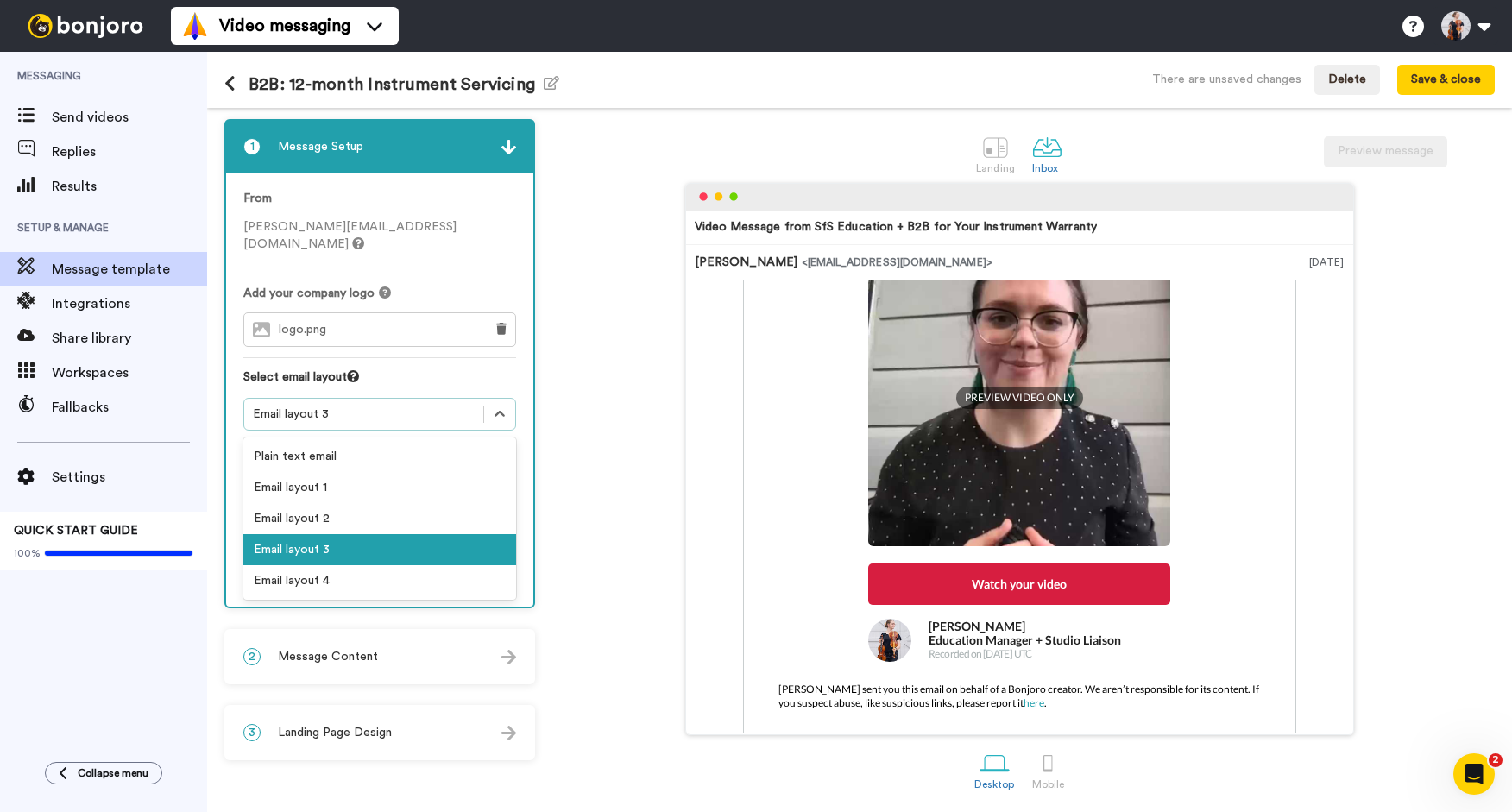
click at [331, 506] on div "Email layout 2" at bounding box center [379, 518] width 273 height 31
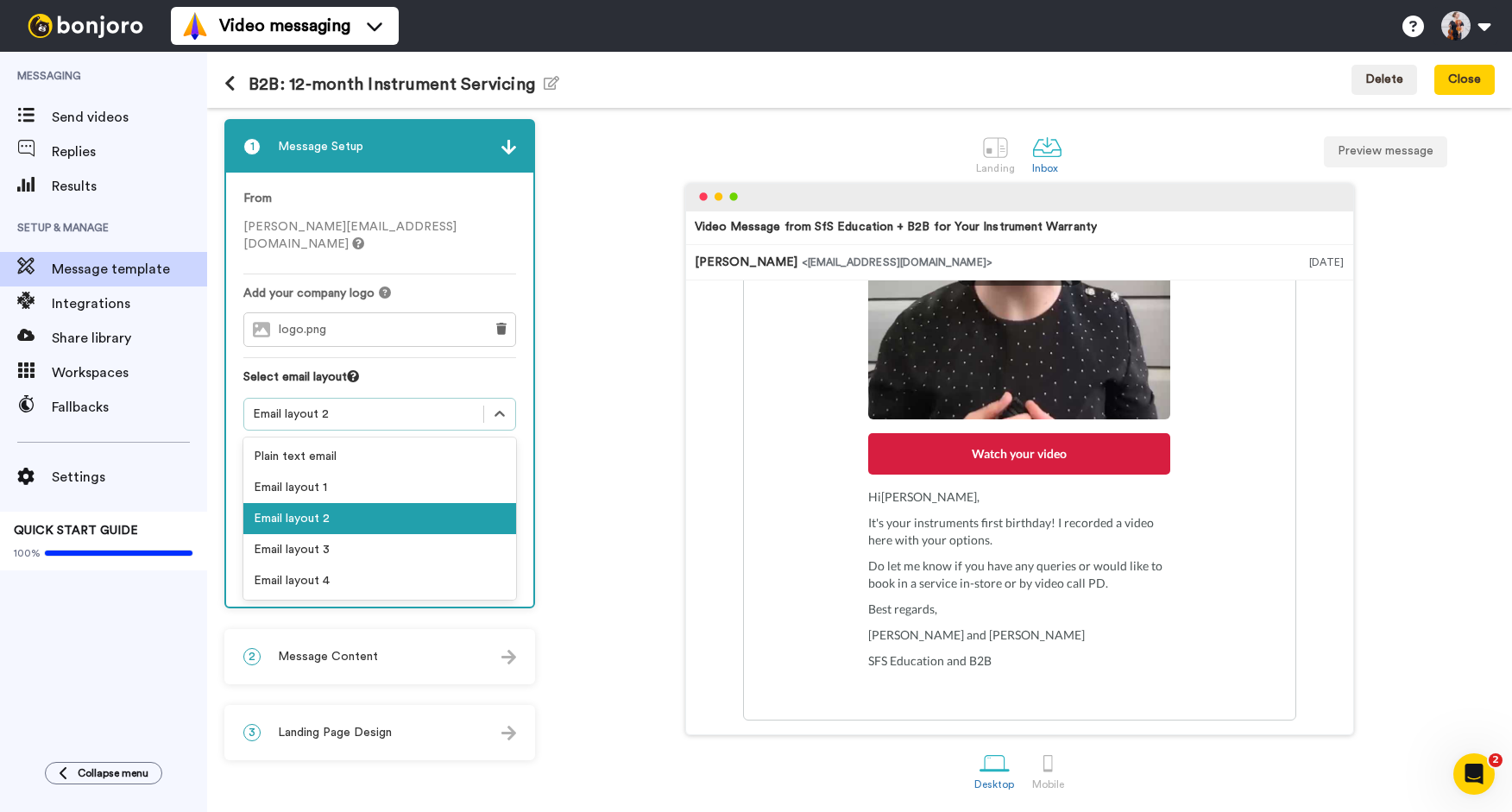
click at [446, 406] on div "Email layout 2" at bounding box center [363, 415] width 221 height 17
click at [354, 534] on div "Email layout 3" at bounding box center [379, 550] width 273 height 31
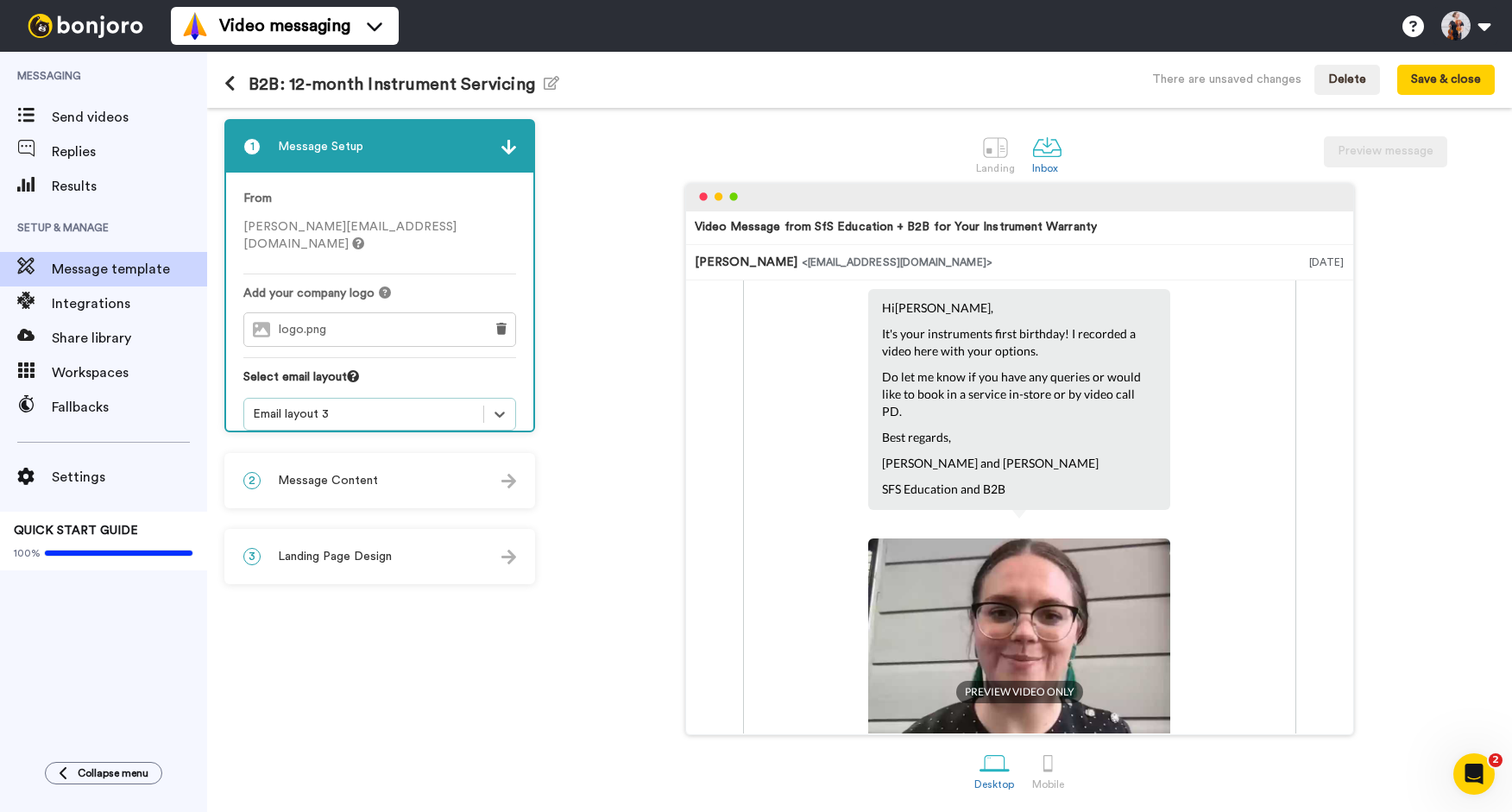
scroll to position [0, 0]
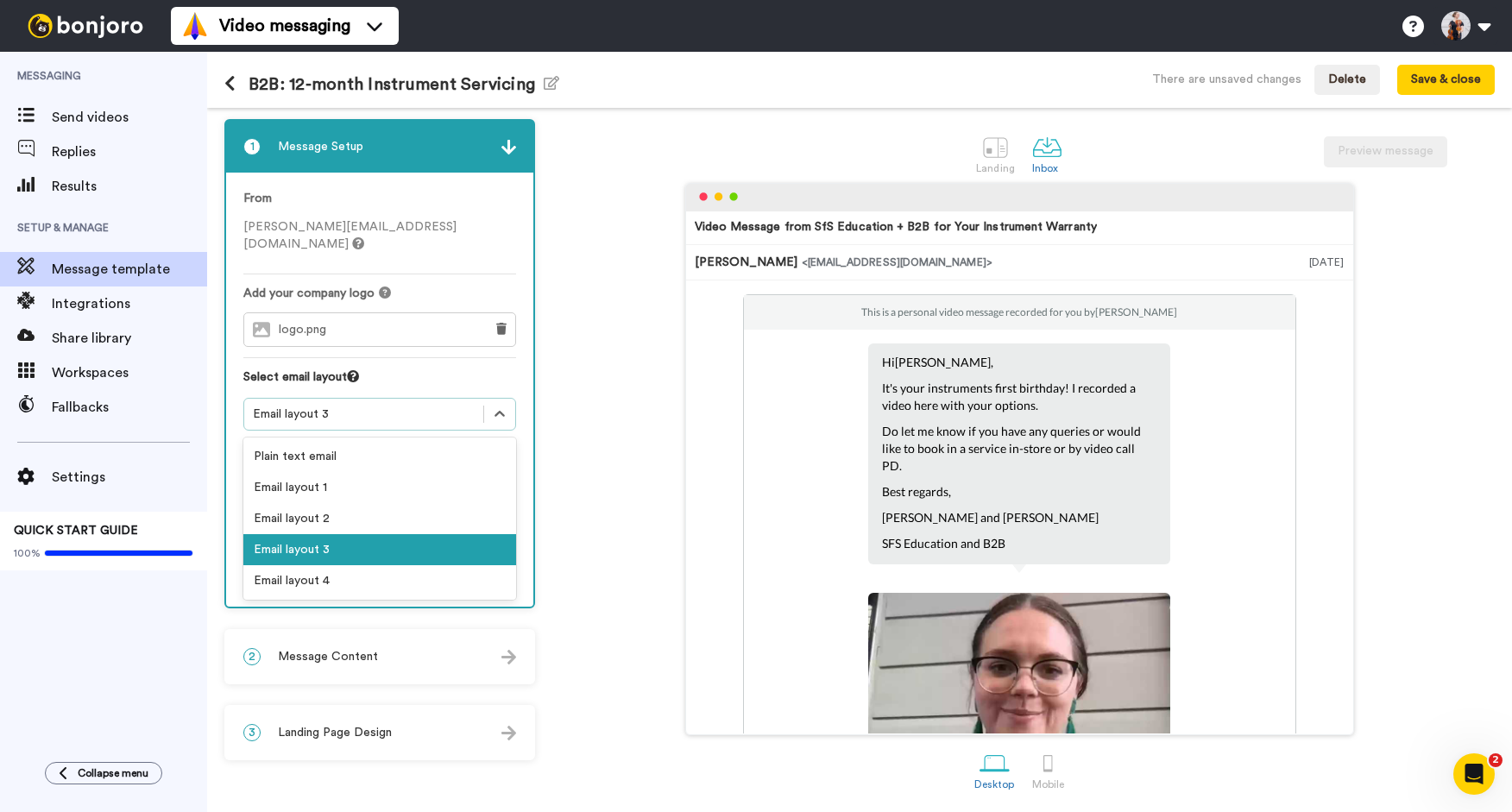
click at [462, 406] on div "Email layout 3" at bounding box center [363, 415] width 221 height 17
click at [337, 566] on div "Email layout 4" at bounding box center [379, 581] width 273 height 31
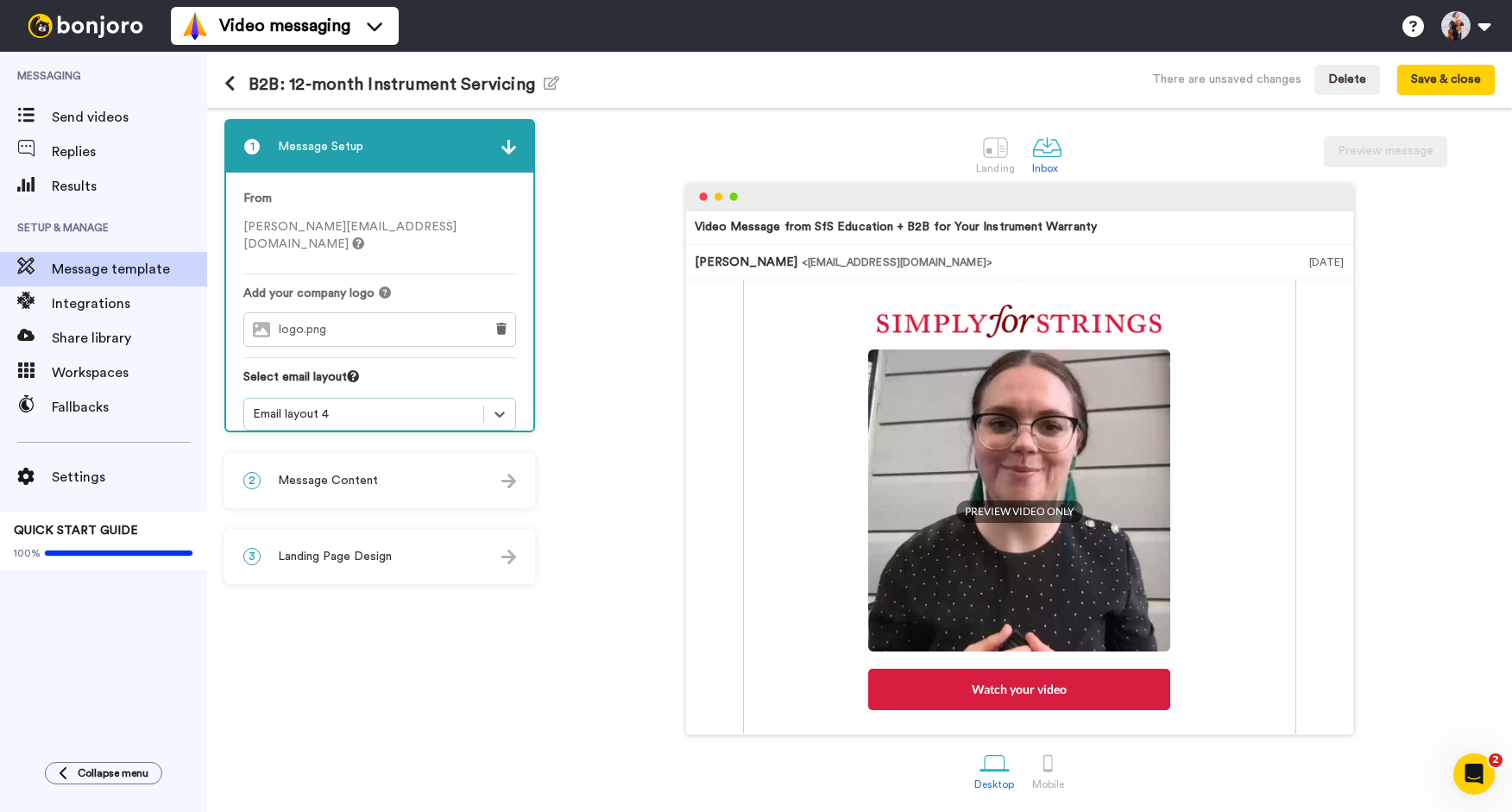
scroll to position [432, 0]
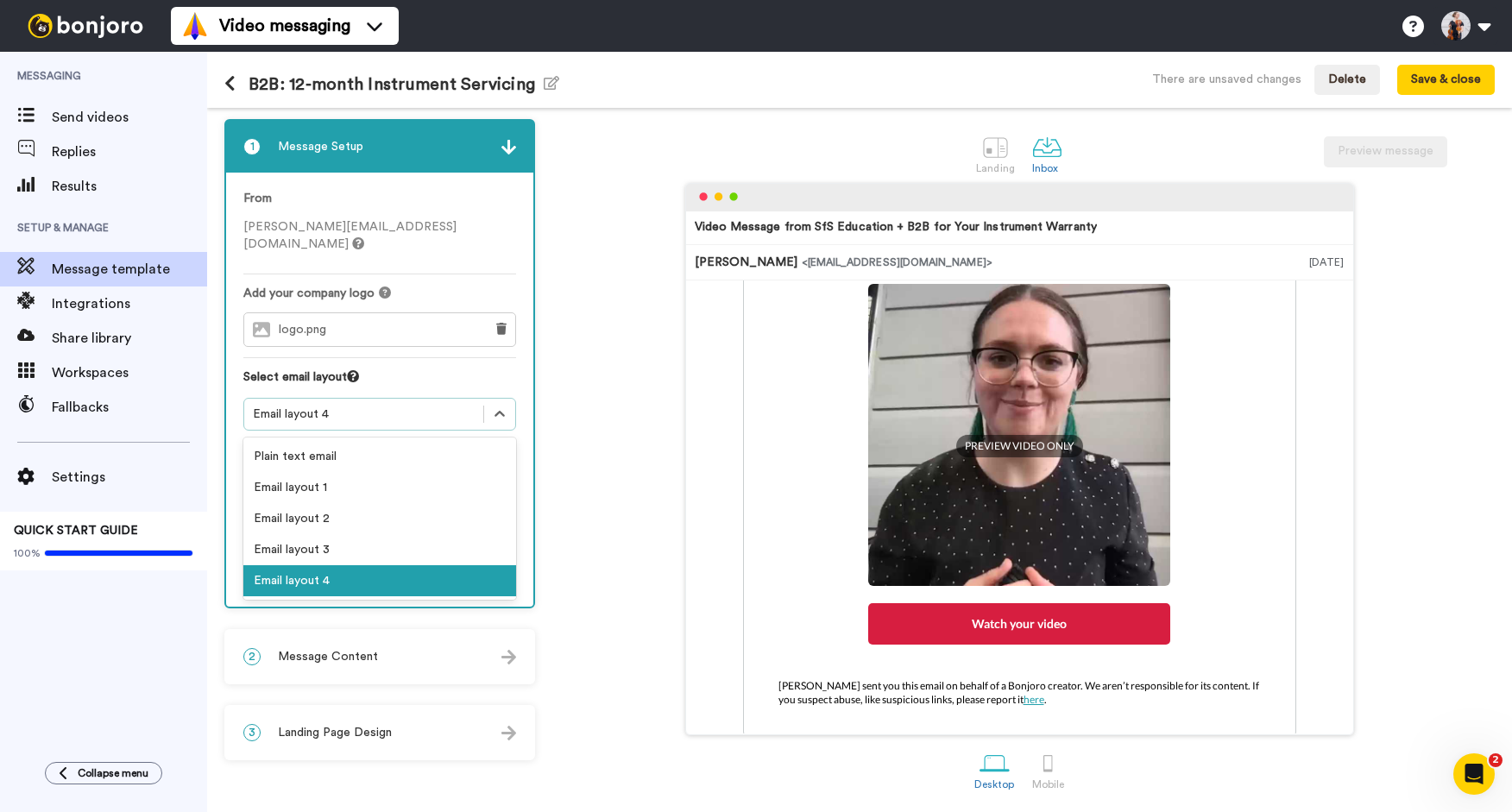
click at [462, 406] on div "Email layout 4" at bounding box center [363, 415] width 221 height 17
click at [388, 503] on div "Email layout 2" at bounding box center [379, 518] width 273 height 31
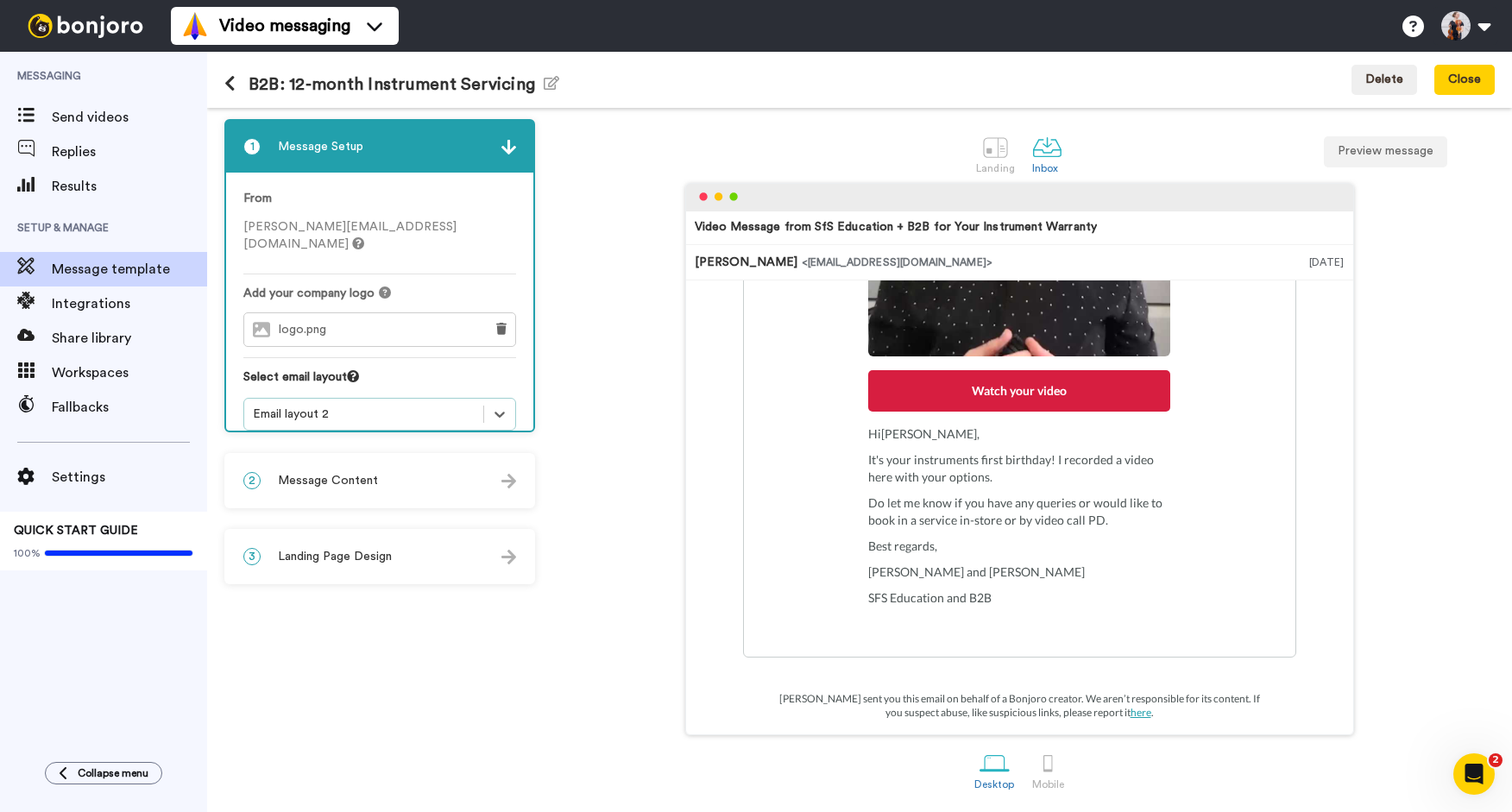
scroll to position [412, 0]
click at [376, 486] on div "2 Message Content" at bounding box center [379, 480] width 307 height 51
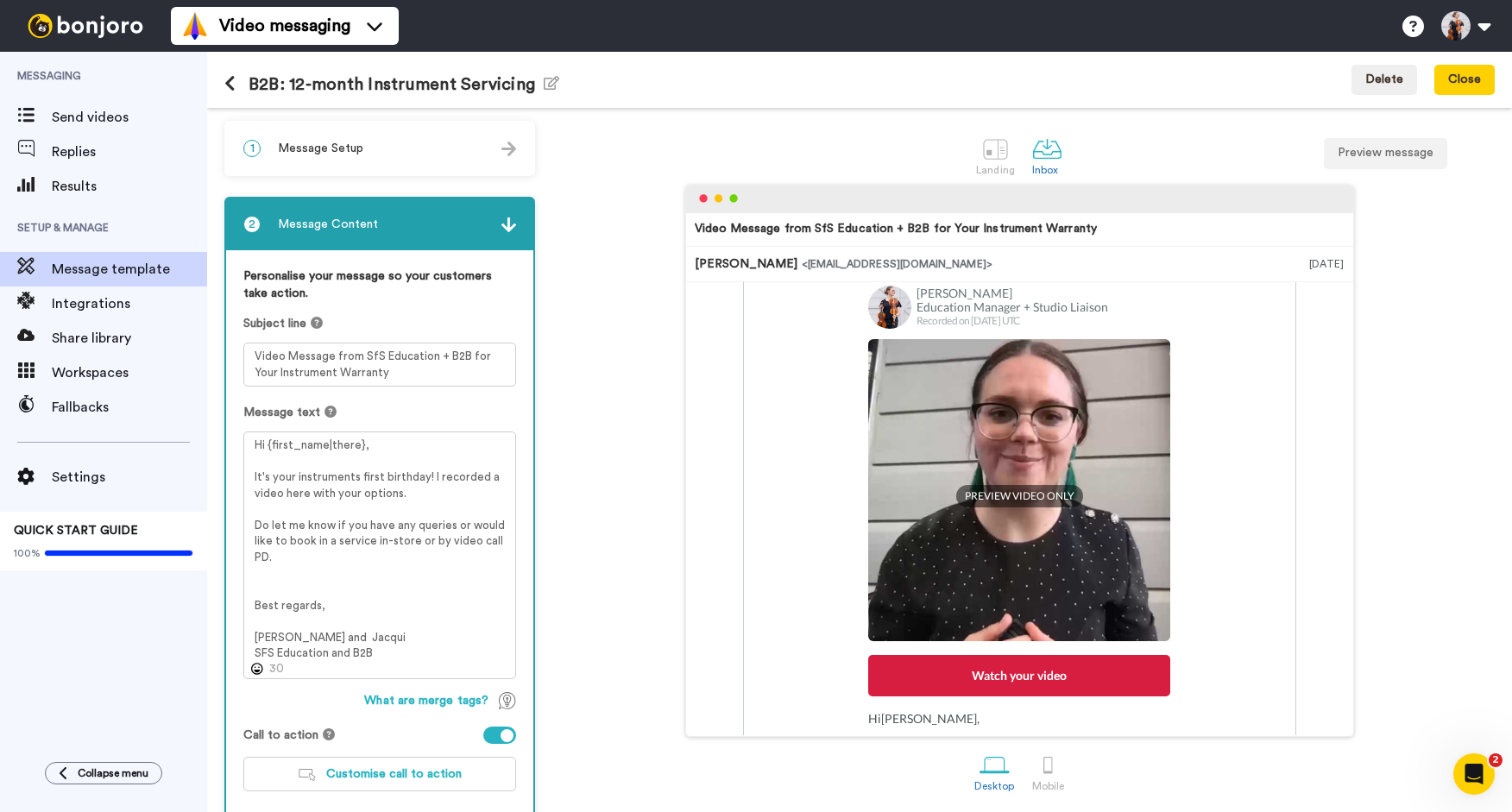
scroll to position [0, 0]
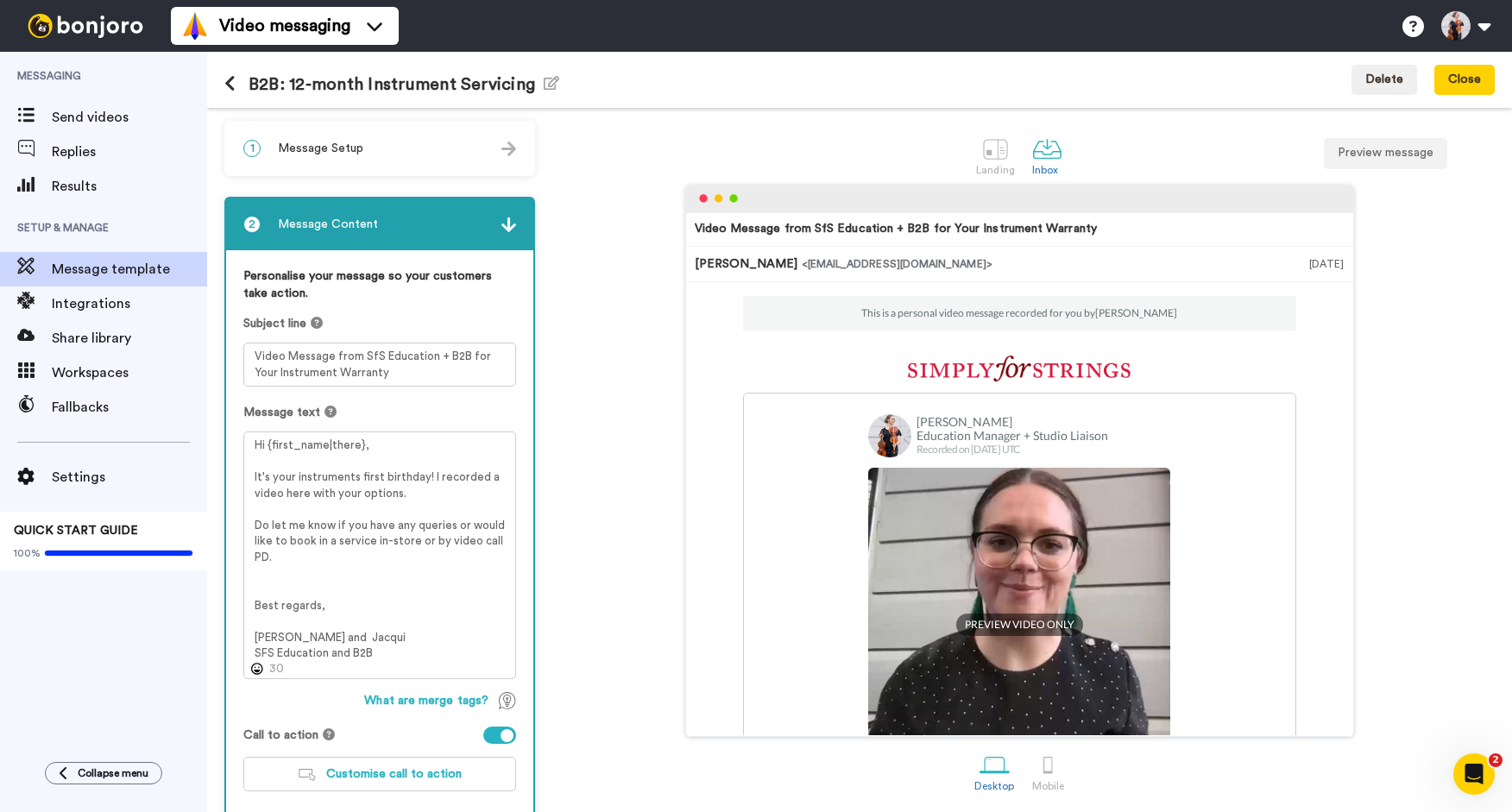
click at [237, 81] on button at bounding box center [236, 85] width 24 height 19
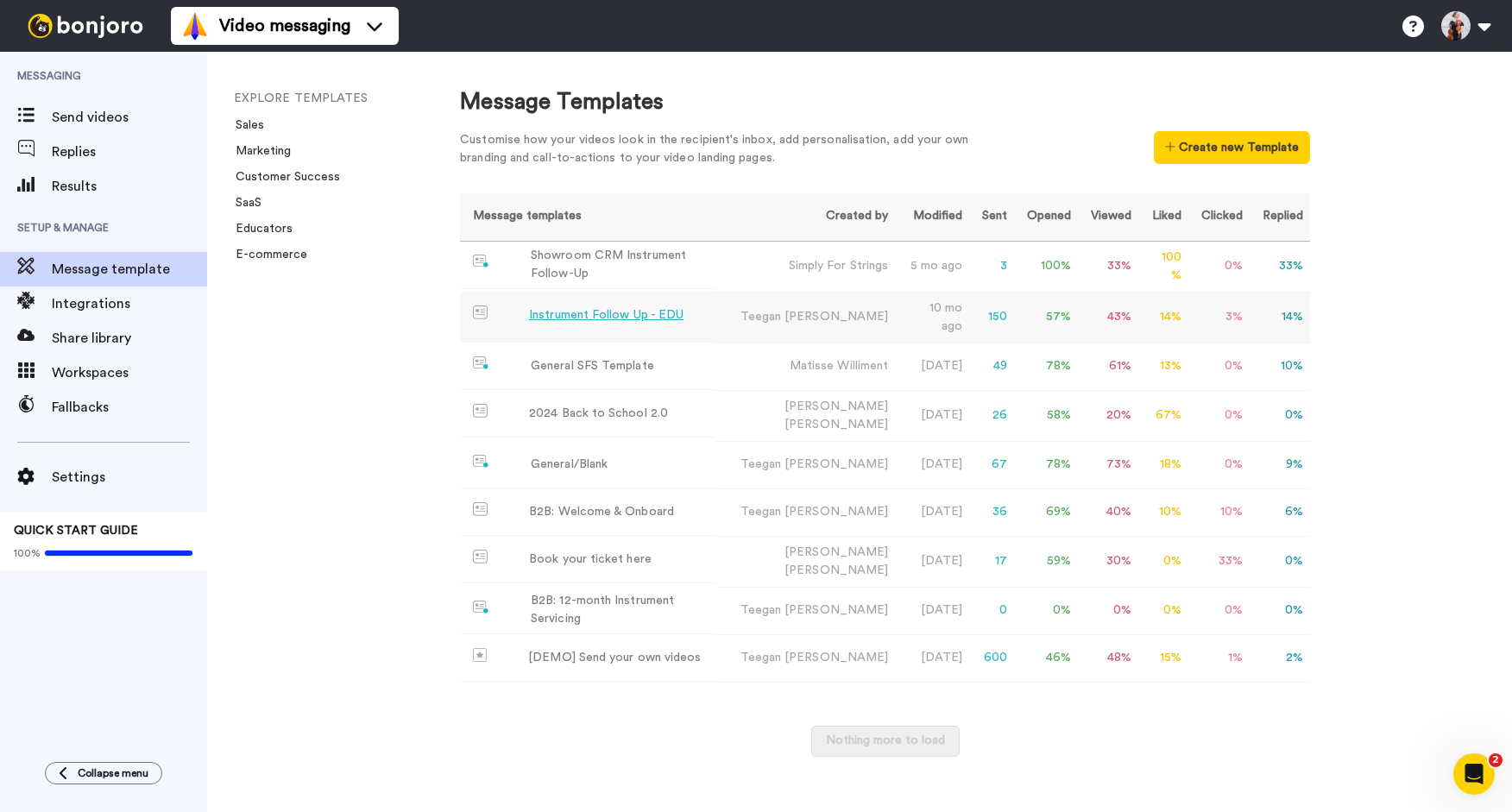
click at [558, 317] on div "Instrument Follow Up - EDU" at bounding box center [606, 315] width 155 height 18
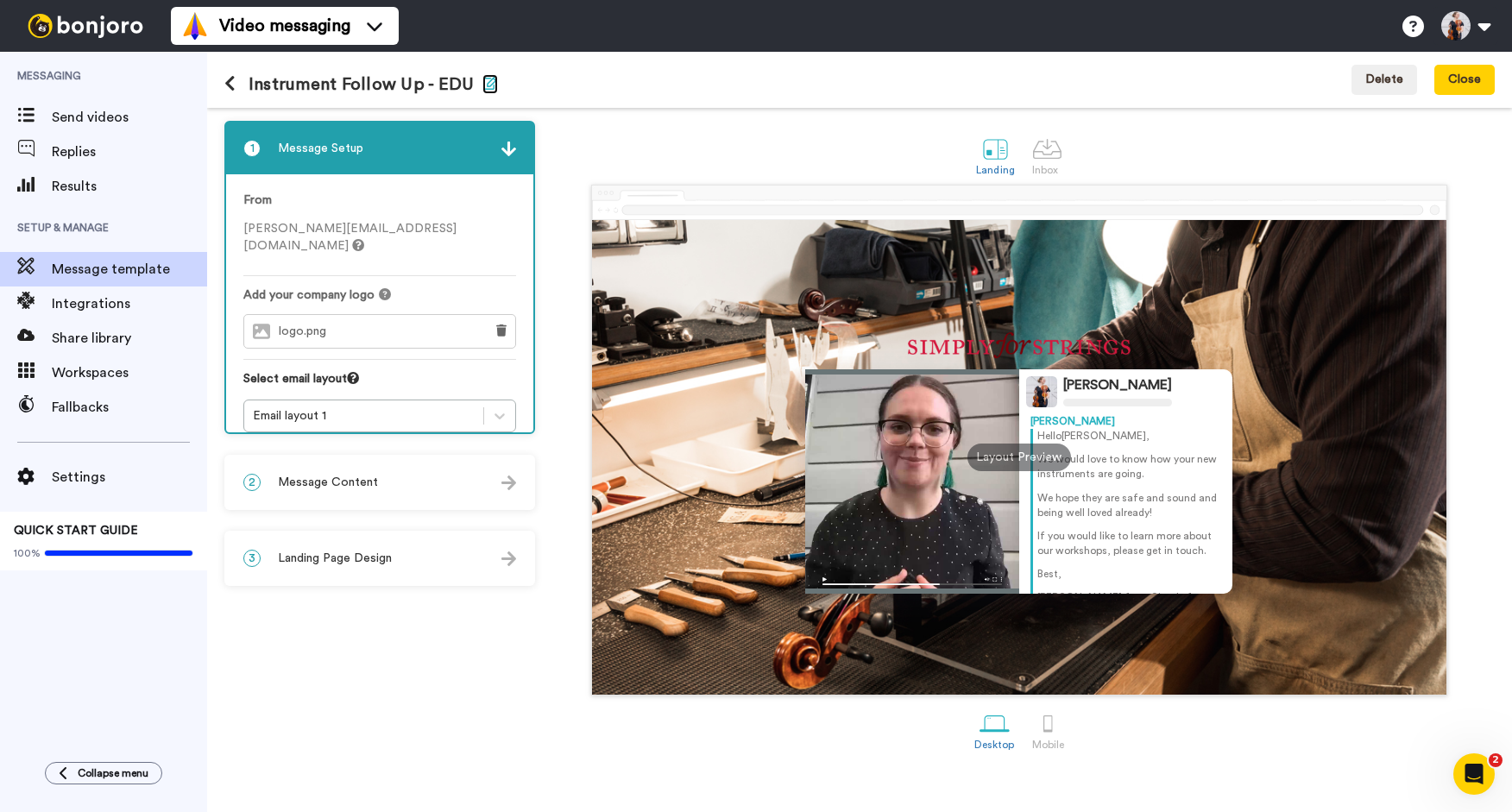
click at [482, 89] on icon "button" at bounding box center [489, 83] width 15 height 14
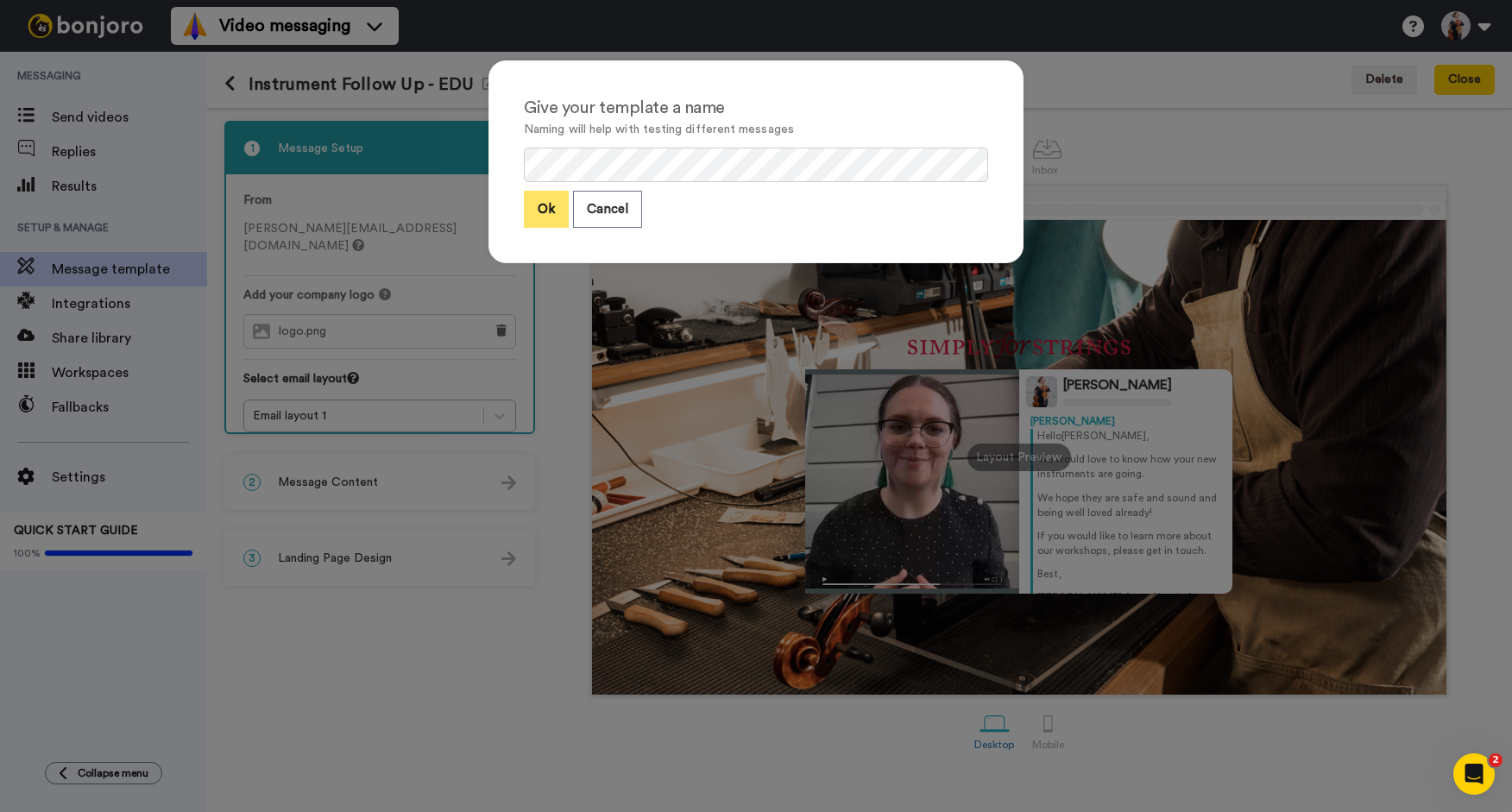
click at [544, 210] on button "Ok" at bounding box center [545, 209] width 45 height 37
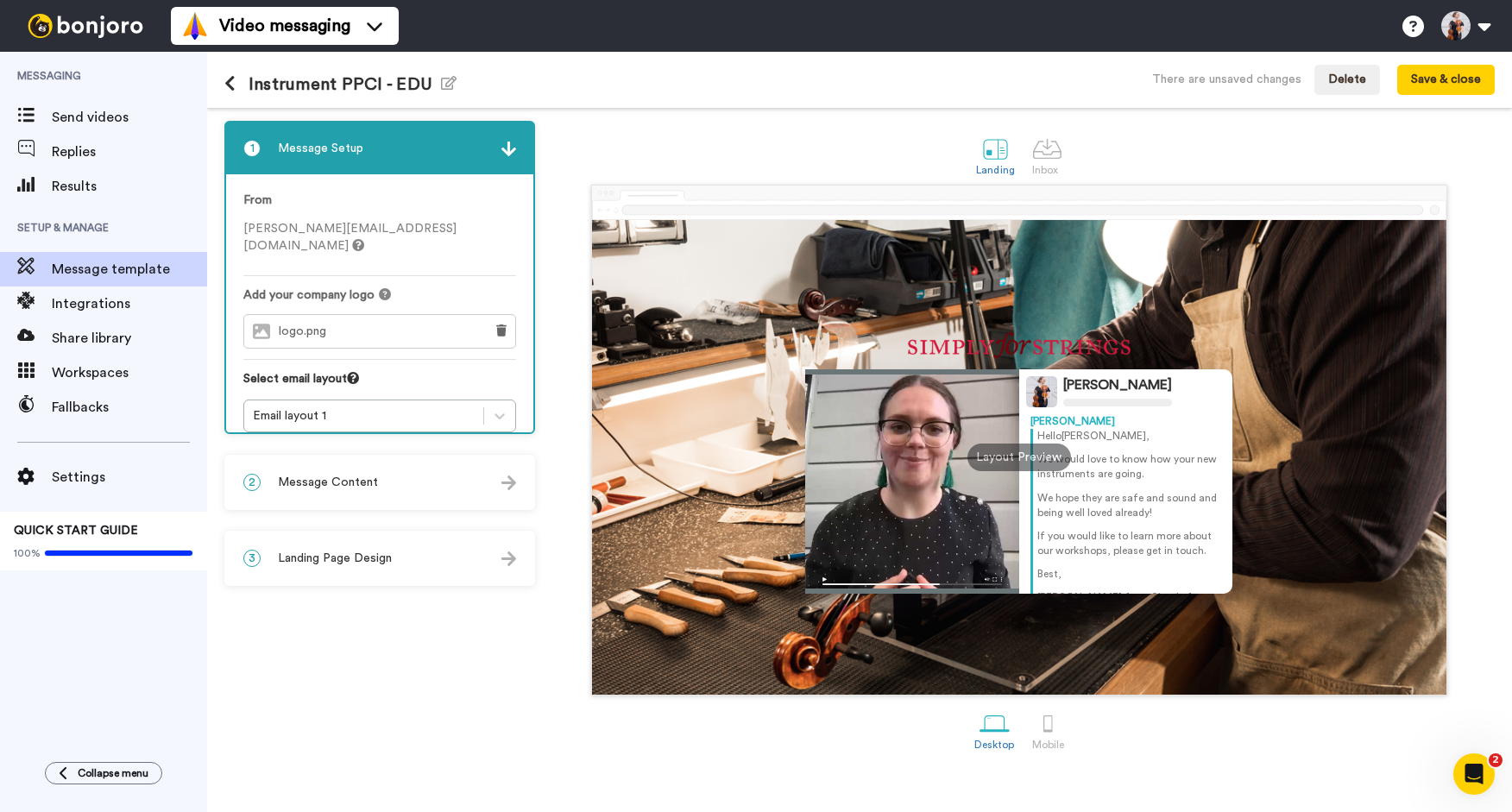
click at [233, 86] on icon at bounding box center [230, 84] width 11 height 17
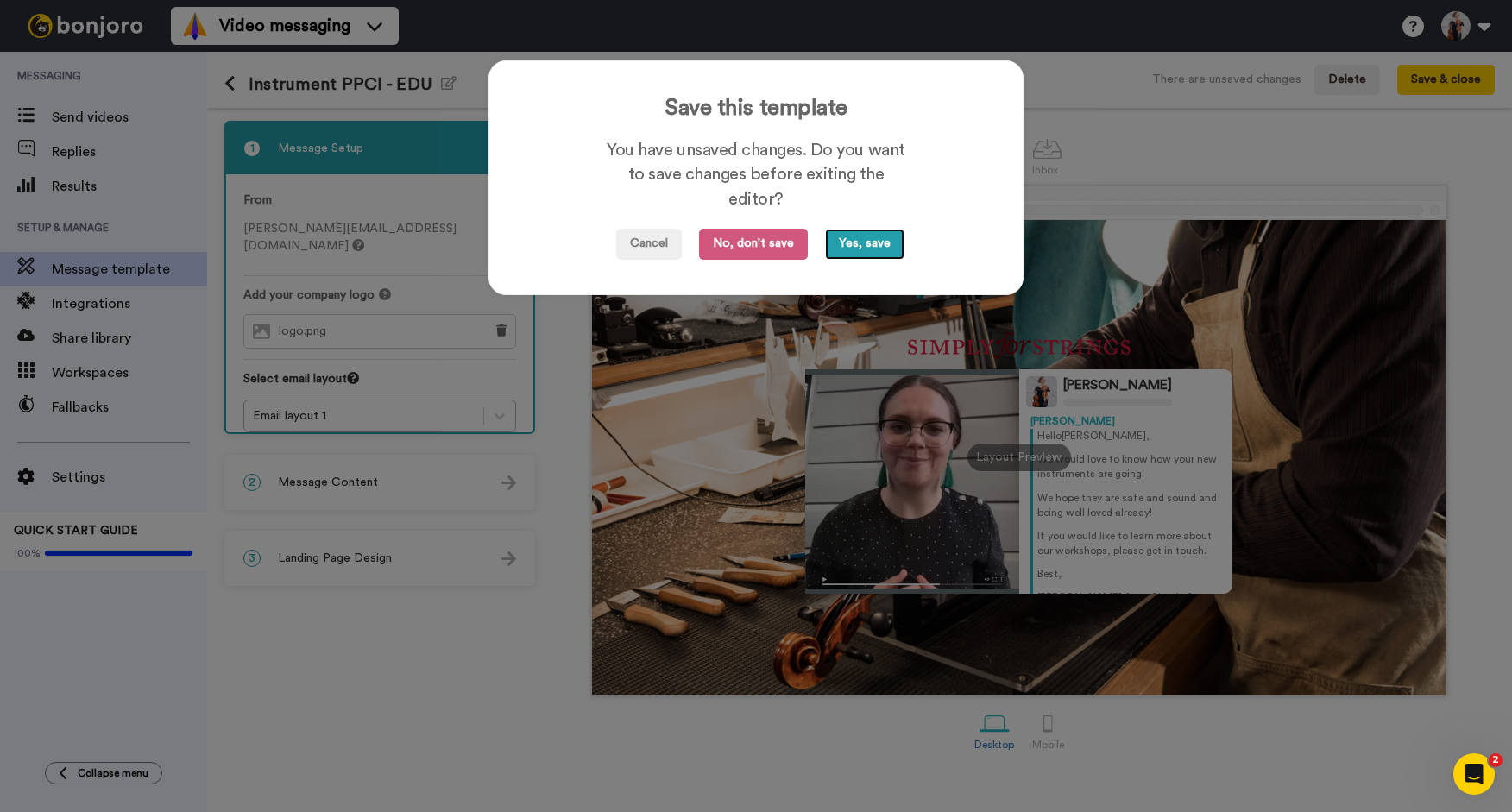
click at [849, 248] on button "Yes, save" at bounding box center [865, 244] width 80 height 31
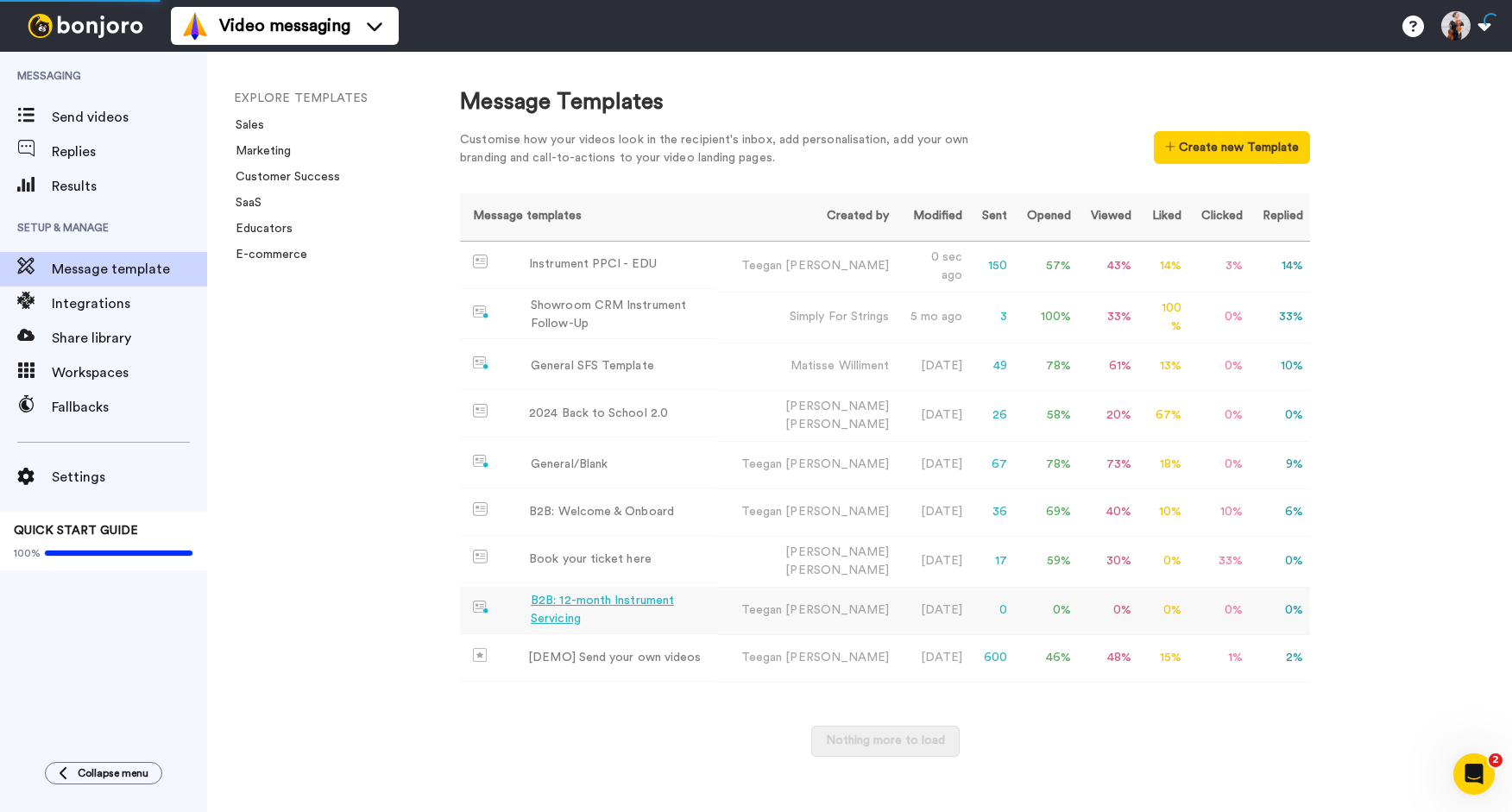
click at [553, 601] on div "B2B: 12-month Instrument Servicing" at bounding box center [620, 610] width 180 height 36
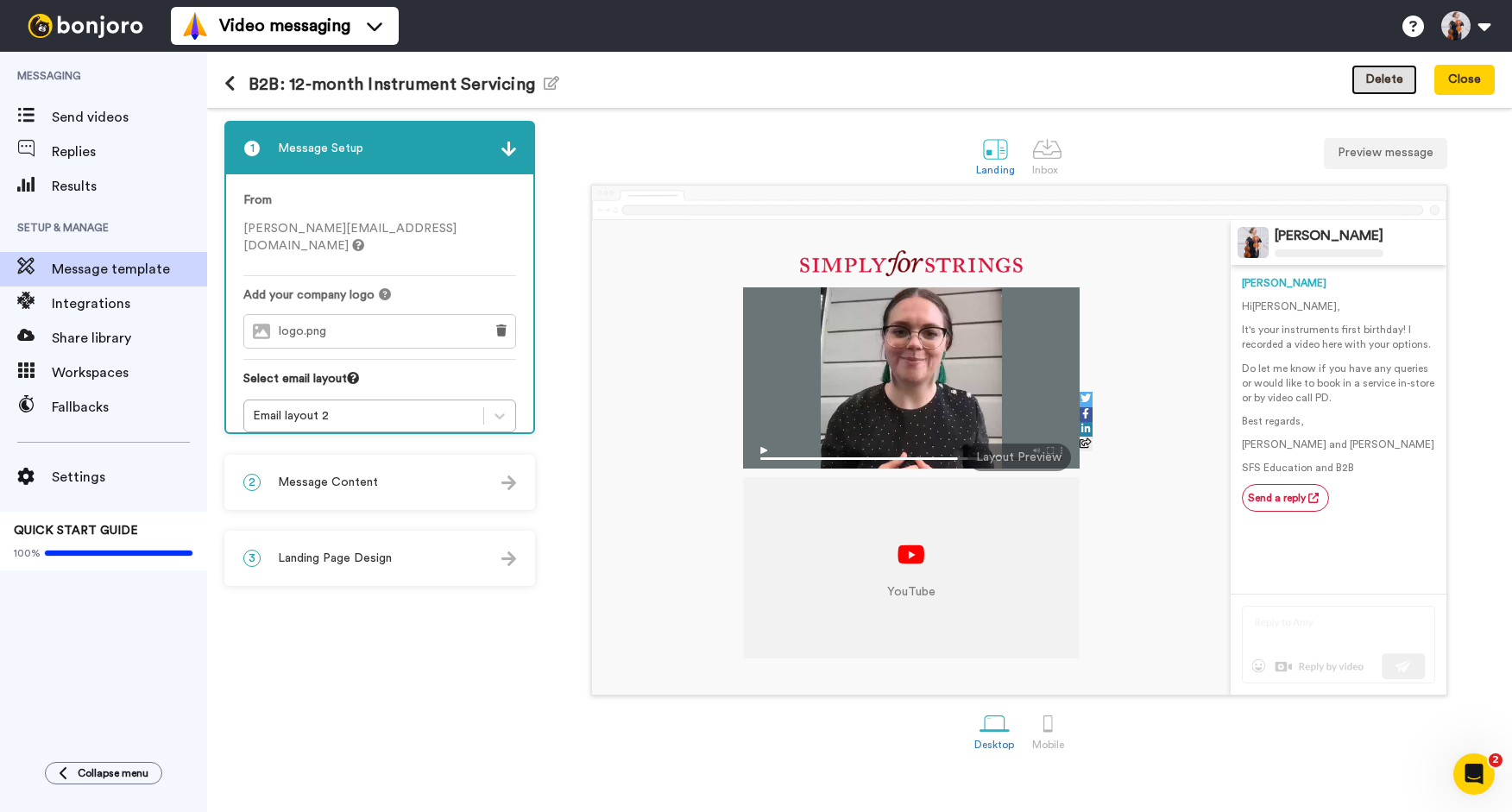
click at [1401, 80] on button "Delete" at bounding box center [1384, 80] width 66 height 31
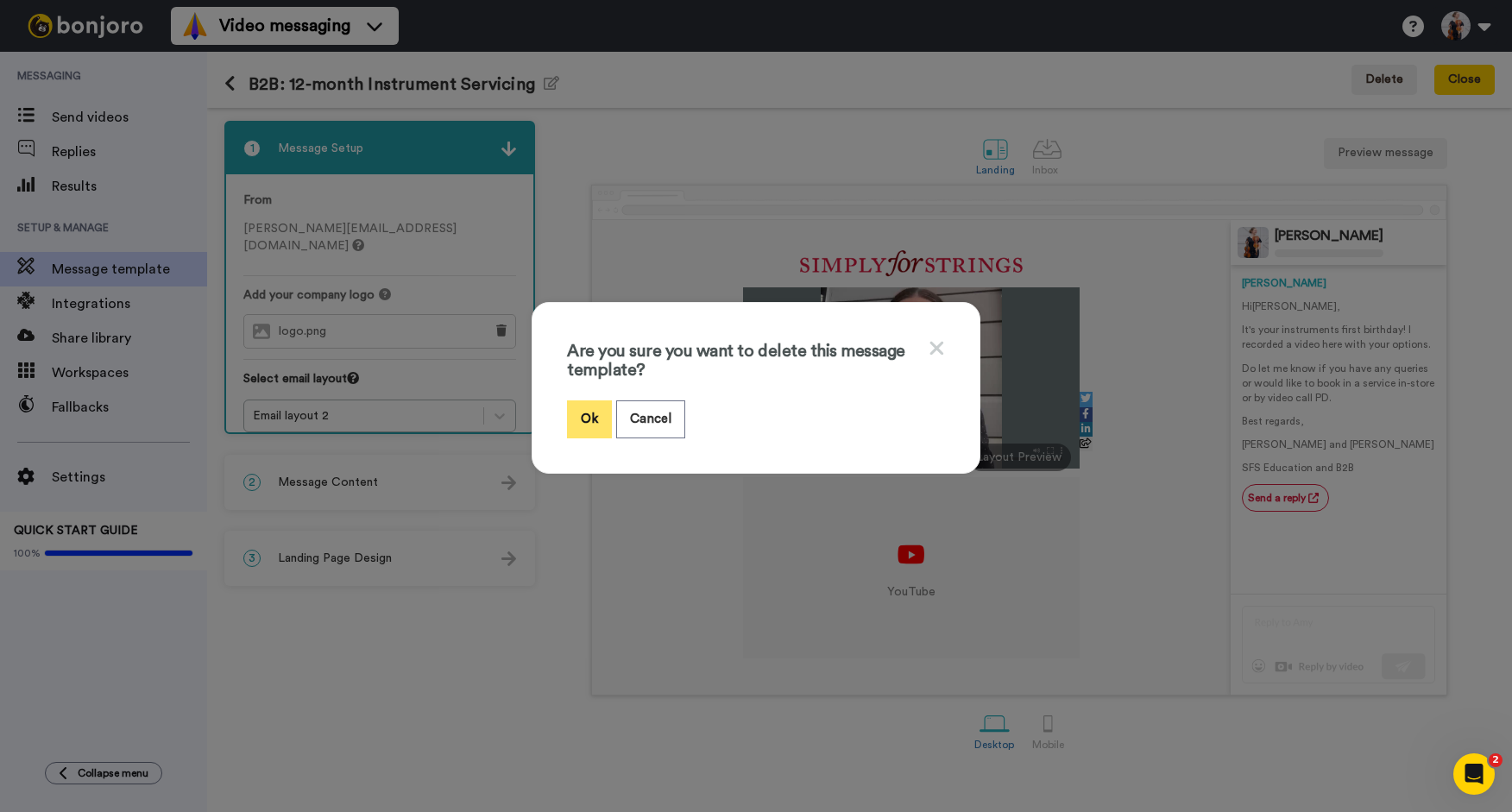
click at [566, 406] on button "Ok" at bounding box center [588, 418] width 45 height 37
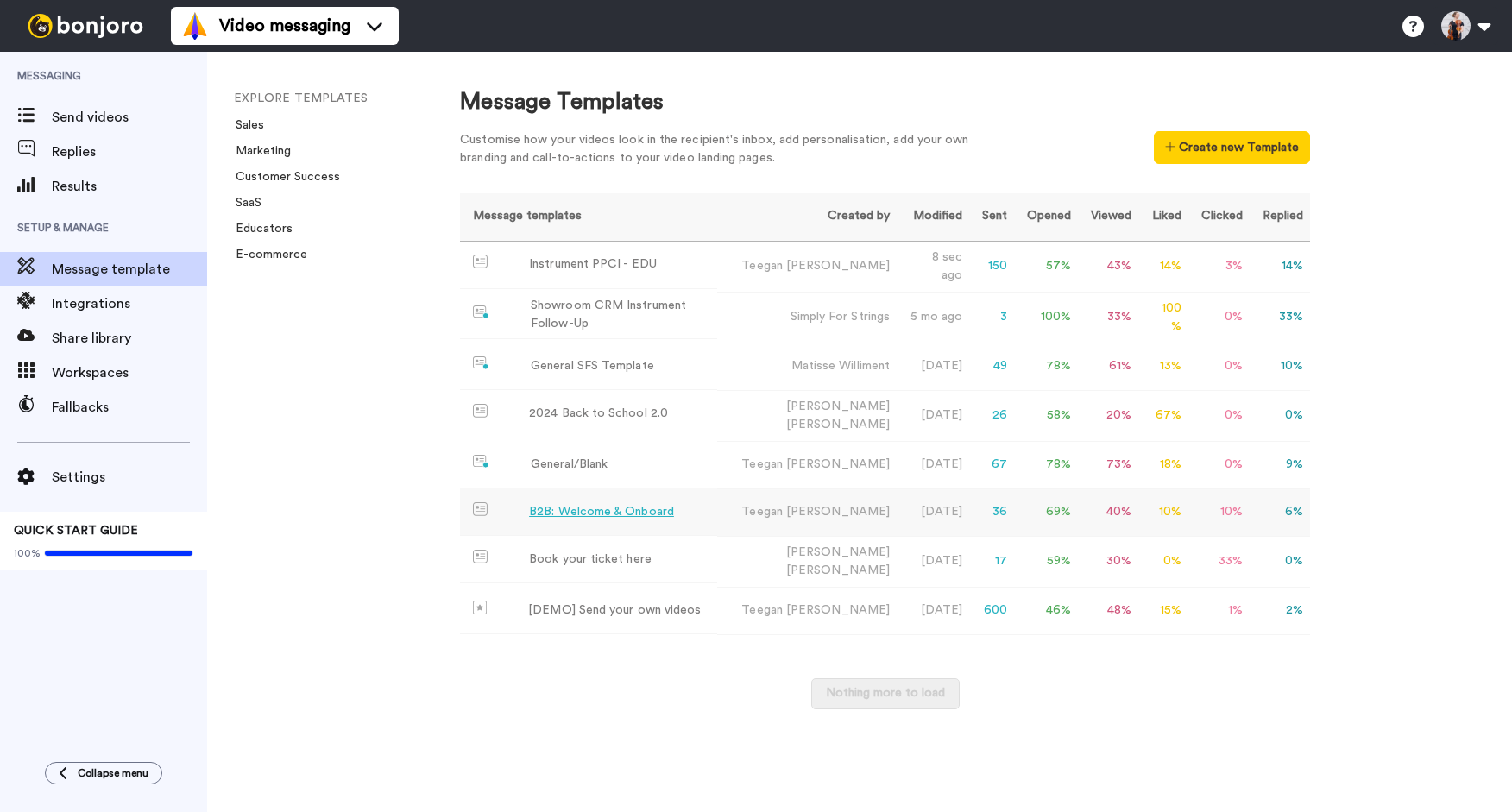
click at [595, 503] on div "B2B: Welcome & Onboard" at bounding box center [602, 512] width 145 height 18
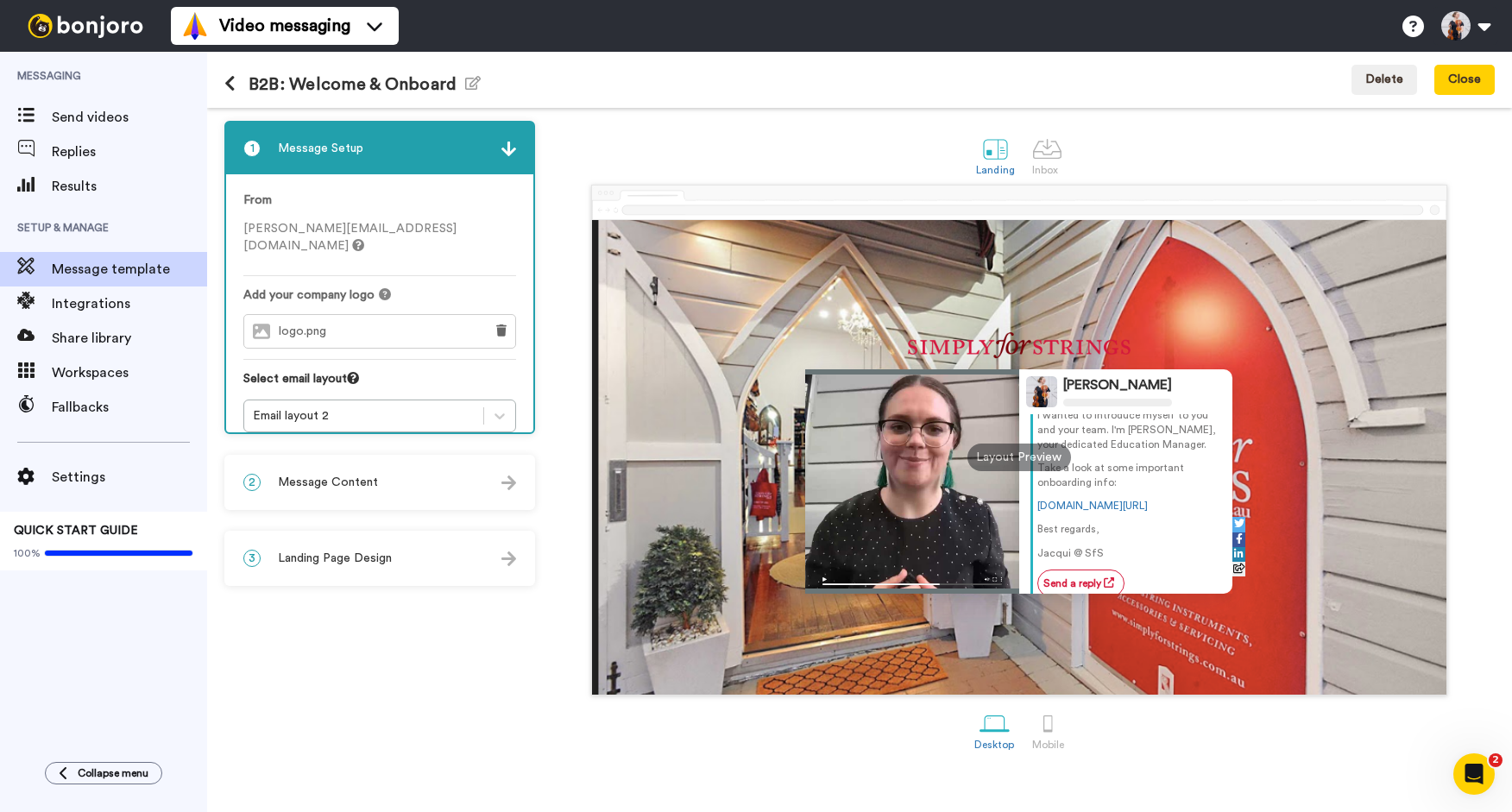
scroll to position [95, 0]
click at [1145, 495] on link "[DOMAIN_NAME][URL]" at bounding box center [1092, 493] width 110 height 10
click at [1046, 738] on div at bounding box center [1048, 724] width 30 height 30
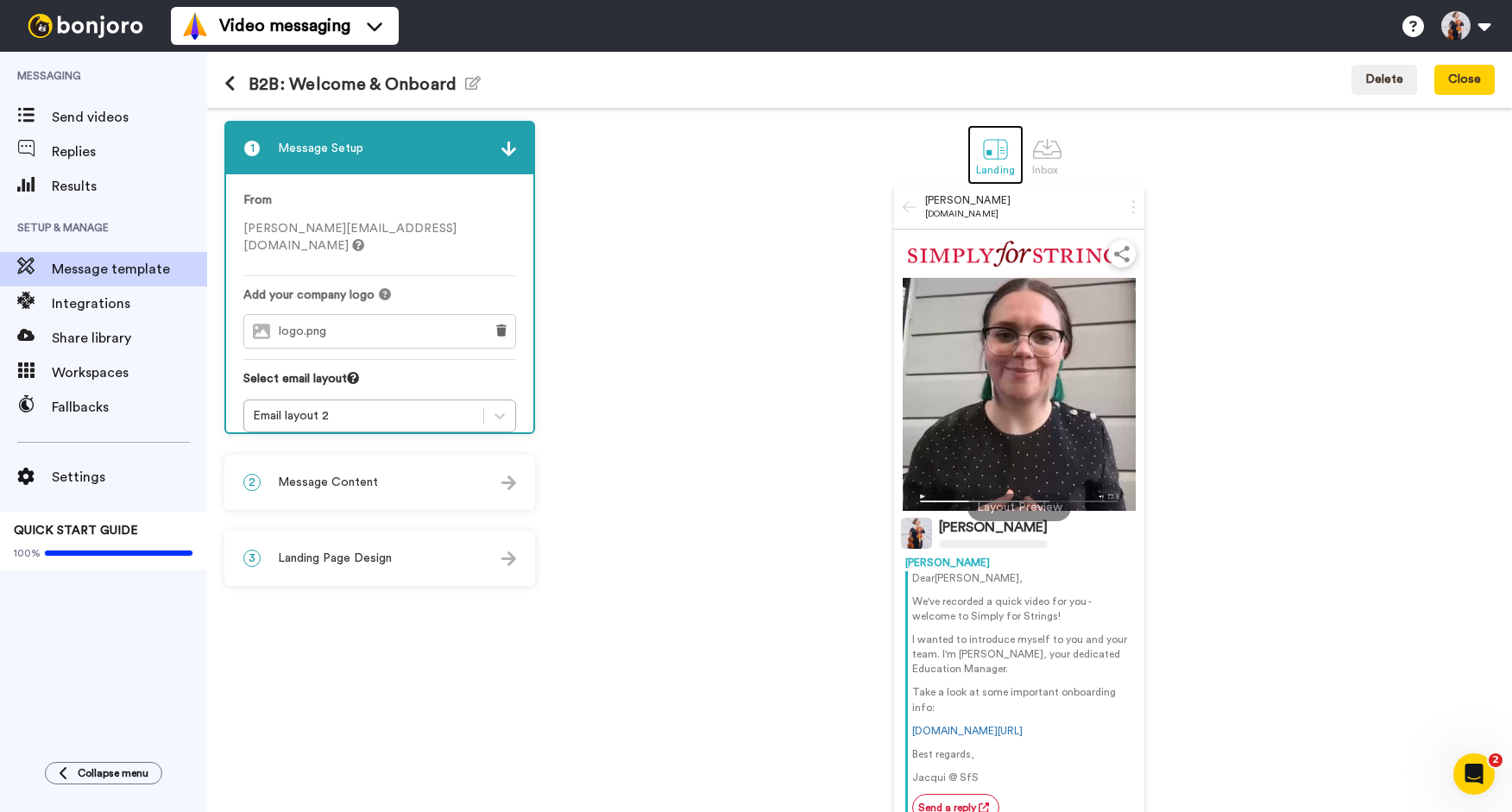
click at [995, 150] on div at bounding box center [995, 149] width 30 height 30
click at [1045, 150] on div at bounding box center [1047, 149] width 30 height 30
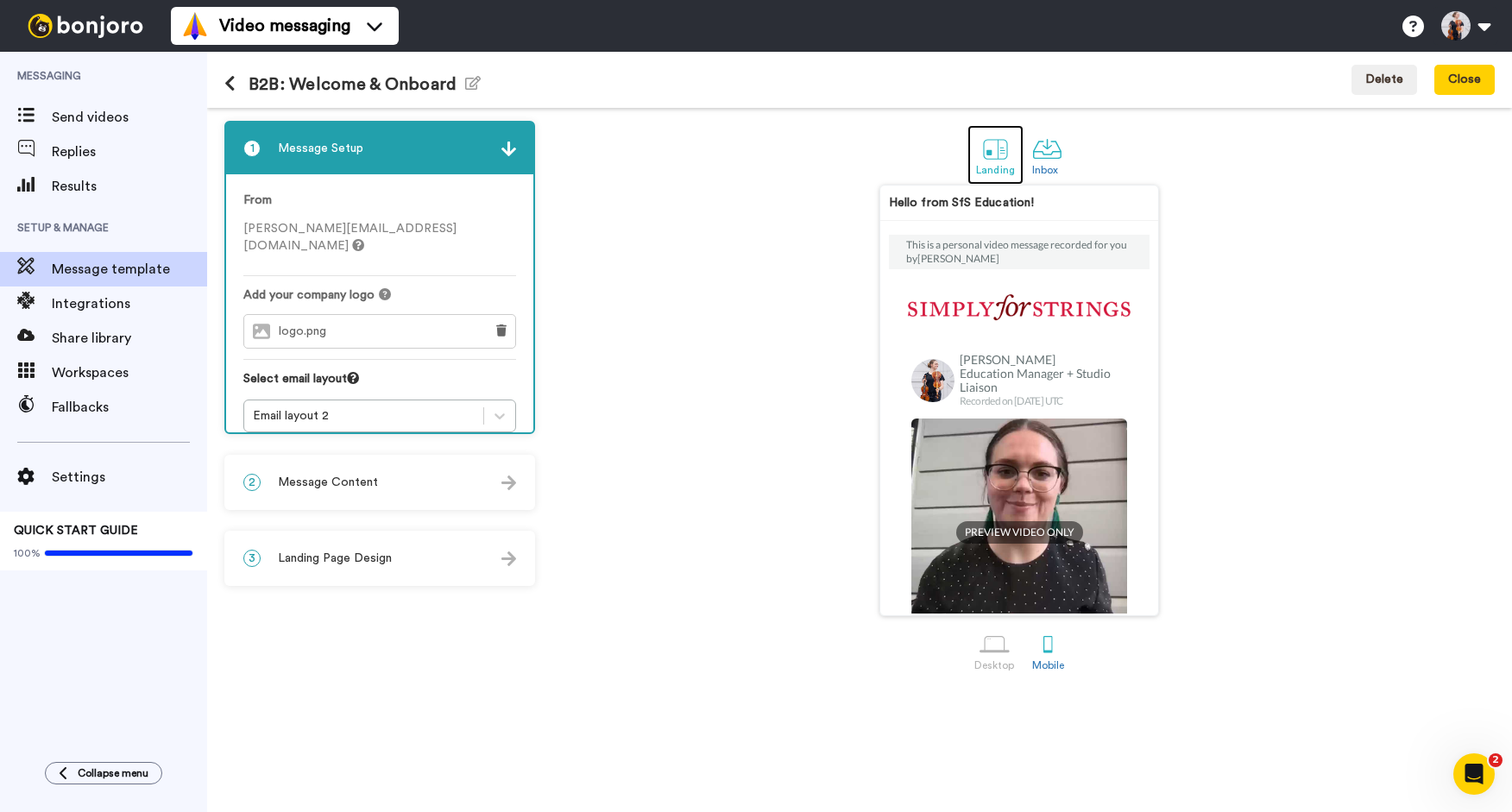
click at [1001, 148] on div at bounding box center [995, 149] width 30 height 30
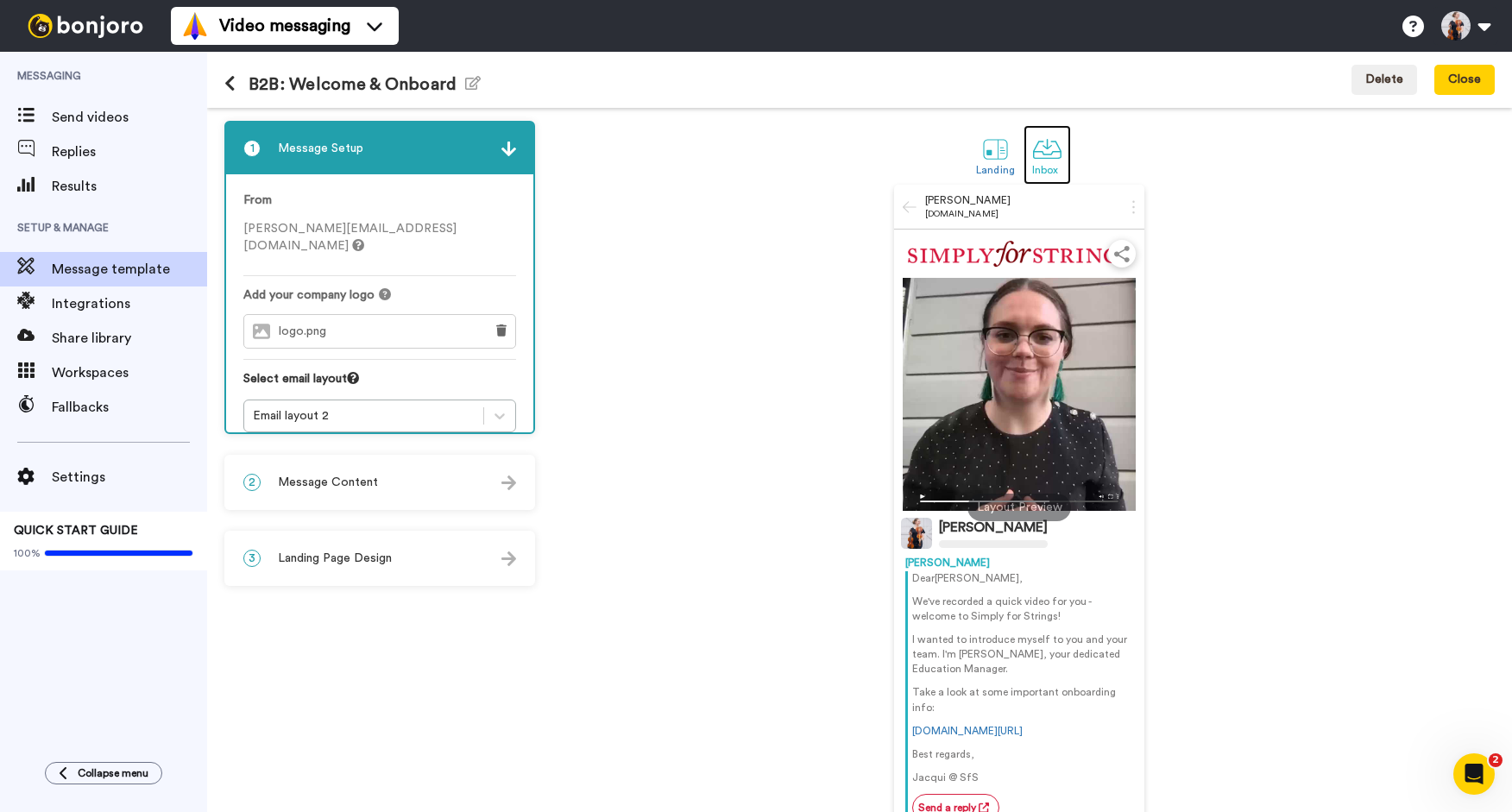
click at [1046, 157] on div at bounding box center [1047, 149] width 30 height 30
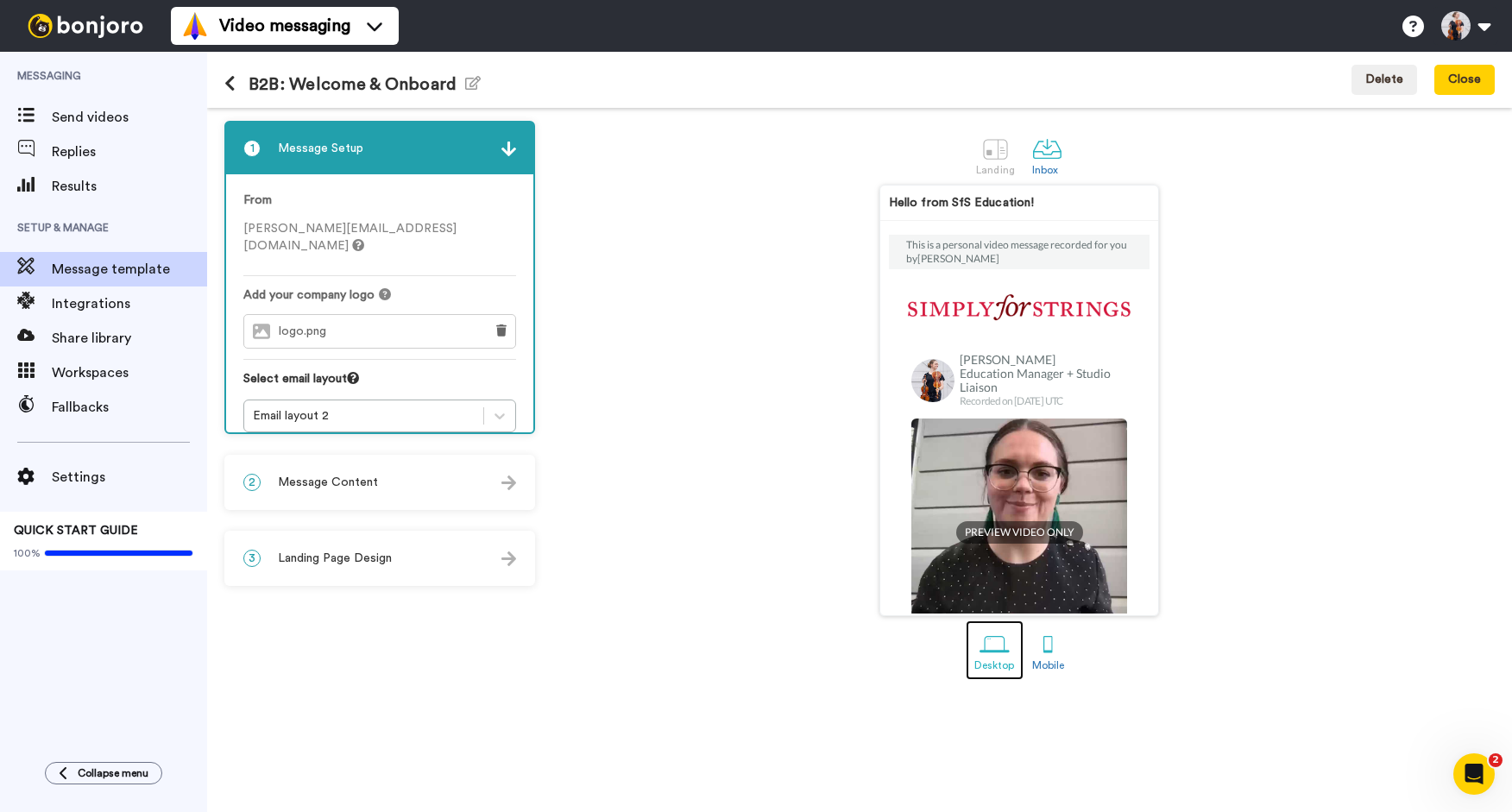
click at [1013, 657] on link "Desktop" at bounding box center [994, 650] width 58 height 60
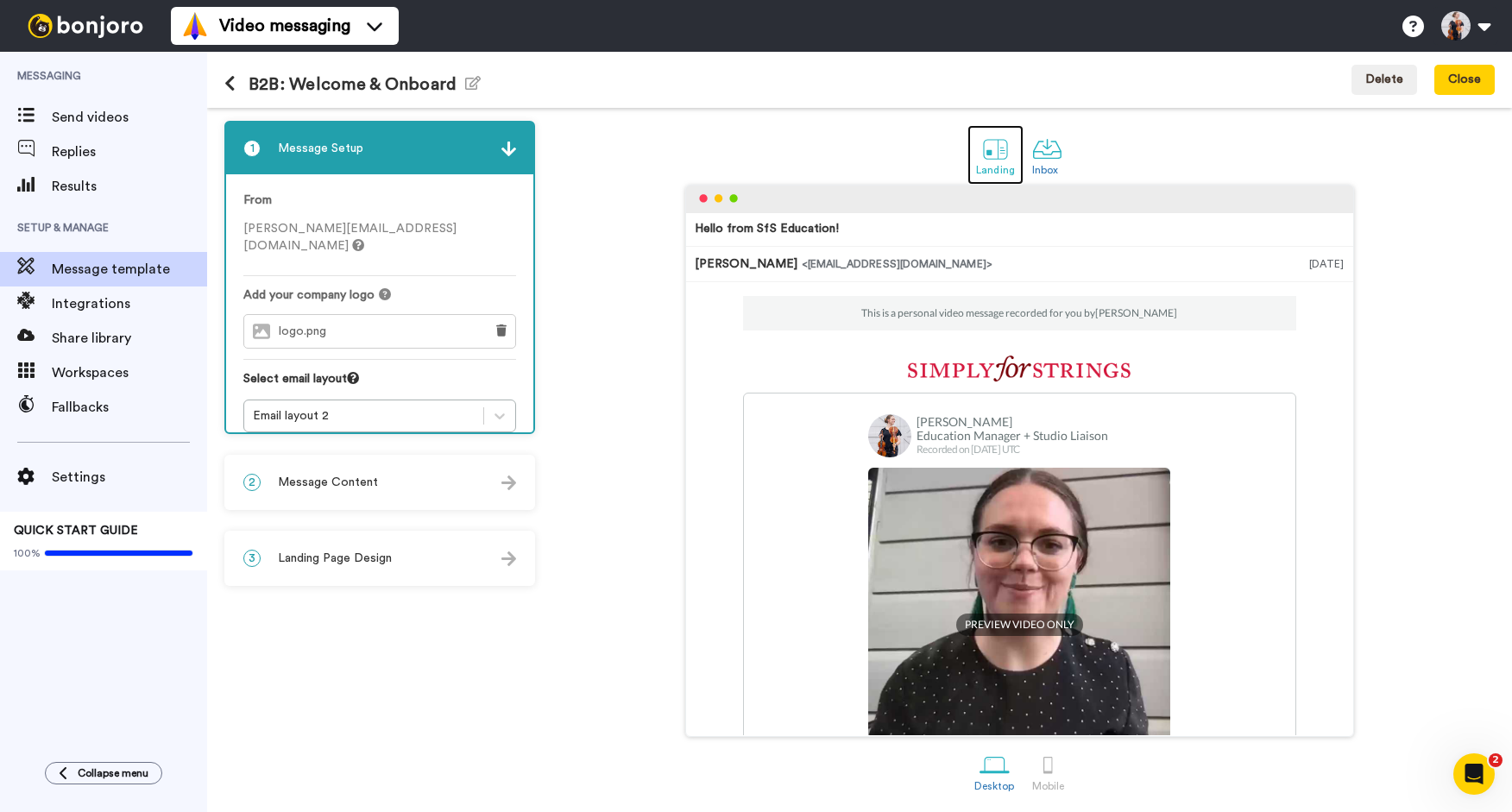
click at [987, 152] on div at bounding box center [995, 149] width 30 height 30
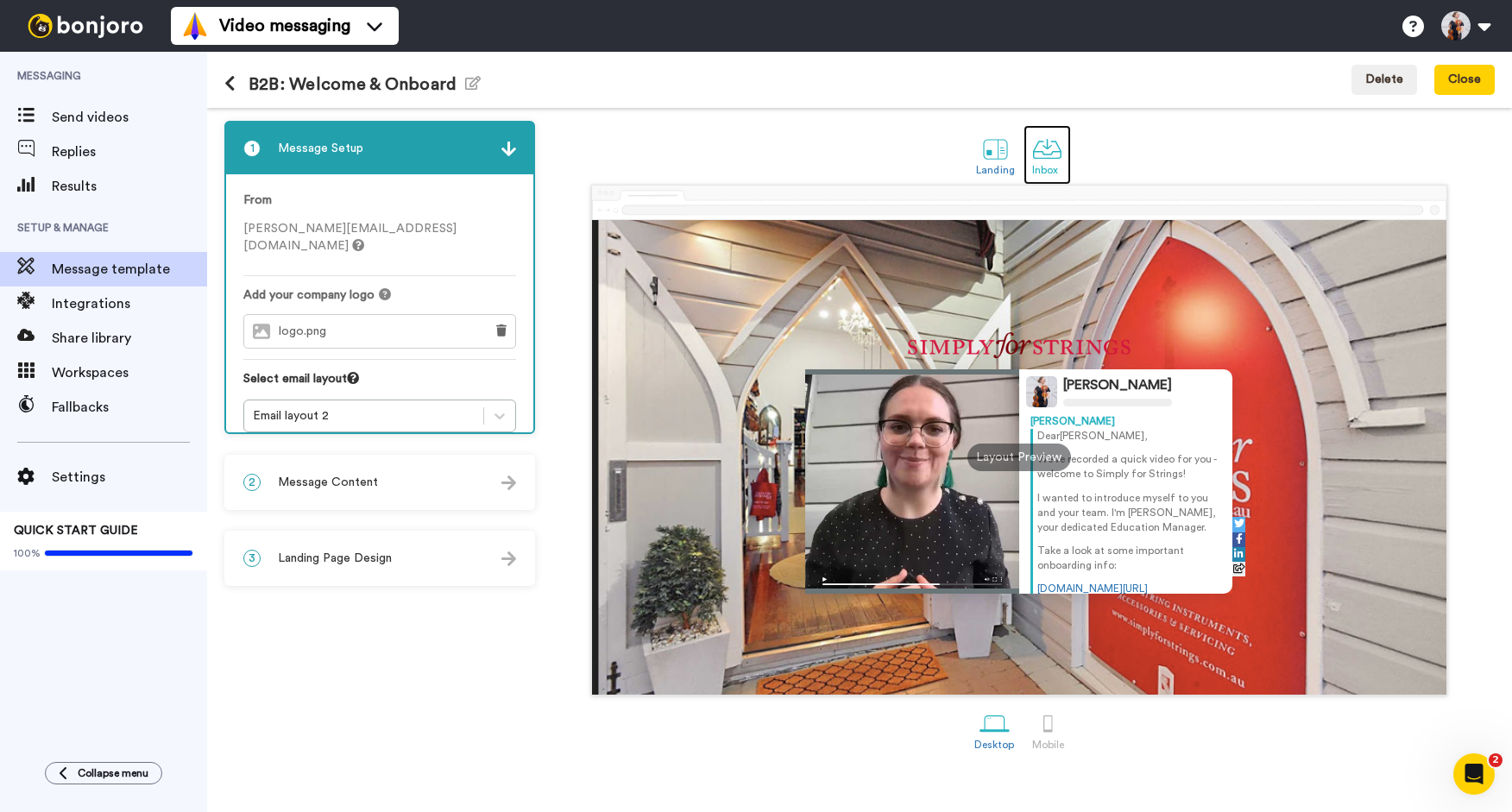
click at [1062, 164] on link "Inbox" at bounding box center [1047, 155] width 48 height 60
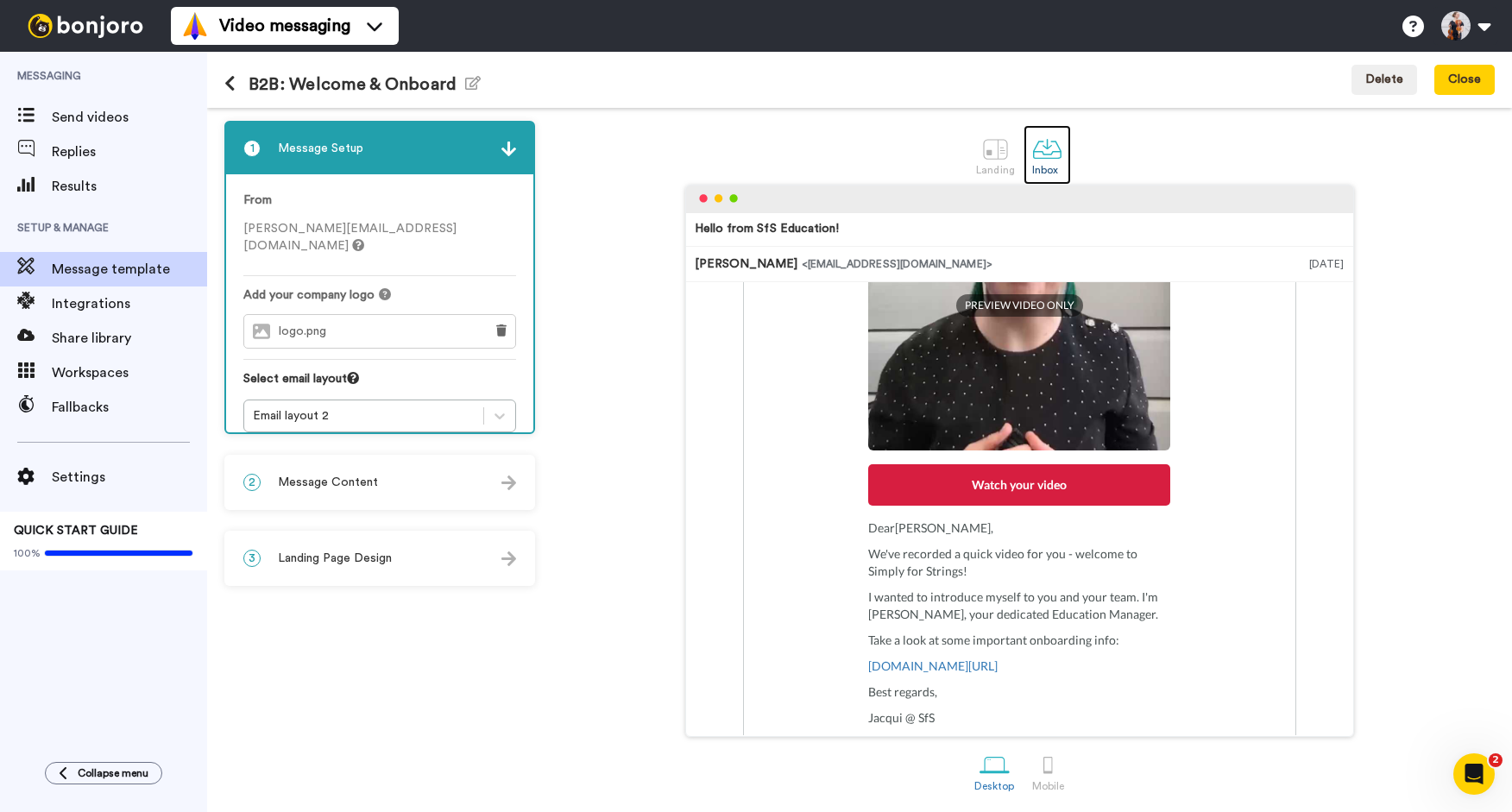
scroll to position [173, 0]
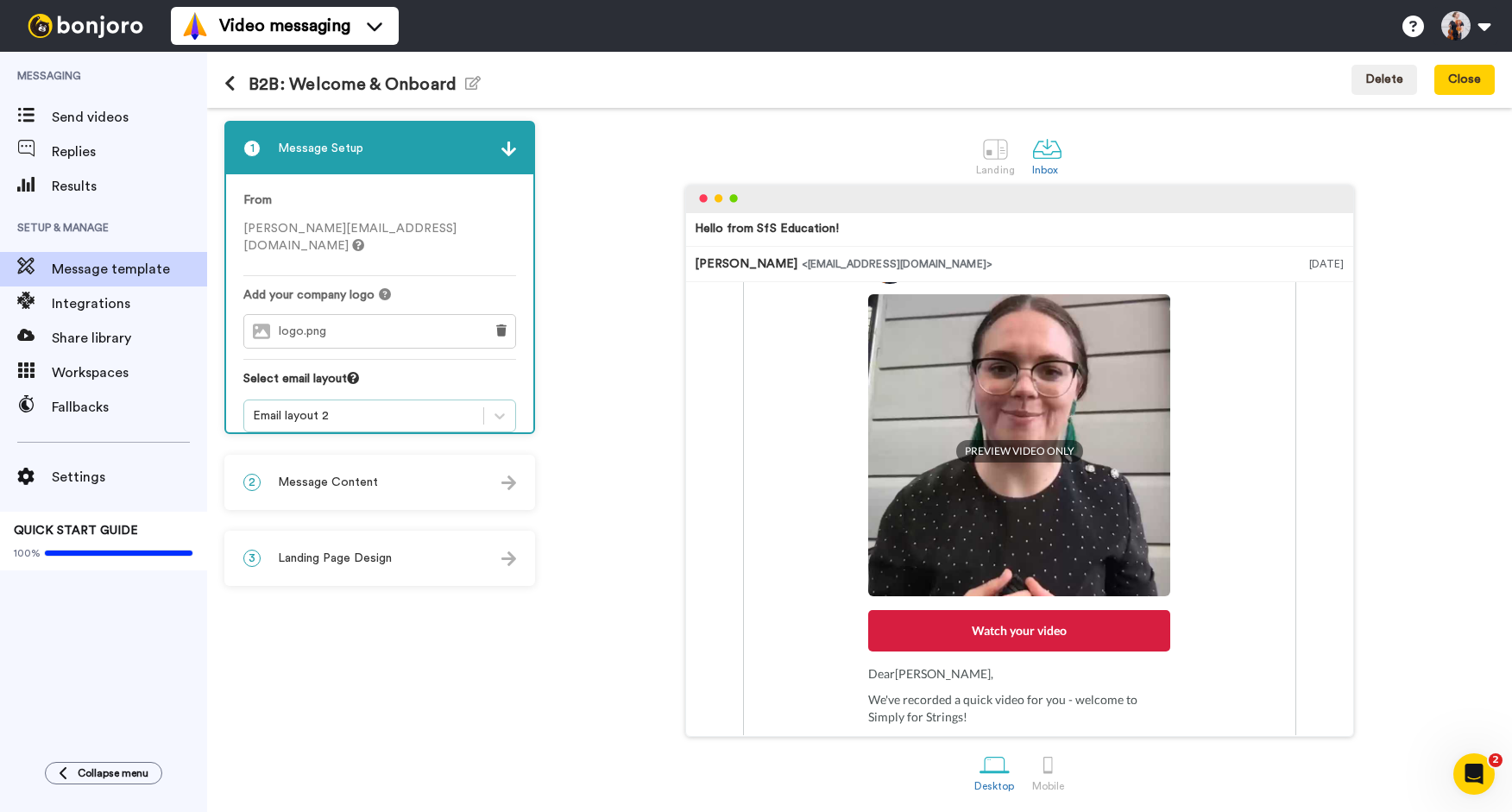
click at [329, 408] on div "Email layout 2" at bounding box center [363, 416] width 221 height 17
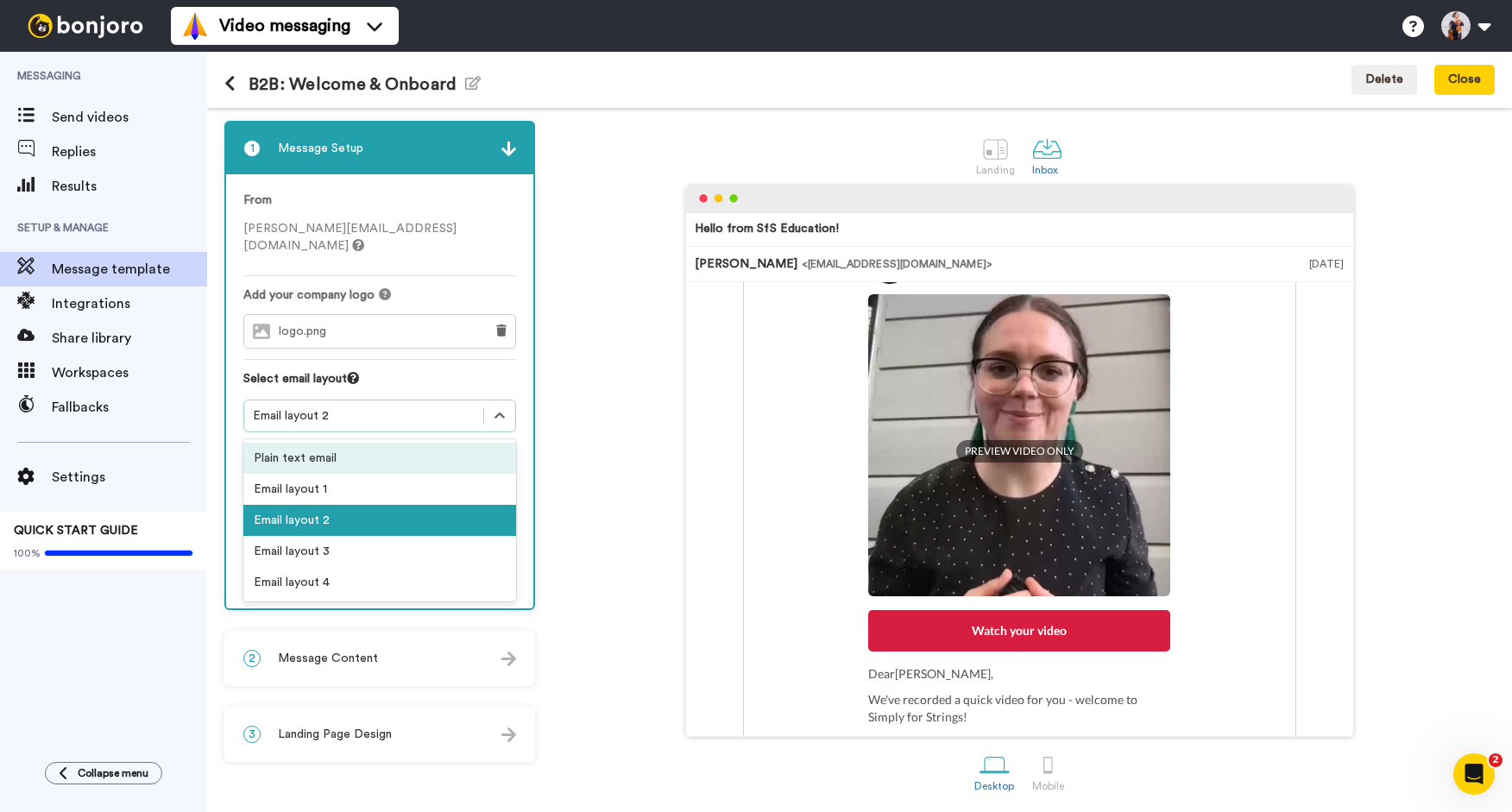
click at [316, 474] on div "Email layout 1" at bounding box center [379, 489] width 273 height 31
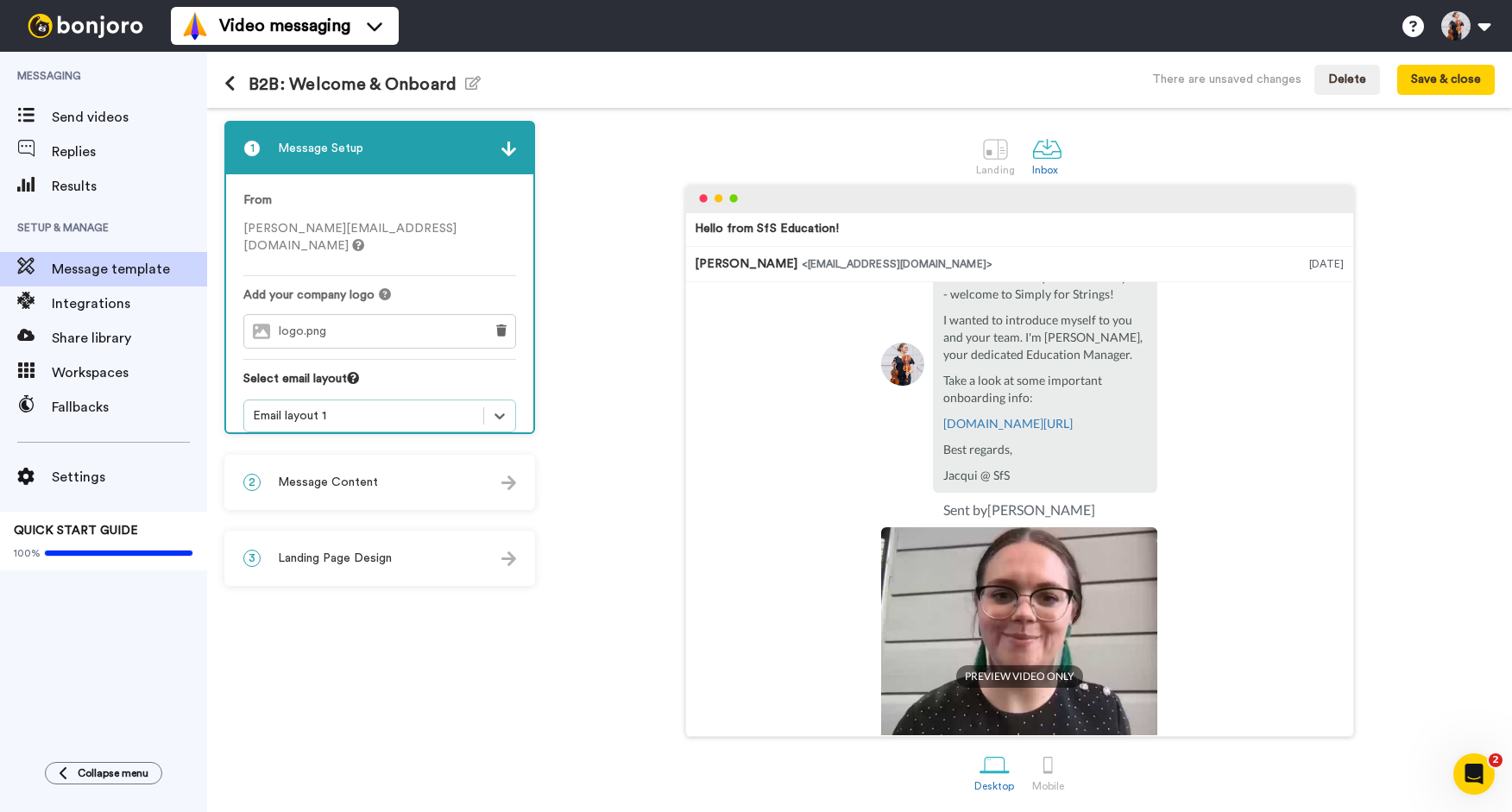
scroll to position [338, 0]
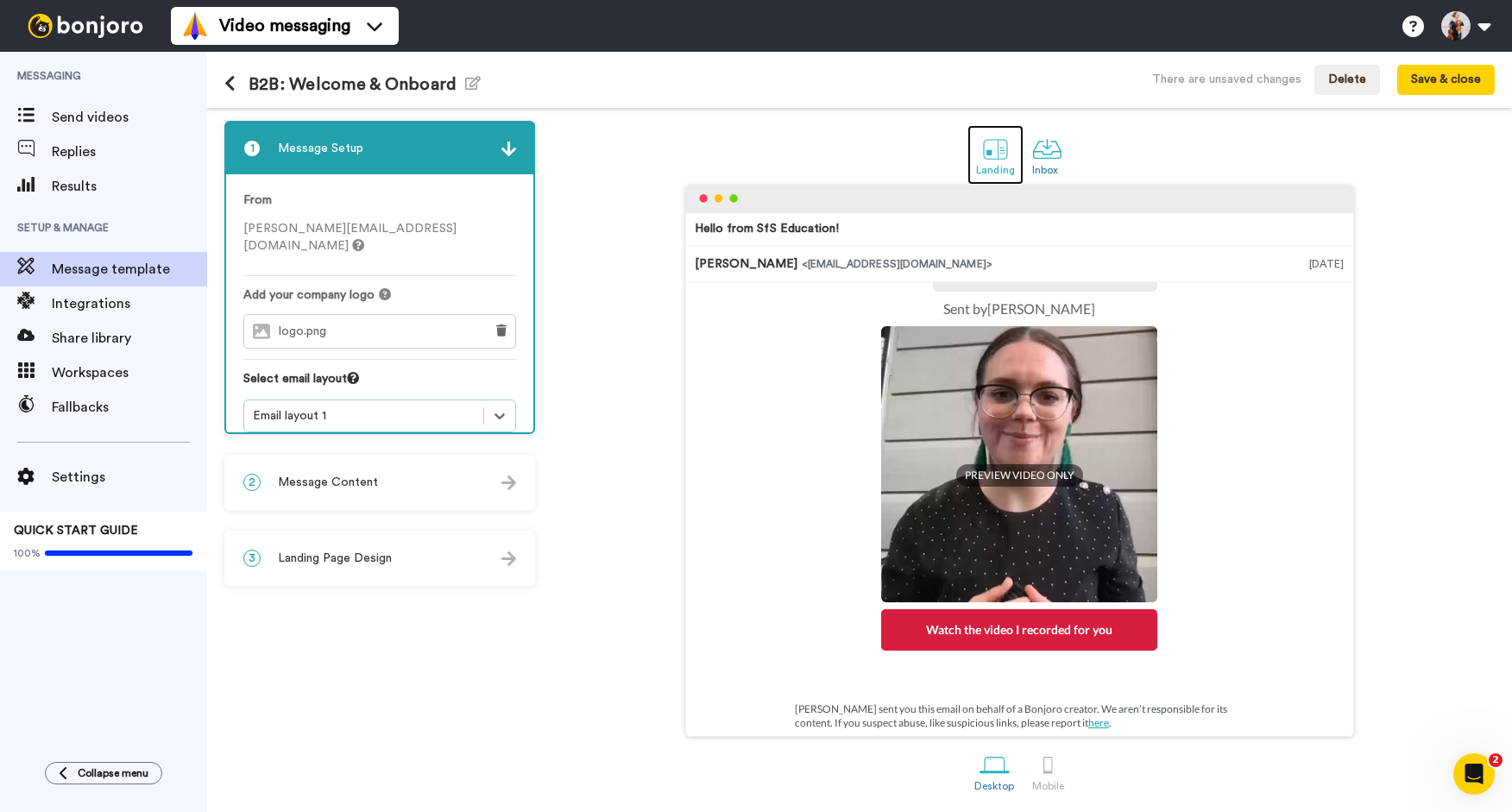
click at [1002, 155] on div at bounding box center [995, 149] width 30 height 30
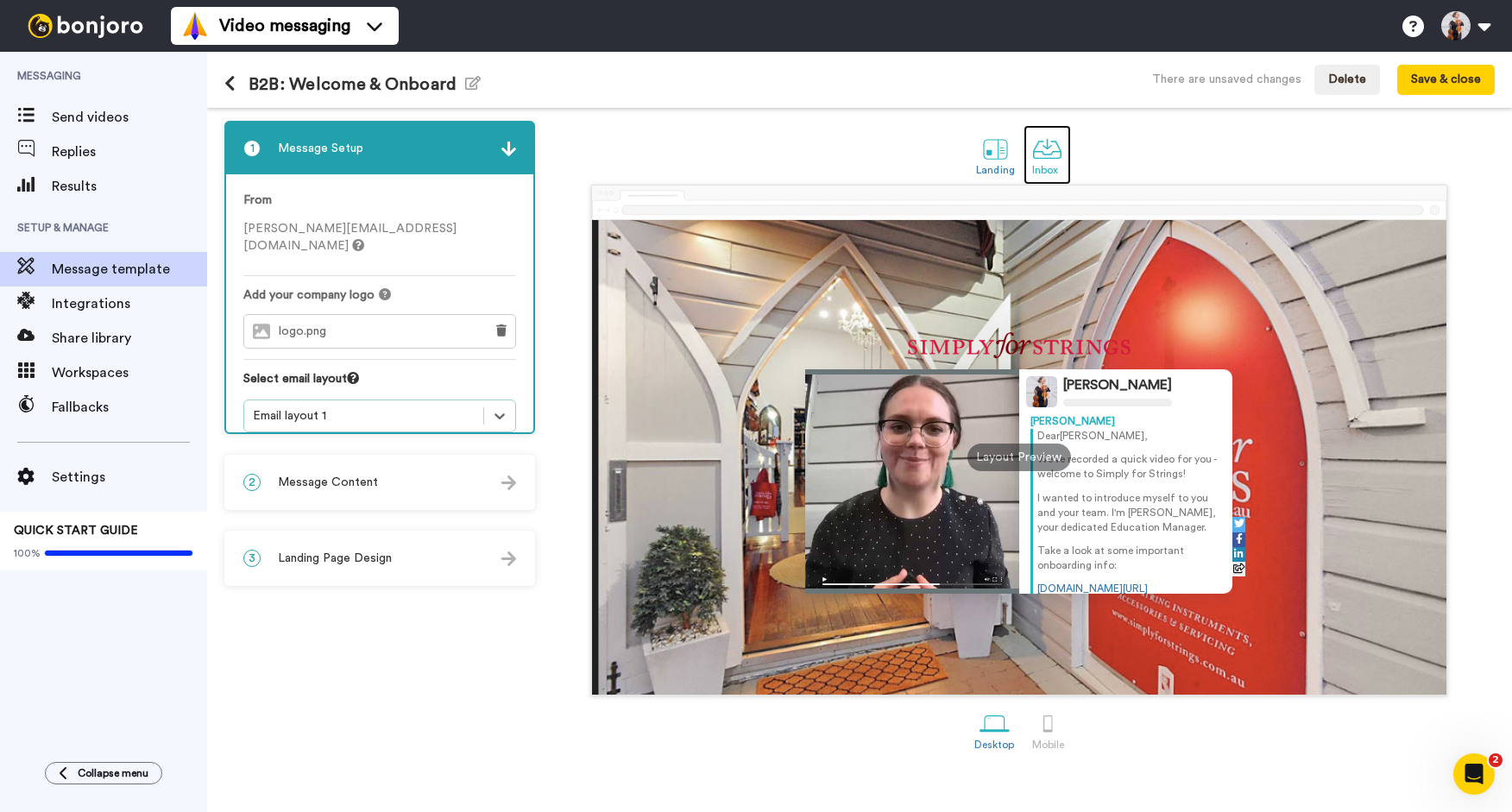
click at [1038, 148] on div at bounding box center [1047, 149] width 30 height 30
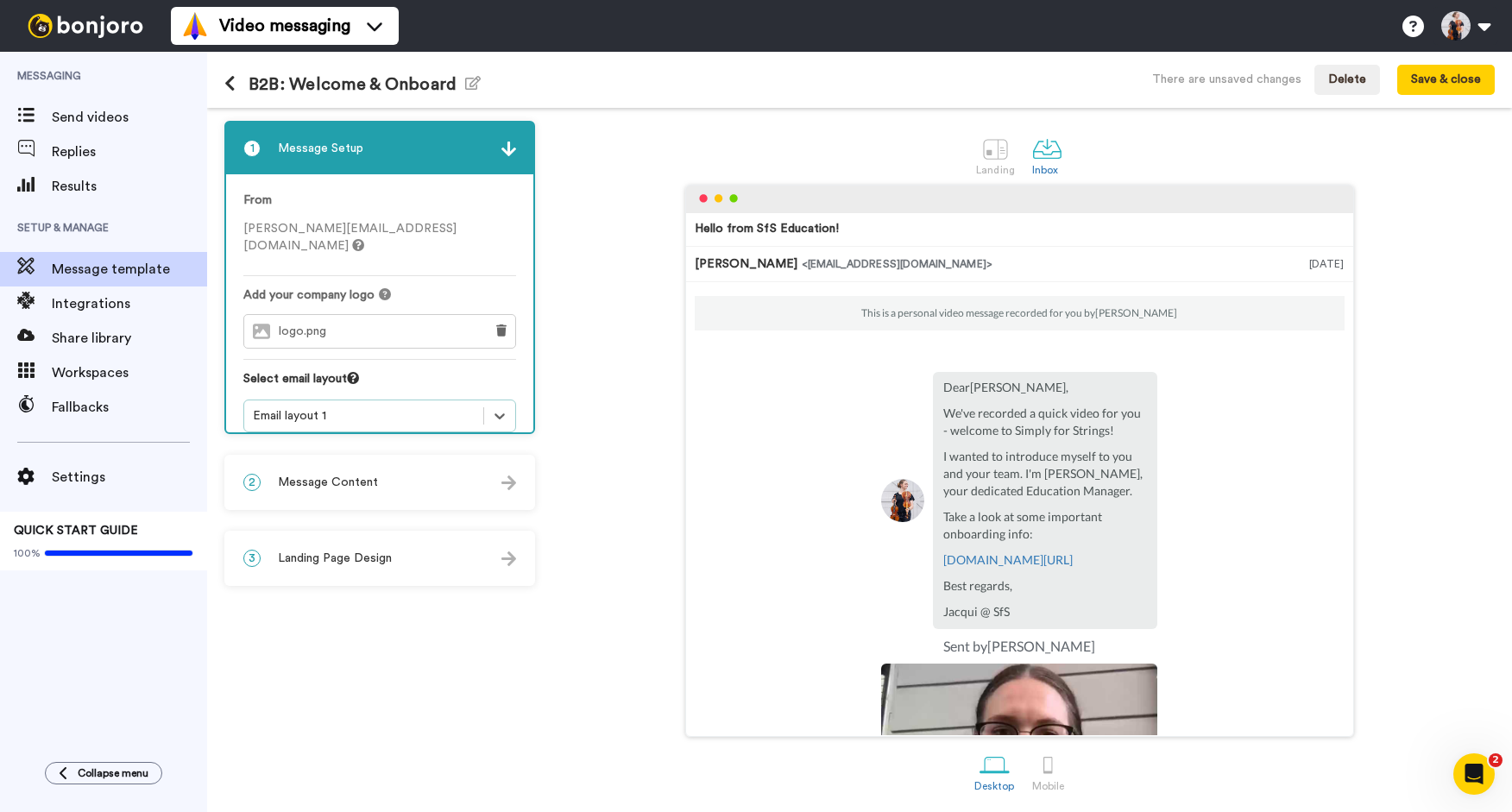
click at [341, 410] on div "Email layout 1" at bounding box center [379, 416] width 273 height 32
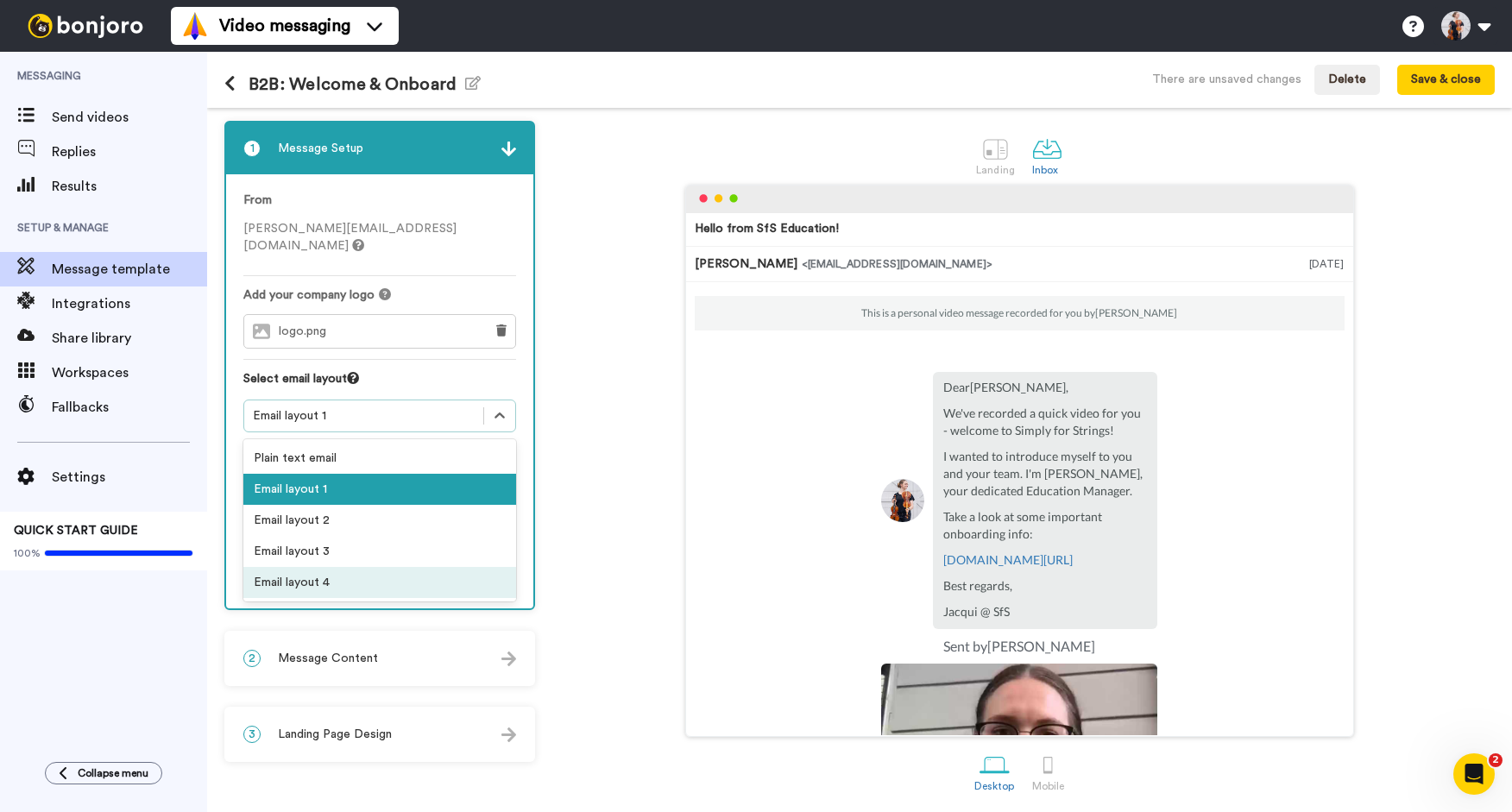
click at [318, 567] on div "Email layout 4" at bounding box center [379, 582] width 273 height 31
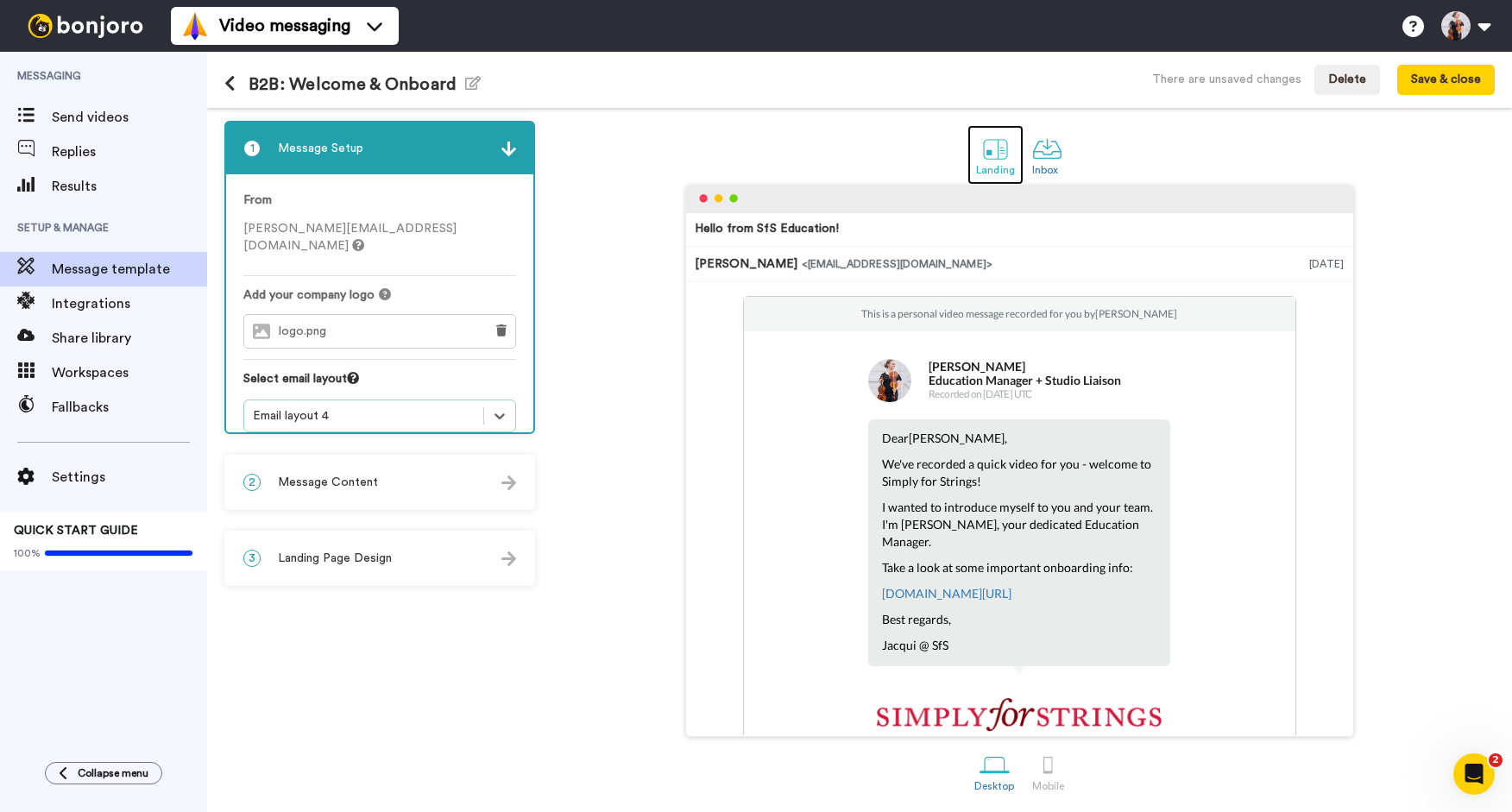
click at [992, 165] on div "Landing" at bounding box center [995, 169] width 39 height 12
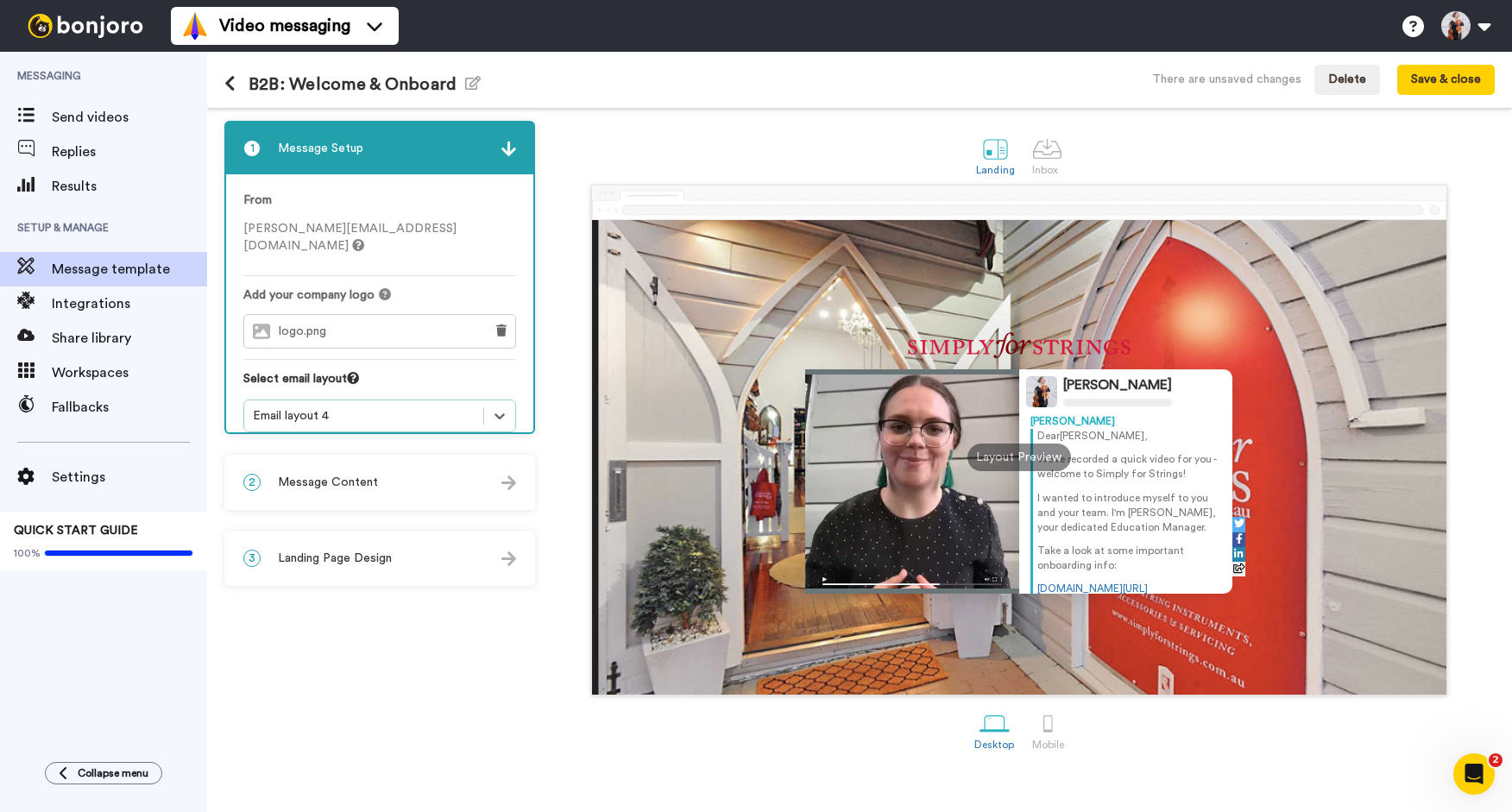
click at [399, 463] on div "2 Message Content" at bounding box center [379, 482] width 307 height 51
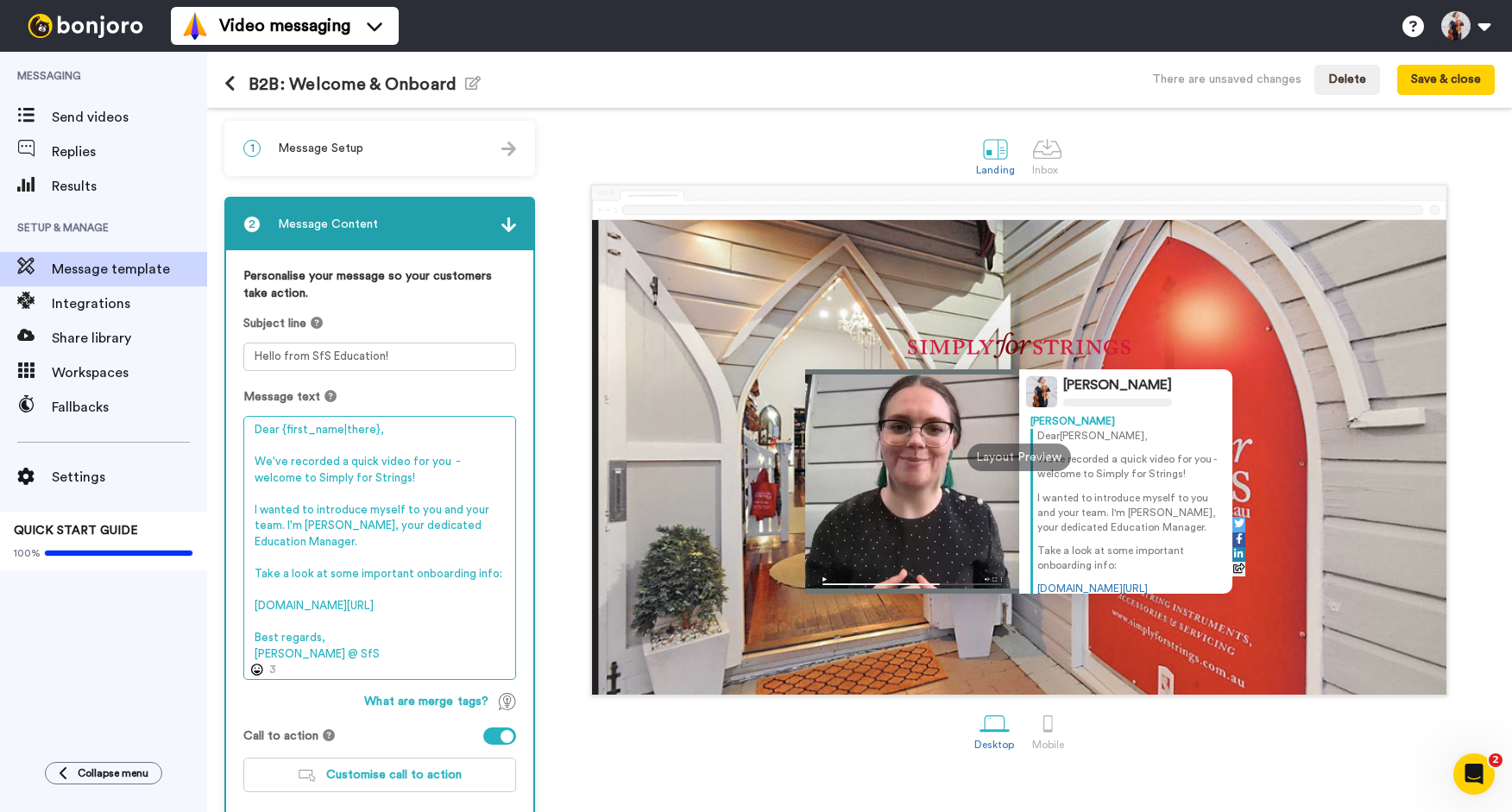
drag, startPoint x: 389, startPoint y: 604, endPoint x: 257, endPoint y: 602, distance: 132.0
click at [257, 602] on textarea "Dear {first_name|there}, We've recorded a quick video for you - welcome to Simp…" at bounding box center [379, 549] width 273 height 264
paste textarea "[URL][DOMAIN_NAME]"
click at [362, 585] on textarea "Dear {first_name|there}, We've recorded a quick video for you - welcome to Simp…" at bounding box center [379, 549] width 273 height 264
click at [292, 567] on textarea "Dear {first_name|there}, We've recorded a quick video for you - welcome to Simp…" at bounding box center [379, 549] width 273 height 264
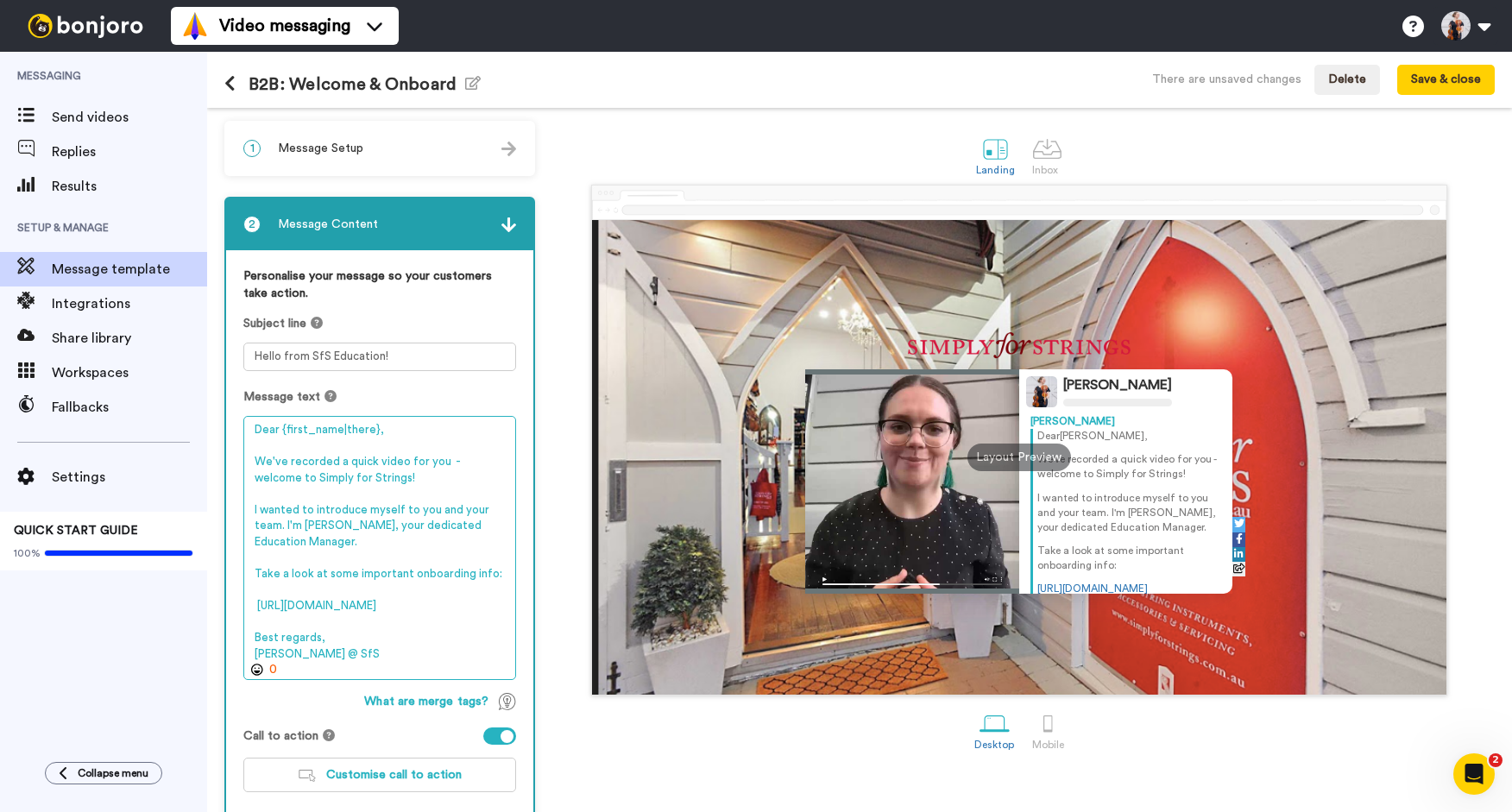
click at [258, 577] on textarea "Dear {first_name|there}, We've recorded a quick video for you - welcome to Simp…" at bounding box center [379, 549] width 273 height 264
click at [257, 576] on textarea "Dear {first_name|there}, We've recorded a quick video for you - welcome to Simp…" at bounding box center [379, 549] width 273 height 264
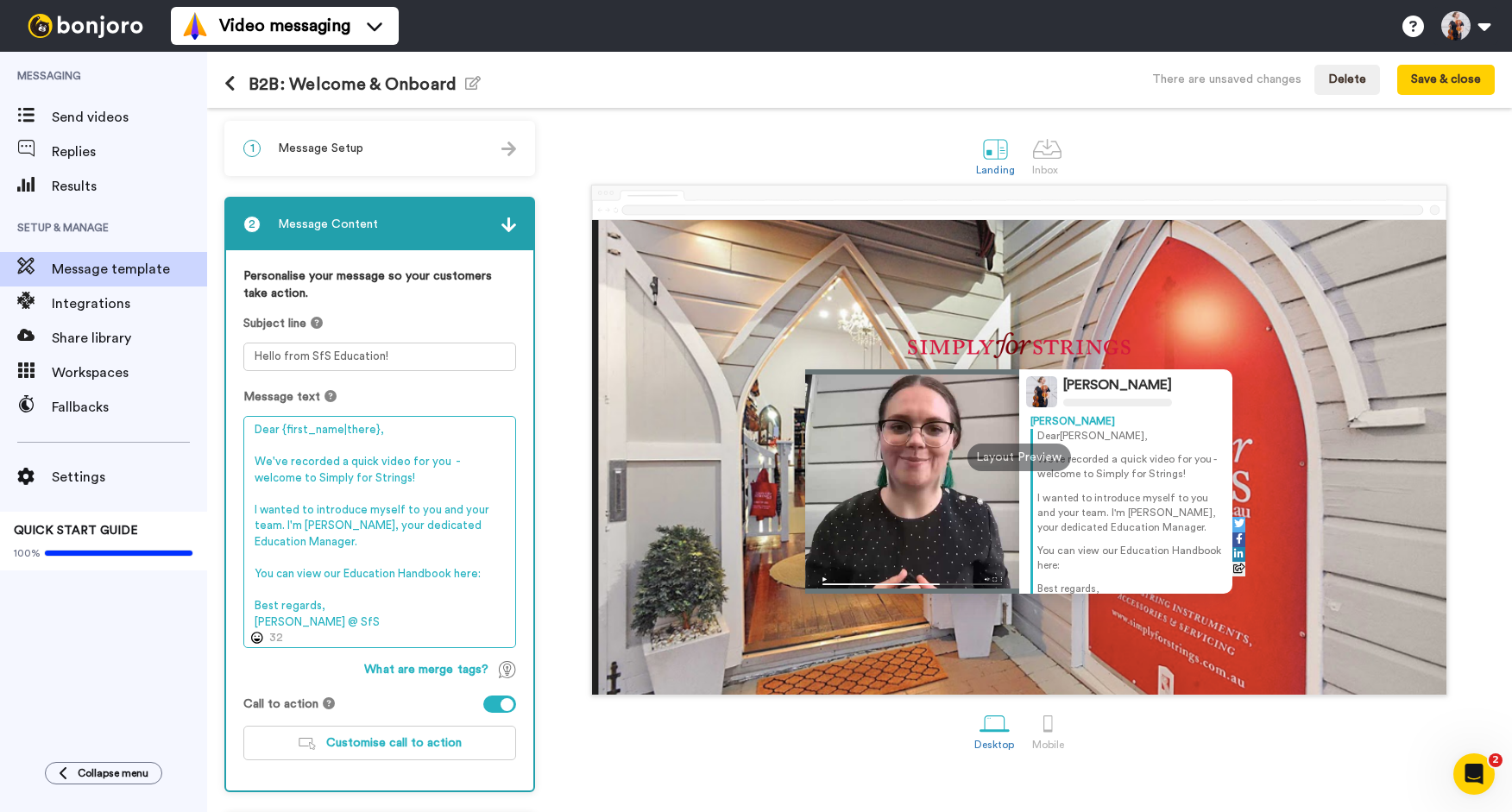
paste textarea "[URL][DOMAIN_NAME]"
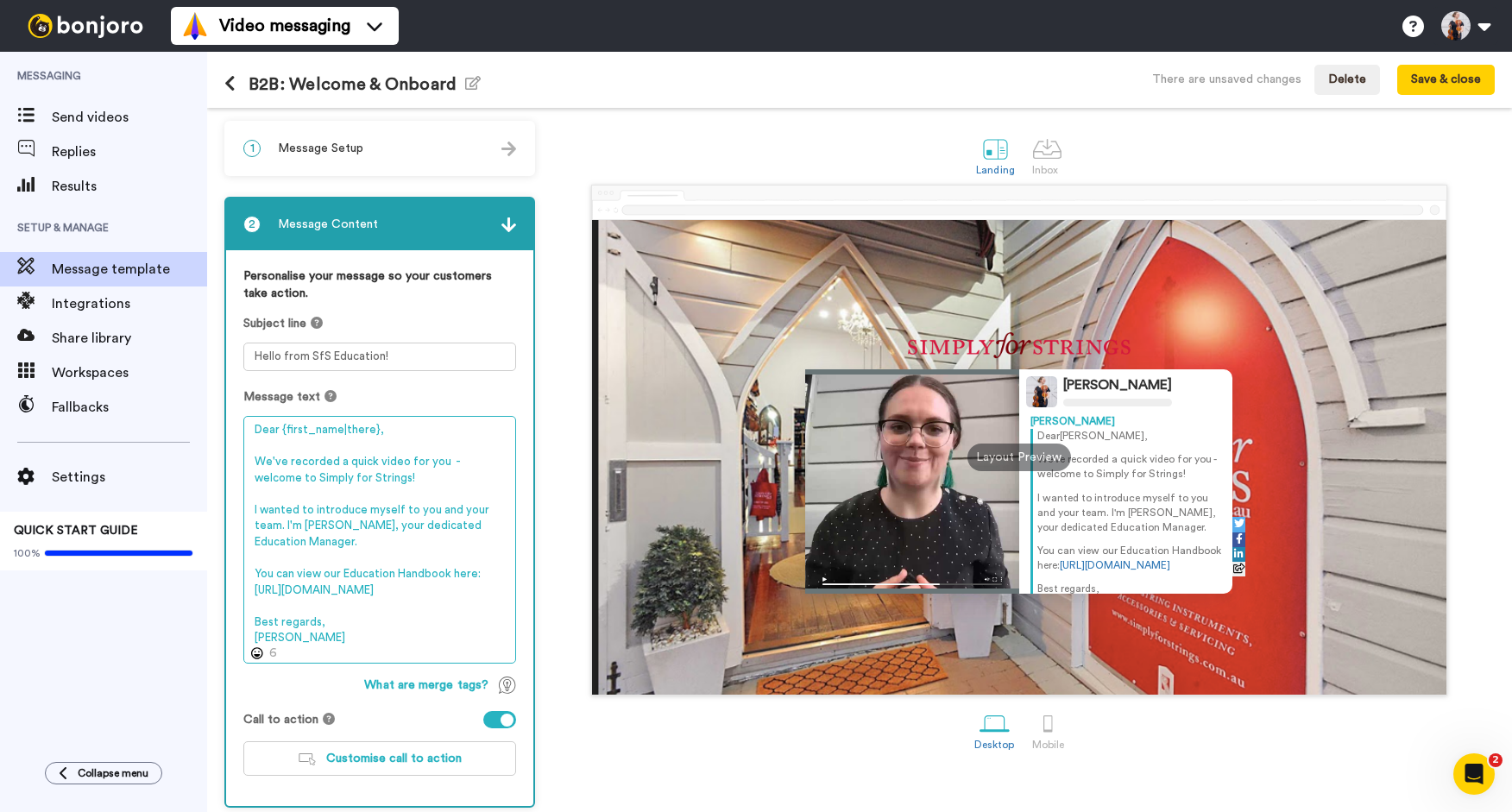
paste textarea "[URL][DOMAIN_NAME]"
click at [355, 482] on textarea "Dear {first_name|there}, We've recorded a quick video for you - welcome to Simp…" at bounding box center [379, 540] width 273 height 248
type textarea "Dear {first_name|there}, We've recorded a quick video for you - welcome to Simp…"
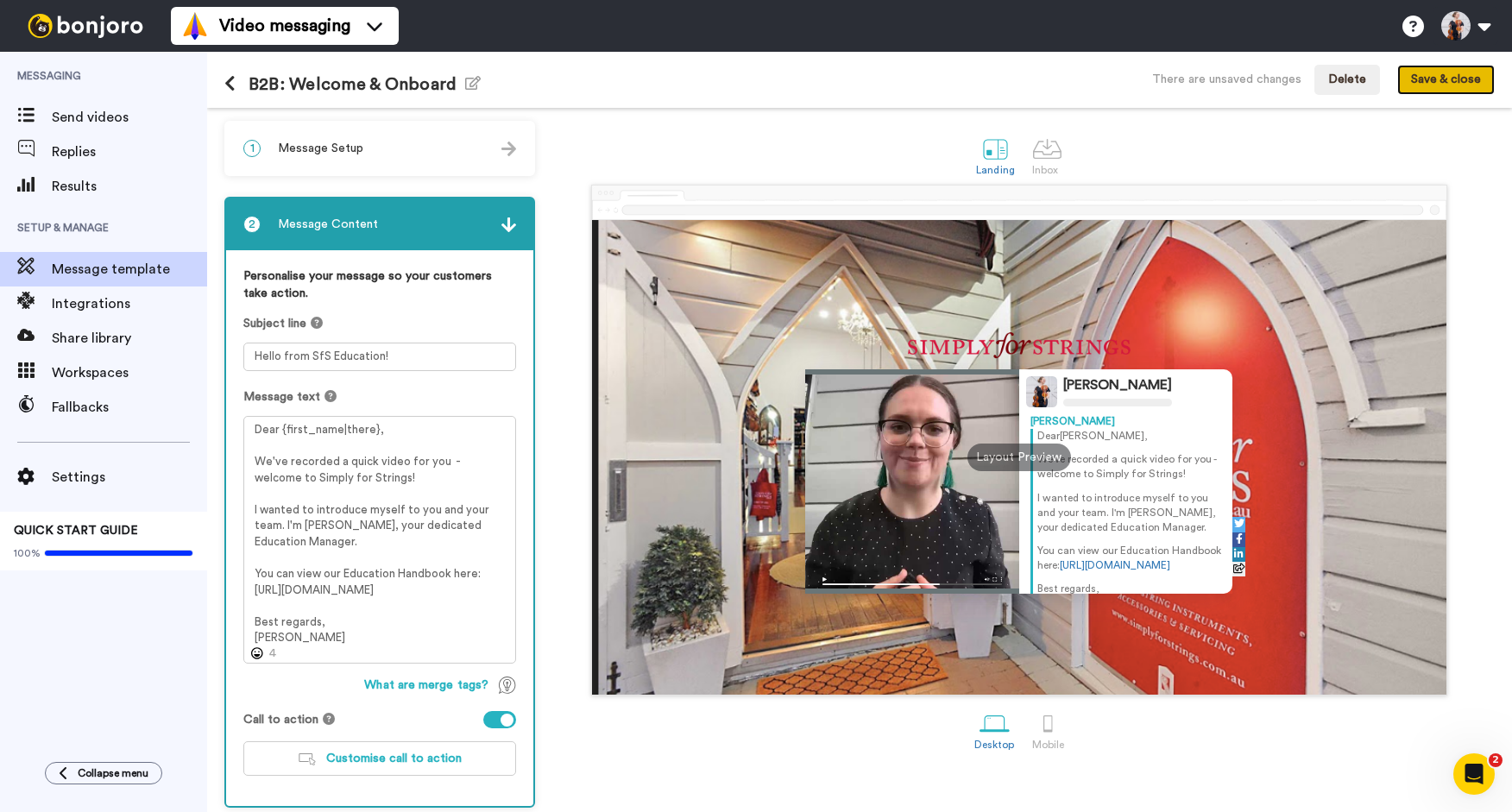
click at [1425, 85] on button "Save & close" at bounding box center [1445, 80] width 98 height 31
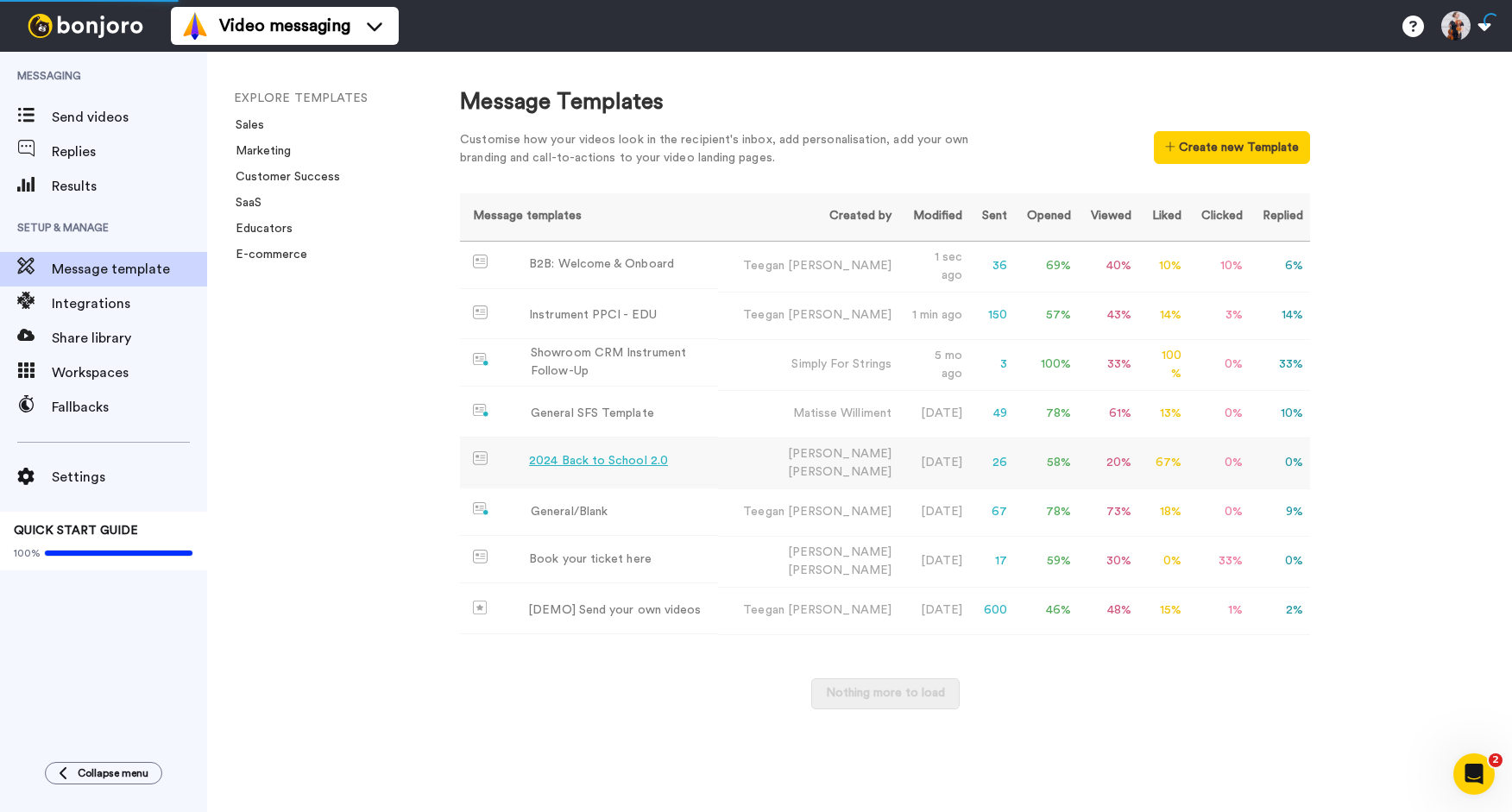
click at [583, 473] on td "2024 Back to School 2.0" at bounding box center [588, 461] width 258 height 48
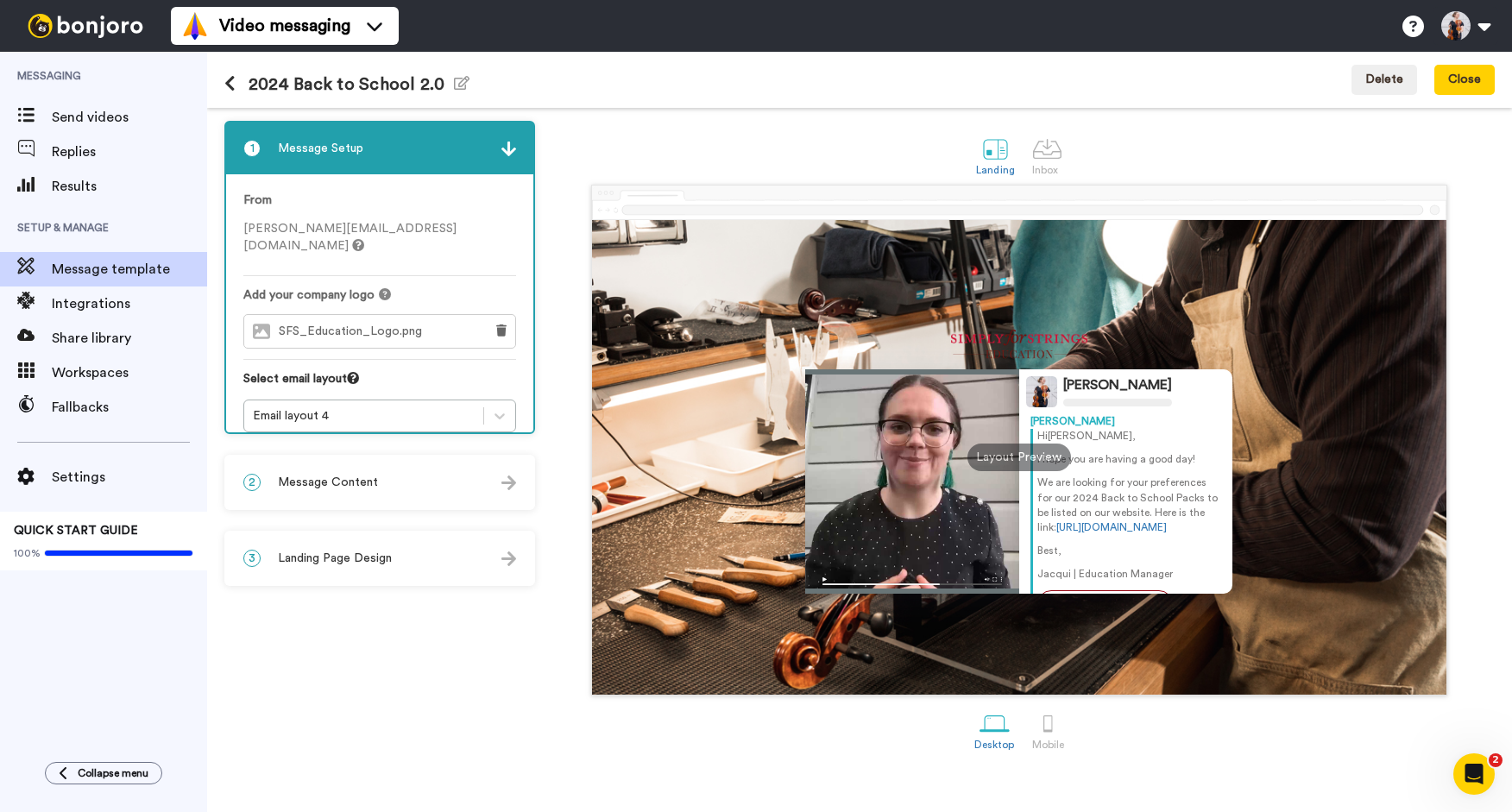
click at [224, 81] on icon at bounding box center [230, 84] width 11 height 17
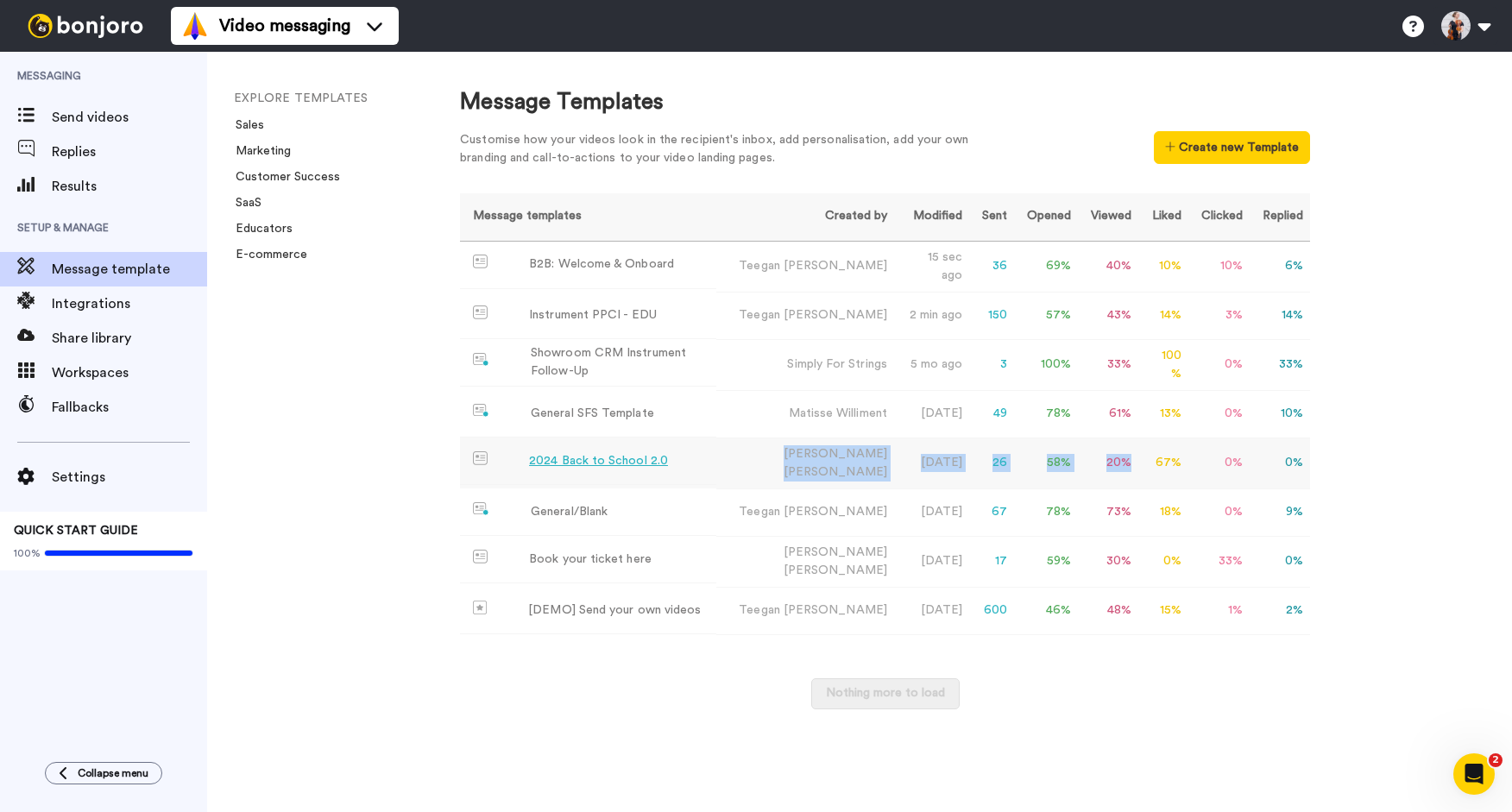
drag, startPoint x: 741, startPoint y: 447, endPoint x: 1123, endPoint y: 466, distance: 382.5
click at [1123, 466] on tr "2024 Back to School 2.0 [PERSON_NAME] [DATE] 26 58 % 20 % 67 % 0 % 0 %" at bounding box center [885, 463] width 850 height 51
